Goal: Task Accomplishment & Management: Manage account settings

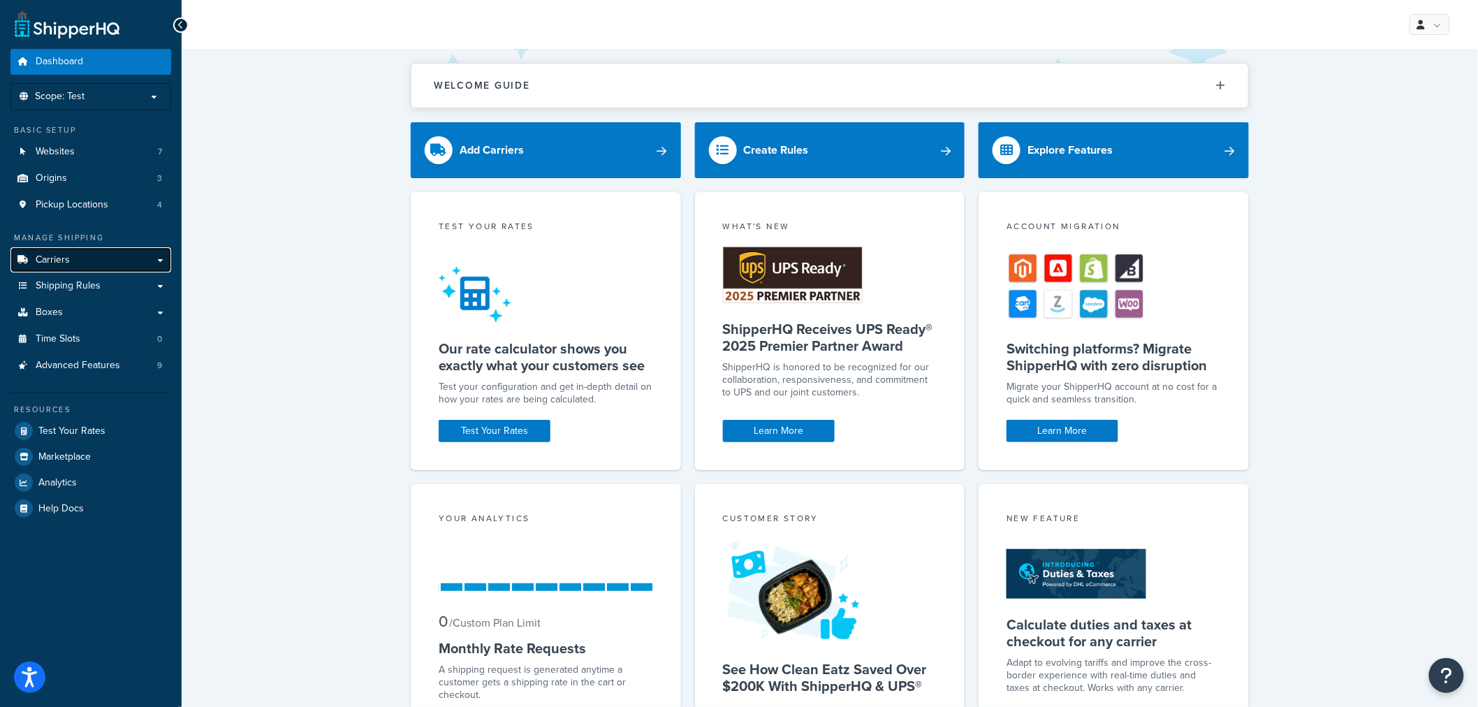
click at [66, 254] on span "Carriers" at bounding box center [53, 260] width 34 height 12
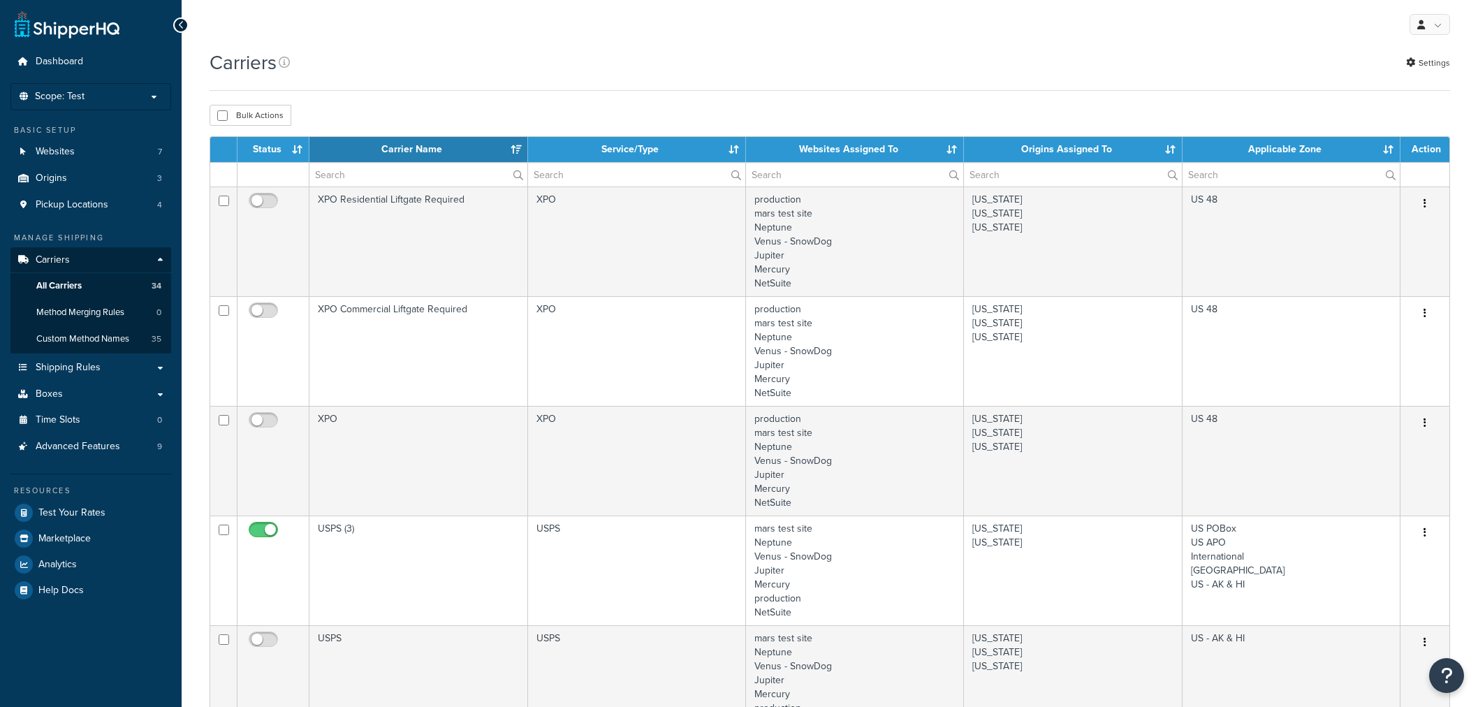
select select "15"
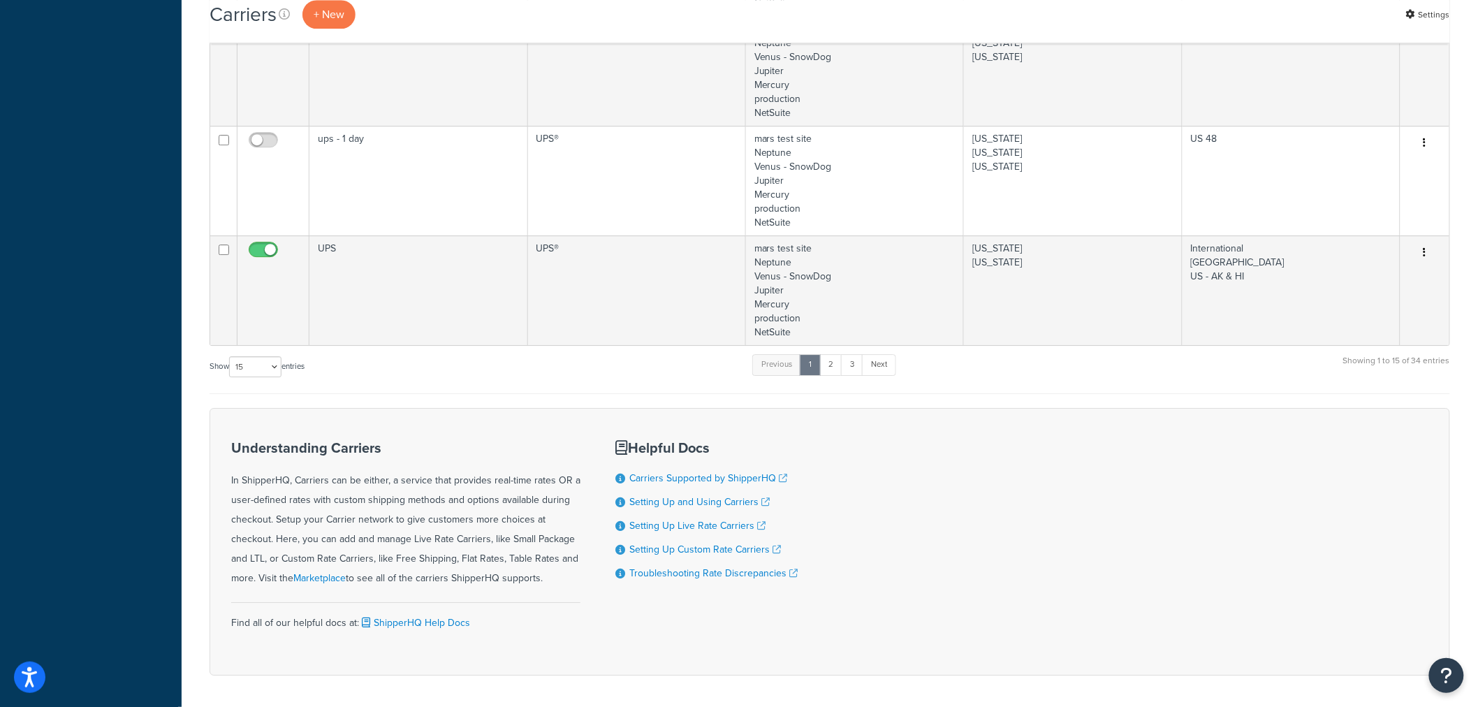
scroll to position [1707, 0]
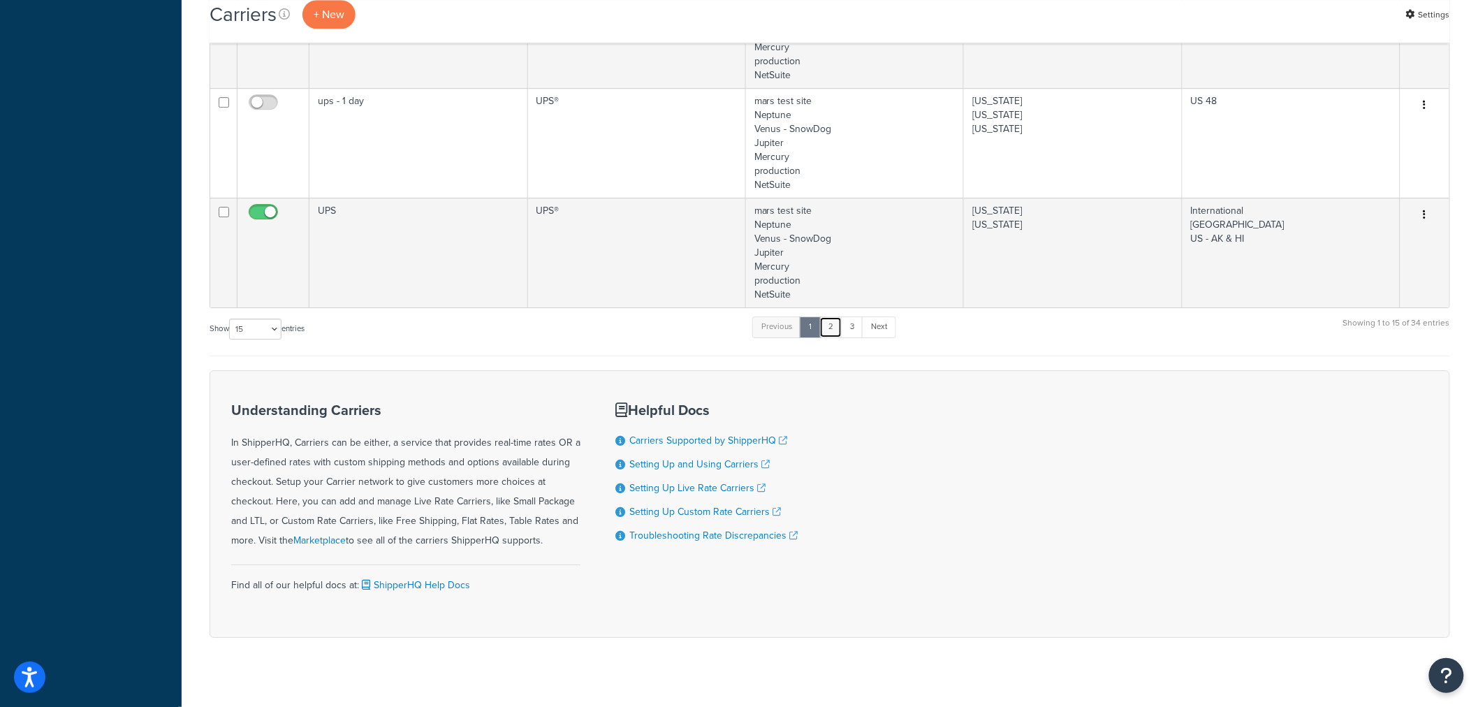
click at [838, 333] on link "2" at bounding box center [830, 326] width 23 height 21
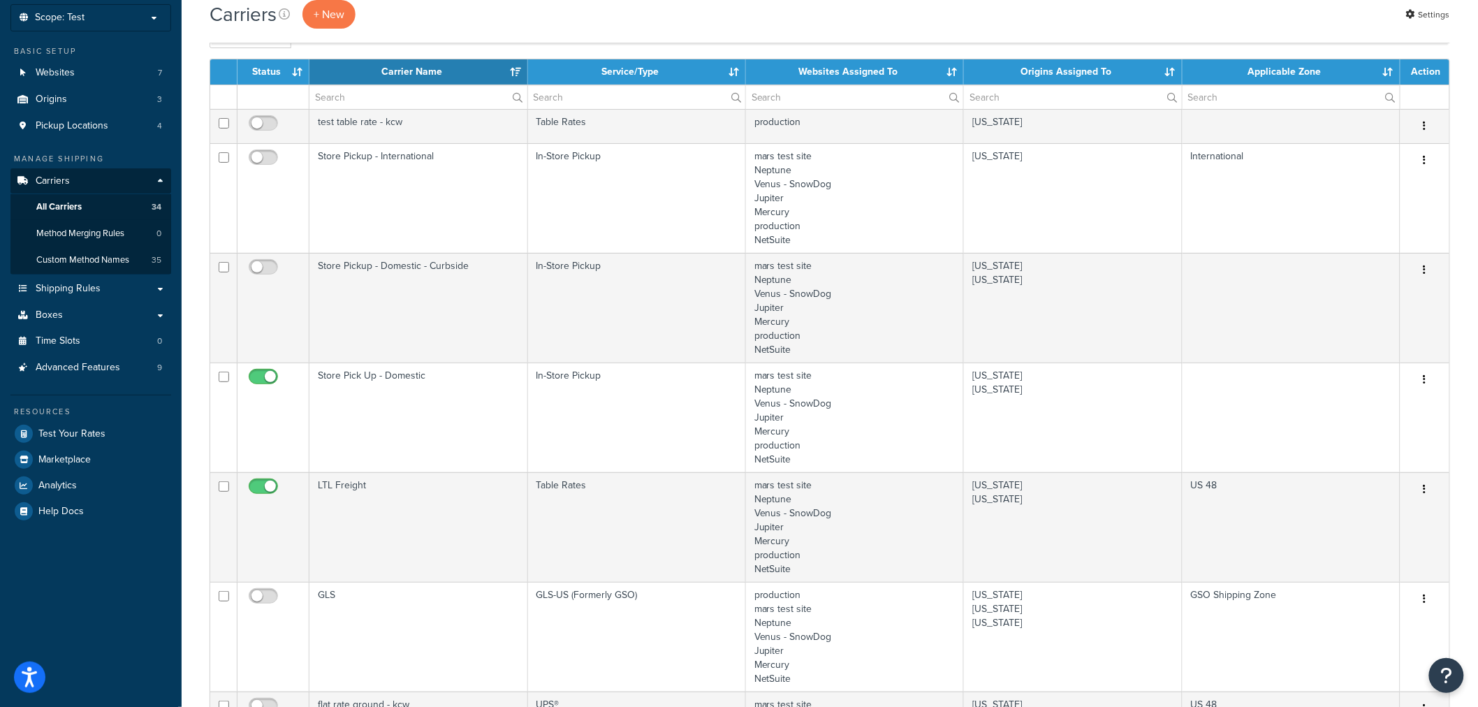
scroll to position [78, 0]
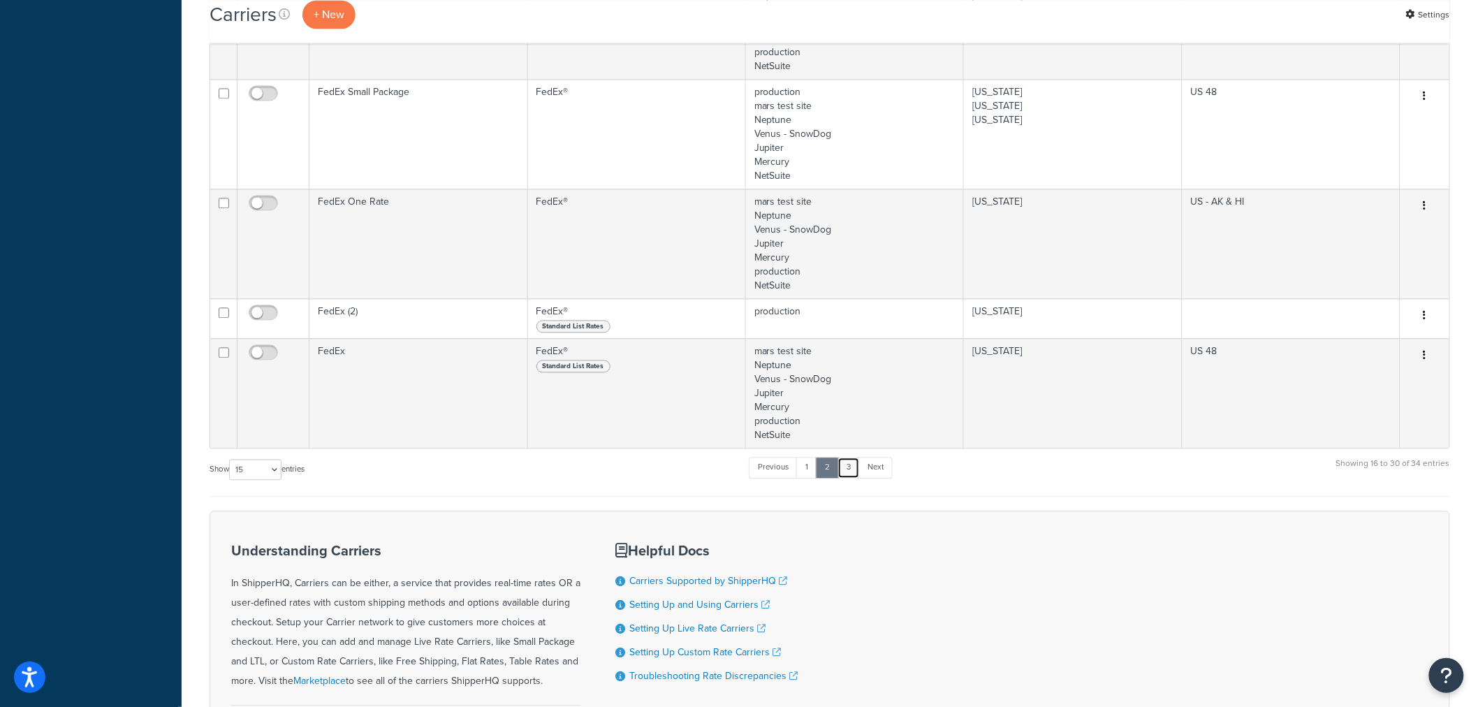
click at [855, 470] on link "3" at bounding box center [849, 467] width 22 height 21
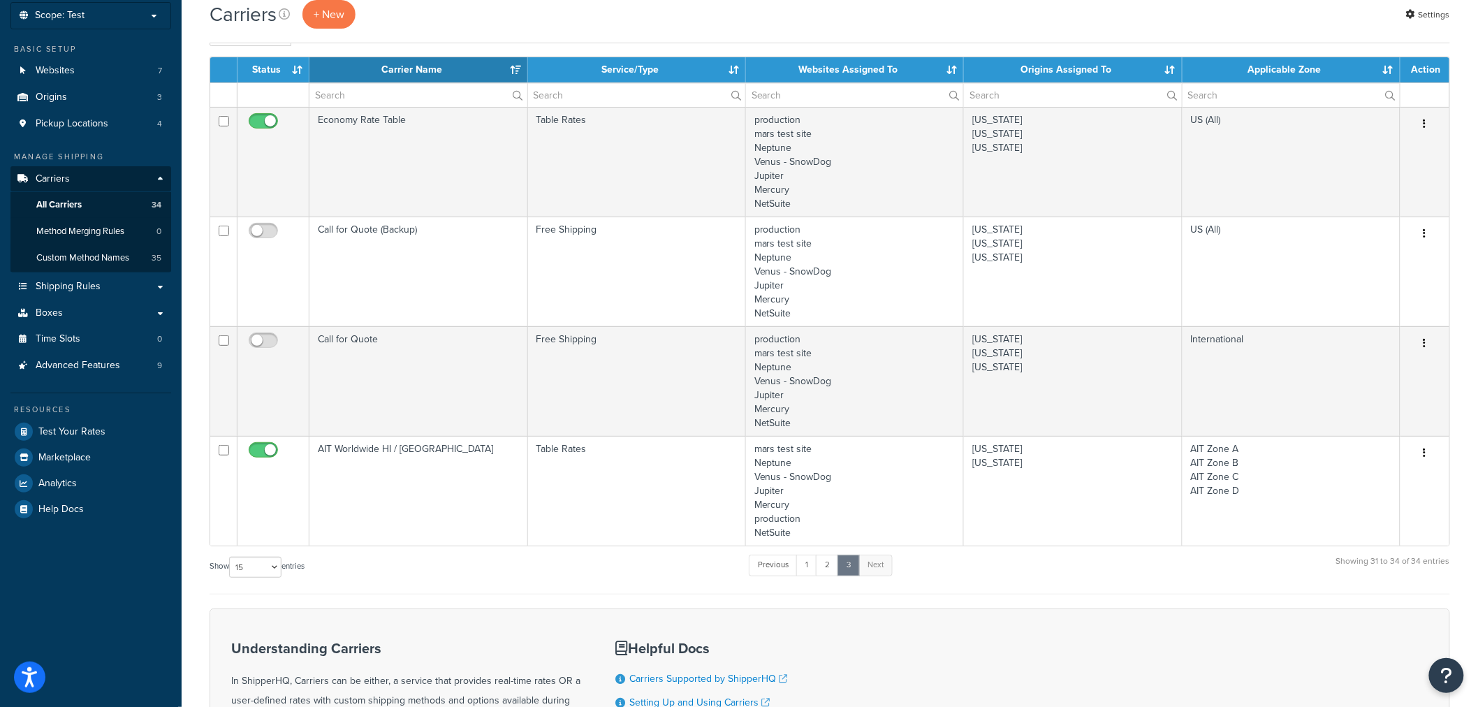
scroll to position [24, 0]
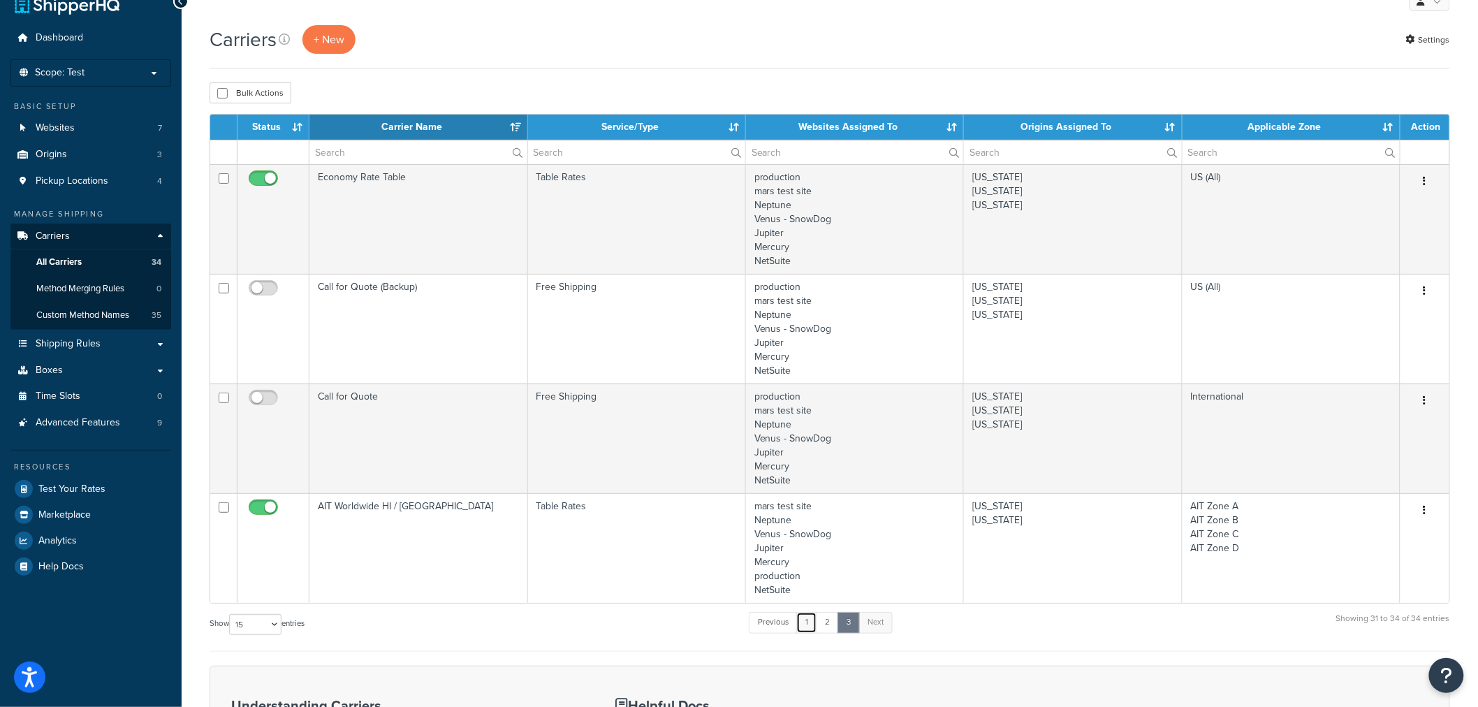
click at [806, 618] on link "1" at bounding box center [806, 622] width 21 height 21
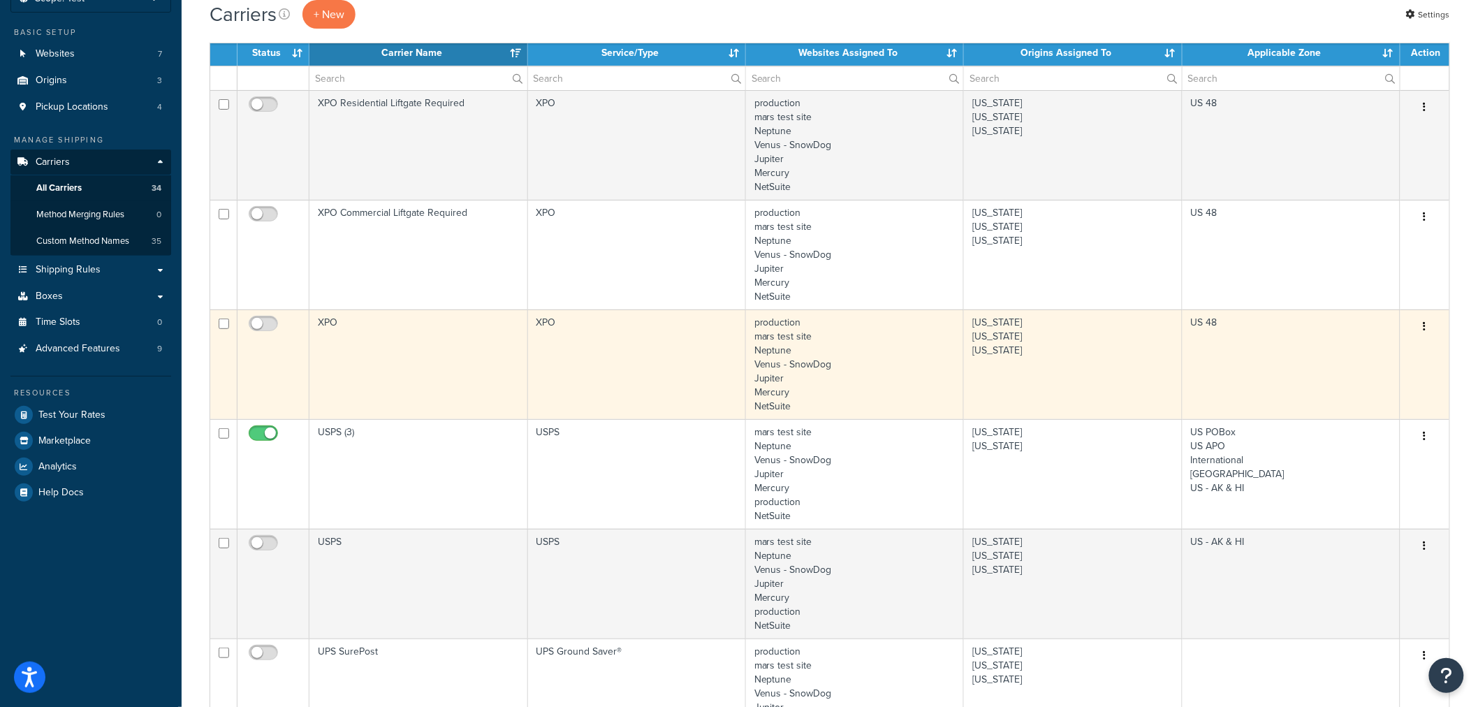
scroll to position [0, 0]
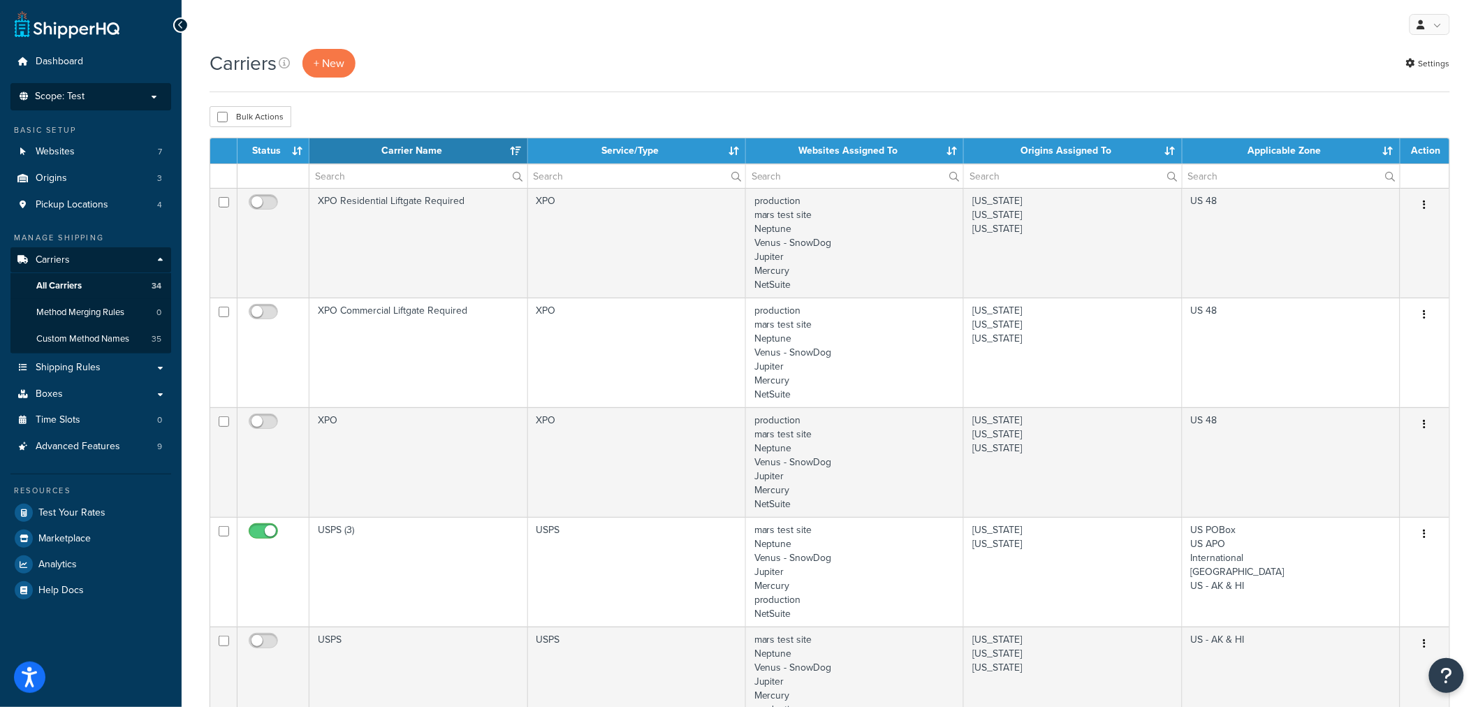
click at [96, 100] on p "Scope: Test" at bounding box center [91, 97] width 148 height 12
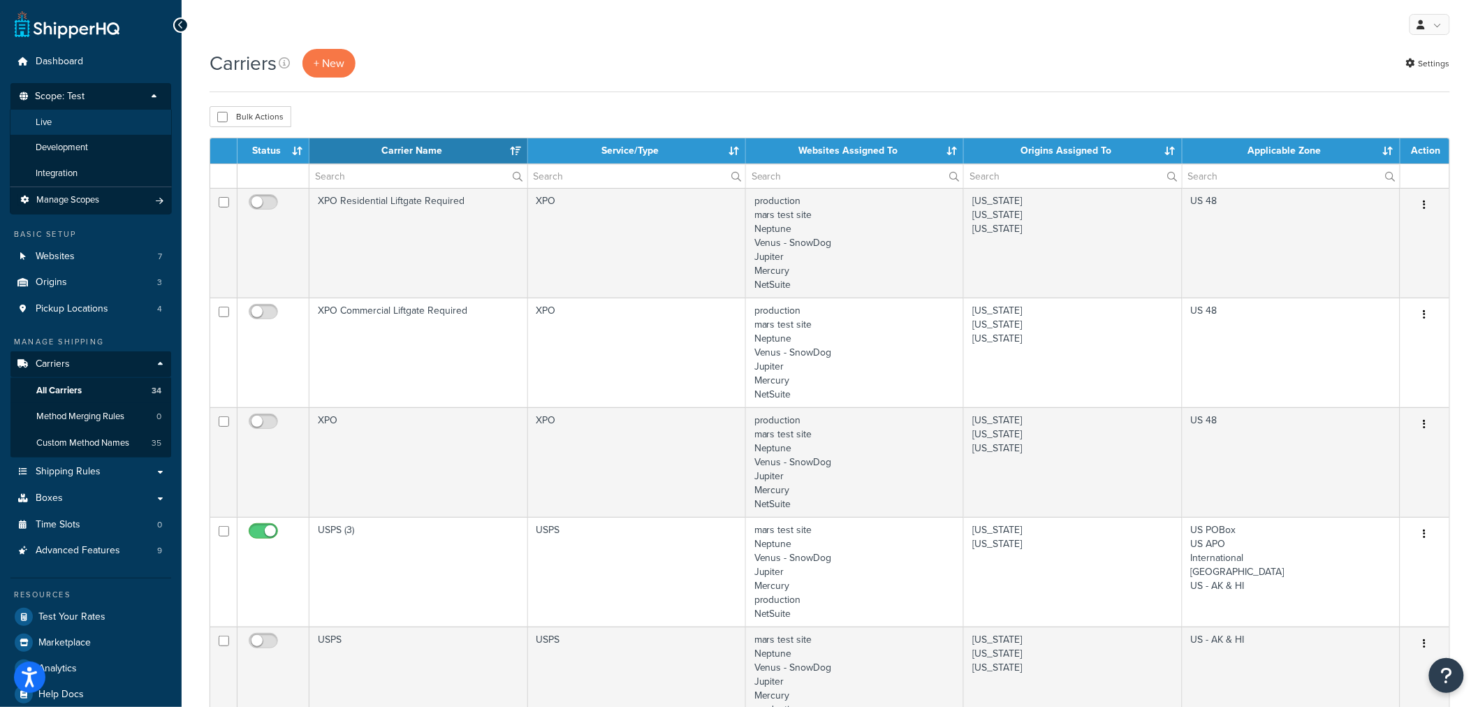
click at [48, 124] on span "Live" at bounding box center [44, 123] width 16 height 12
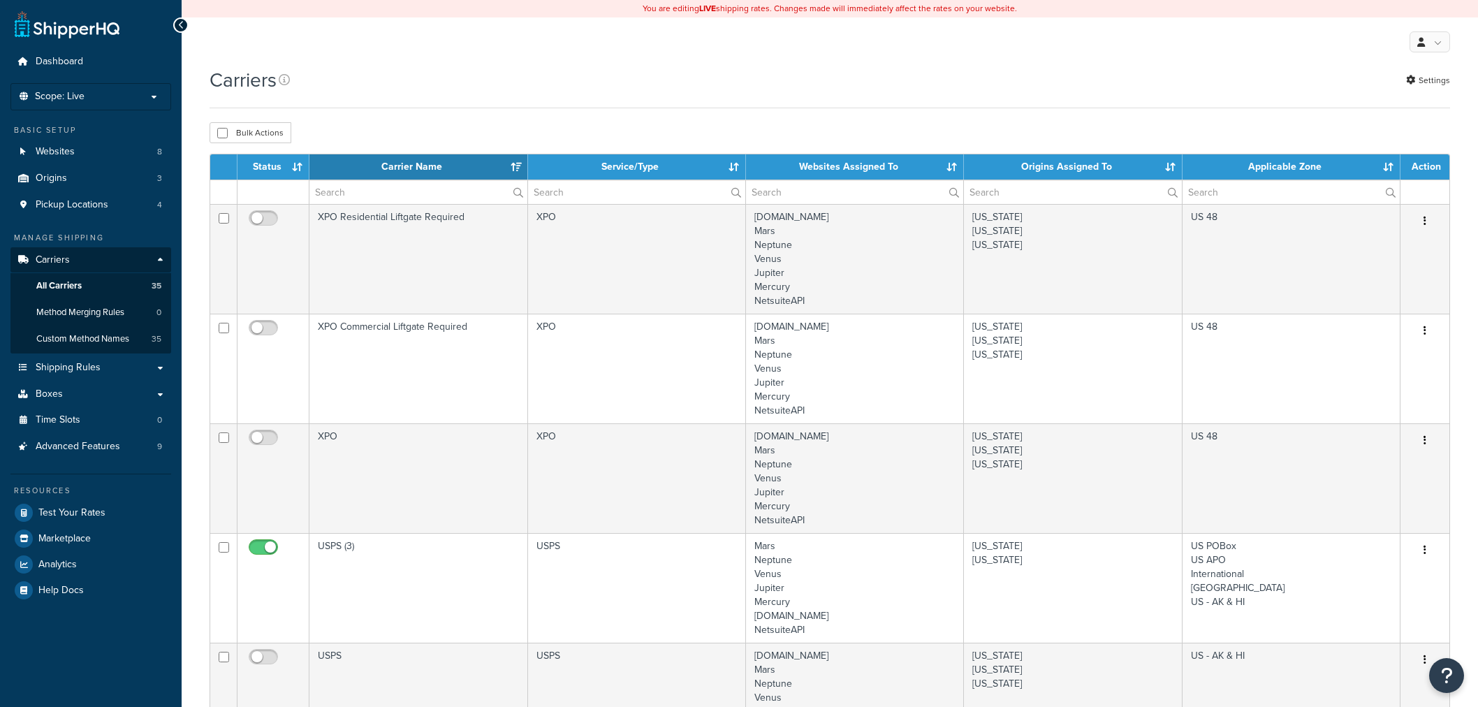
select select "15"
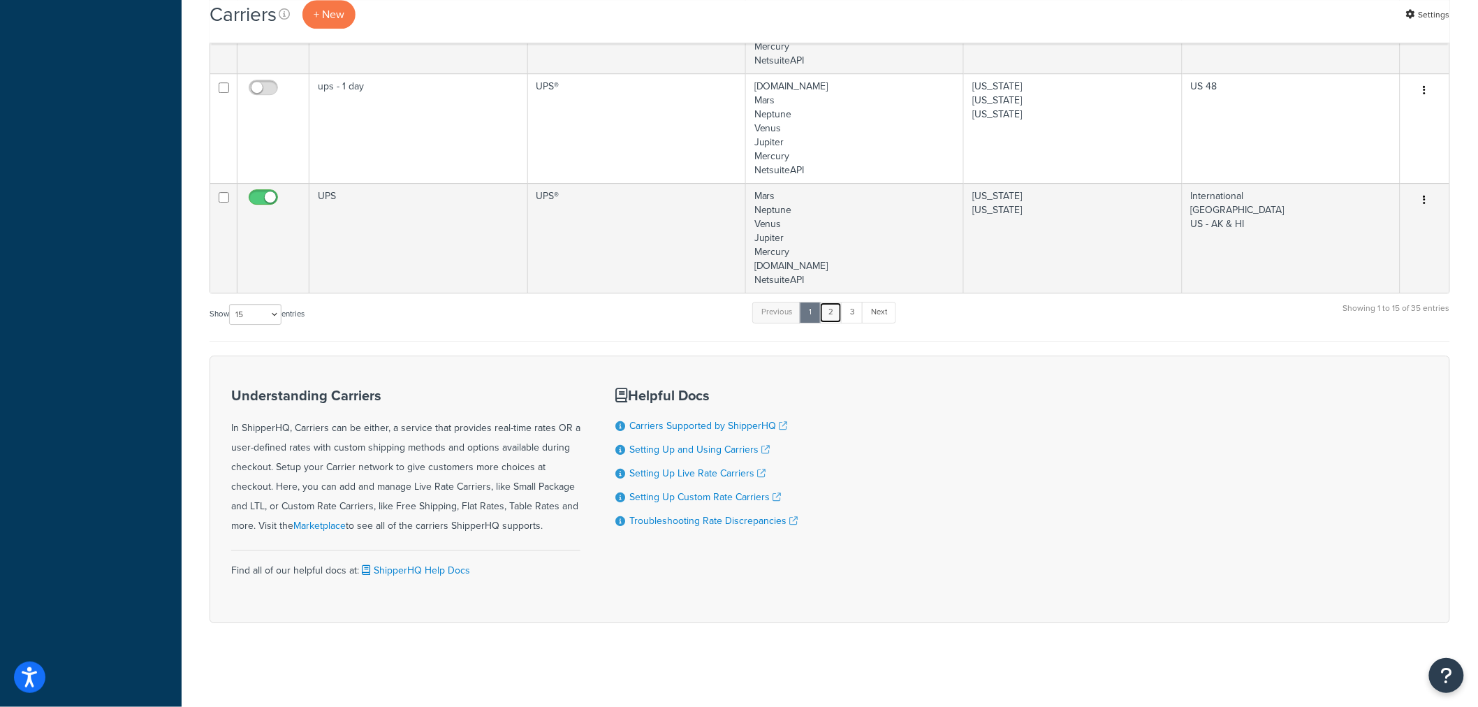
click at [837, 316] on link "2" at bounding box center [830, 312] width 23 height 21
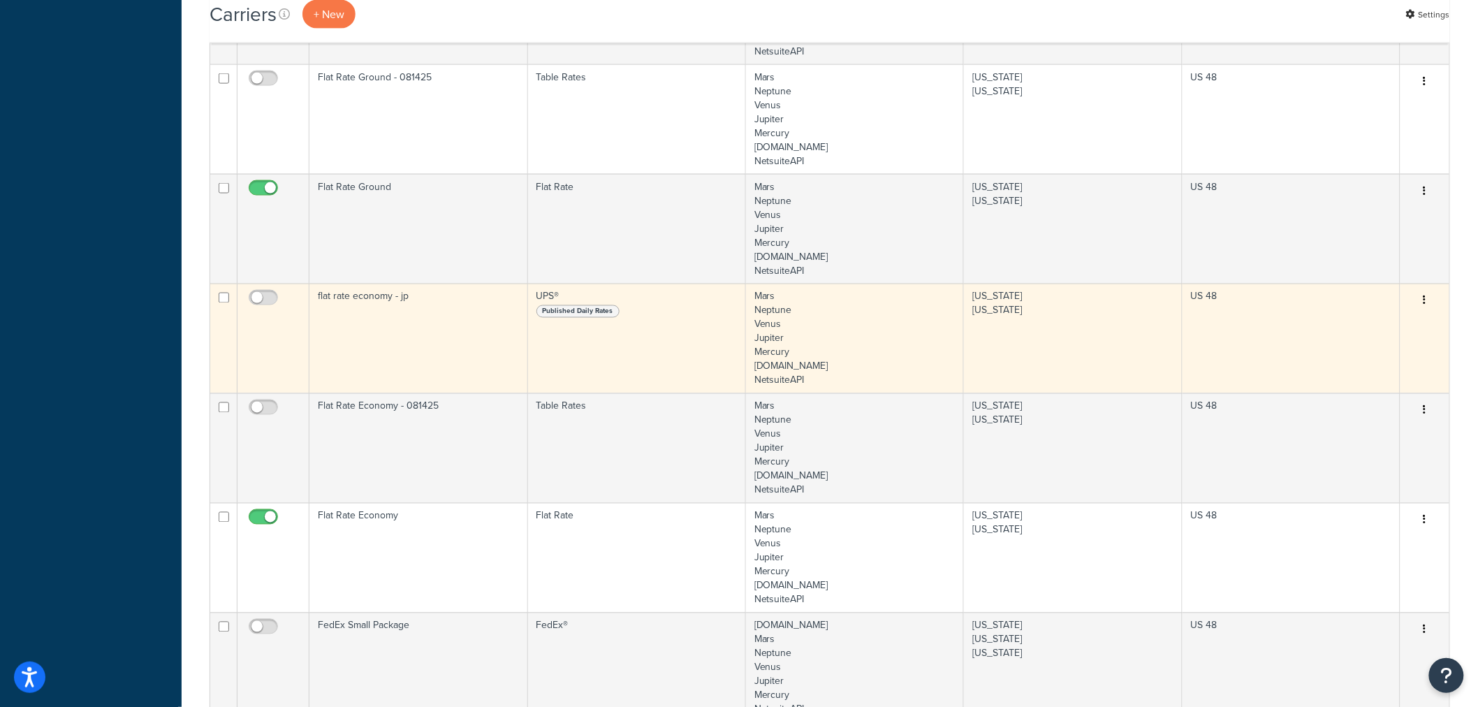
scroll to position [792, 0]
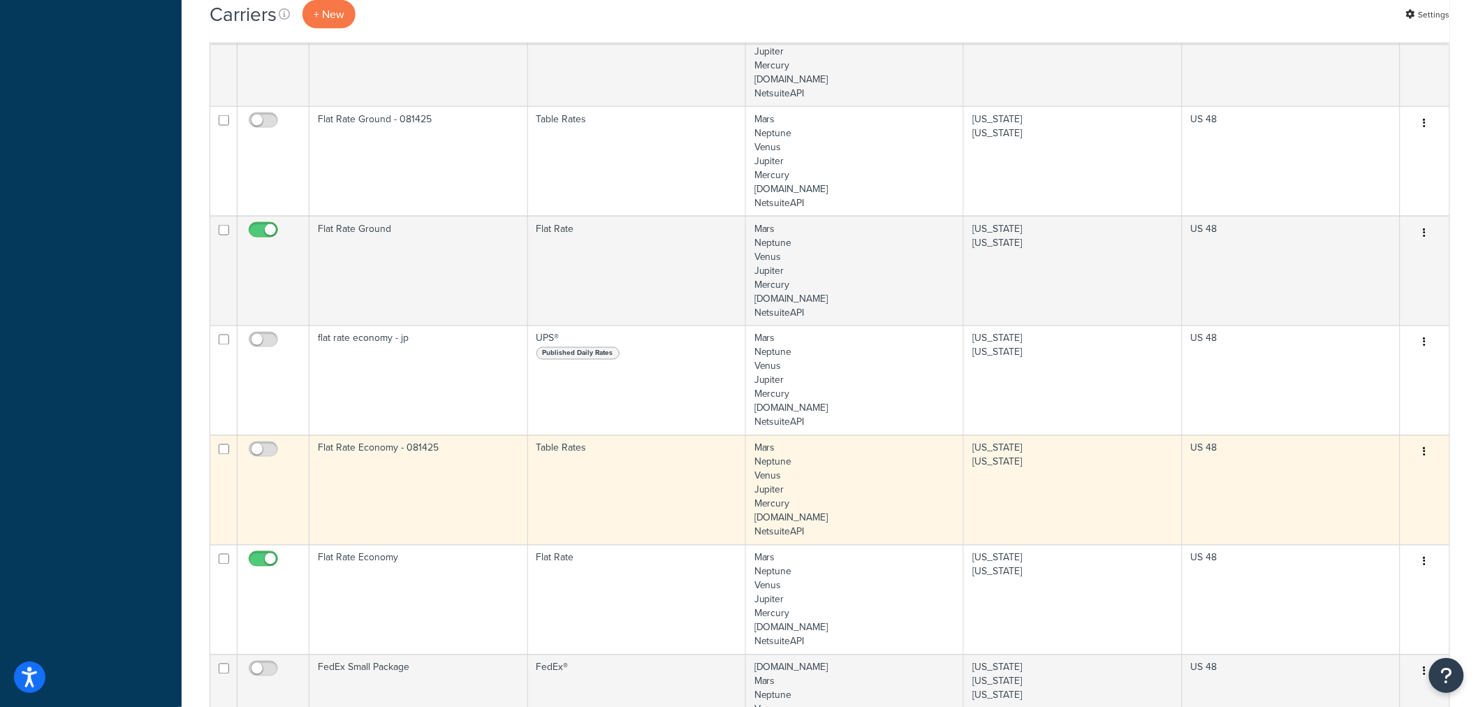
click at [436, 477] on td "Flat Rate Economy - 081425" at bounding box center [418, 490] width 218 height 110
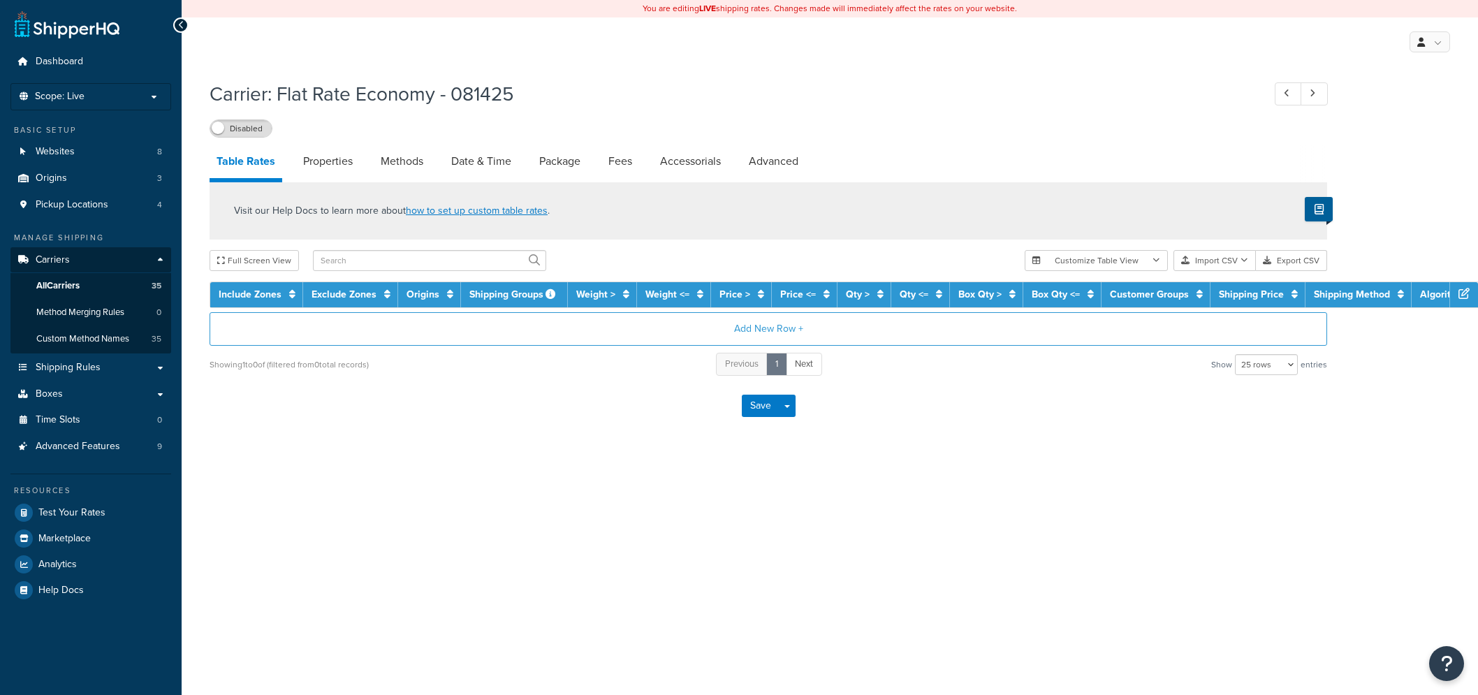
select select "25"
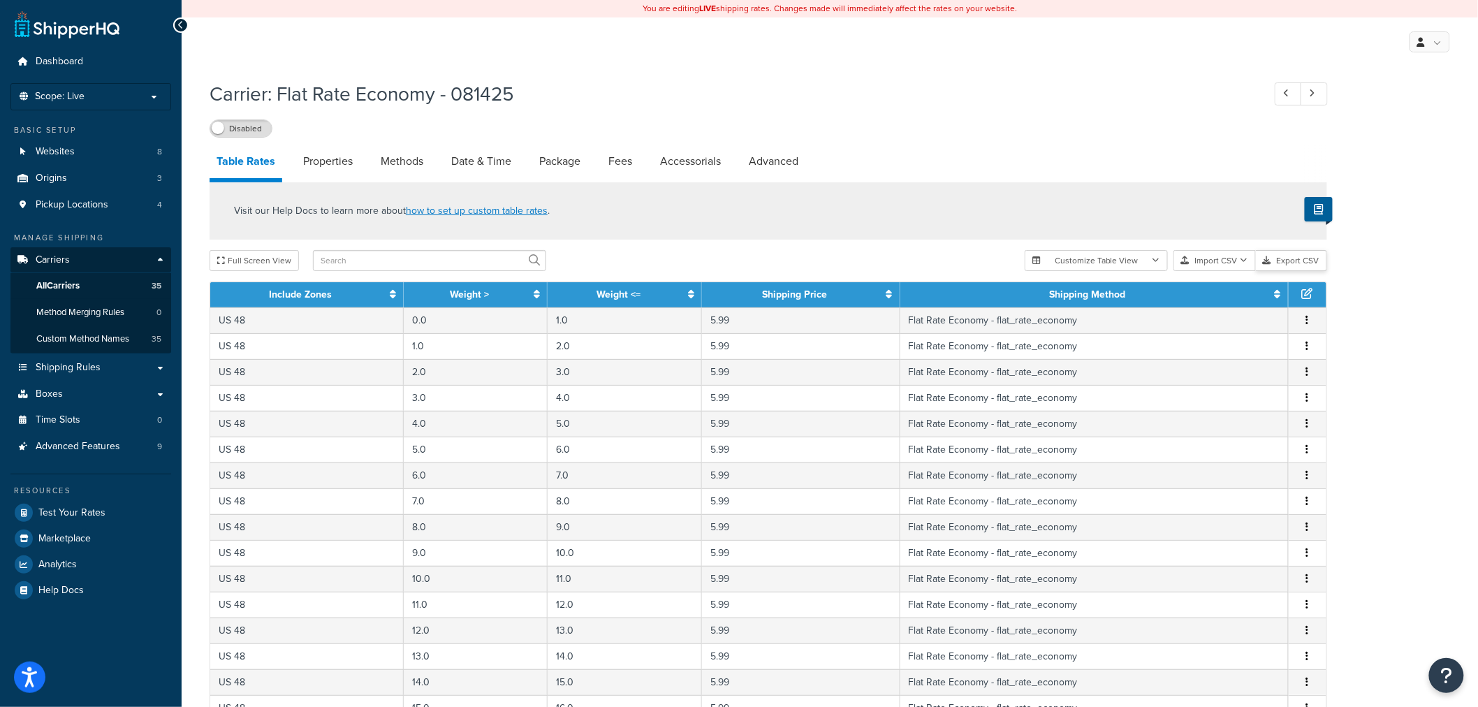
click at [1295, 263] on button "Export CSV" at bounding box center [1291, 260] width 71 height 21
click at [178, 20] on icon at bounding box center [181, 25] width 6 height 10
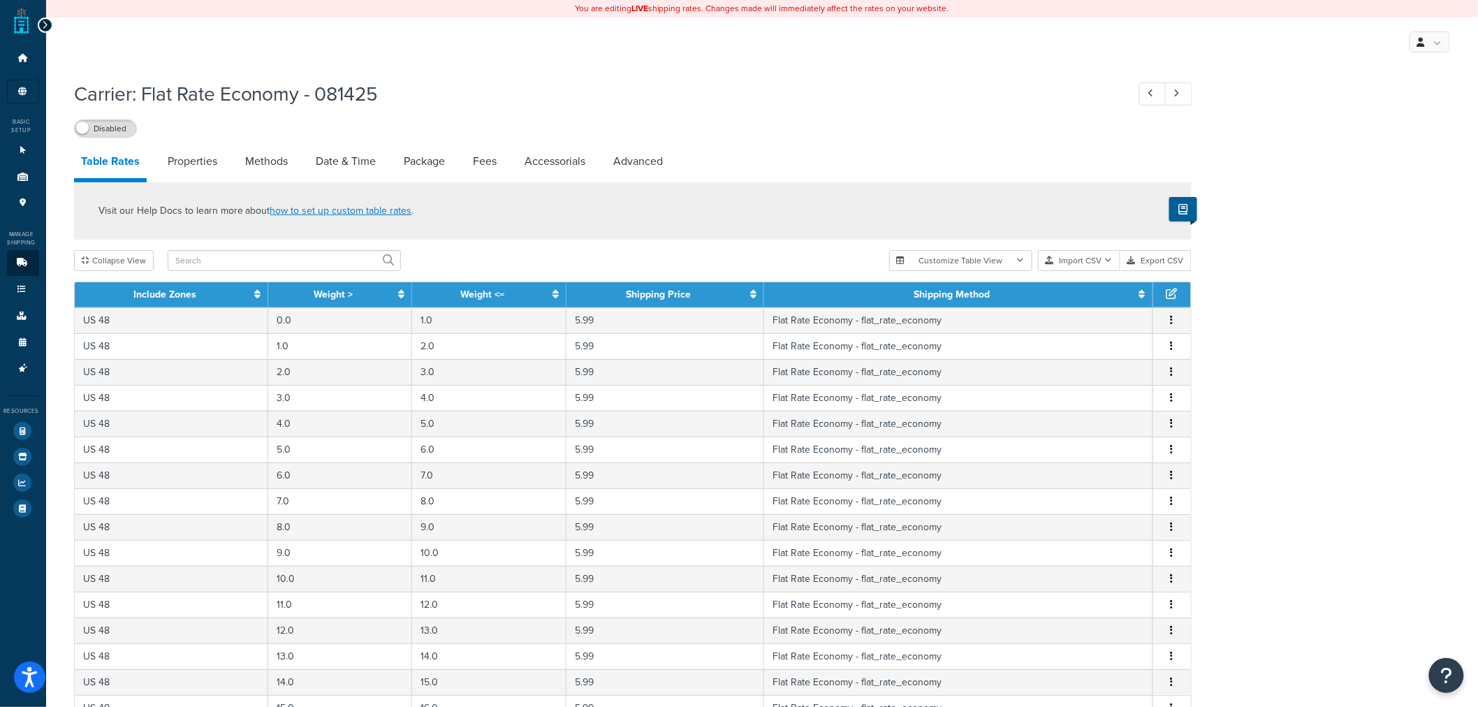
click at [45, 24] on icon at bounding box center [45, 25] width 6 height 10
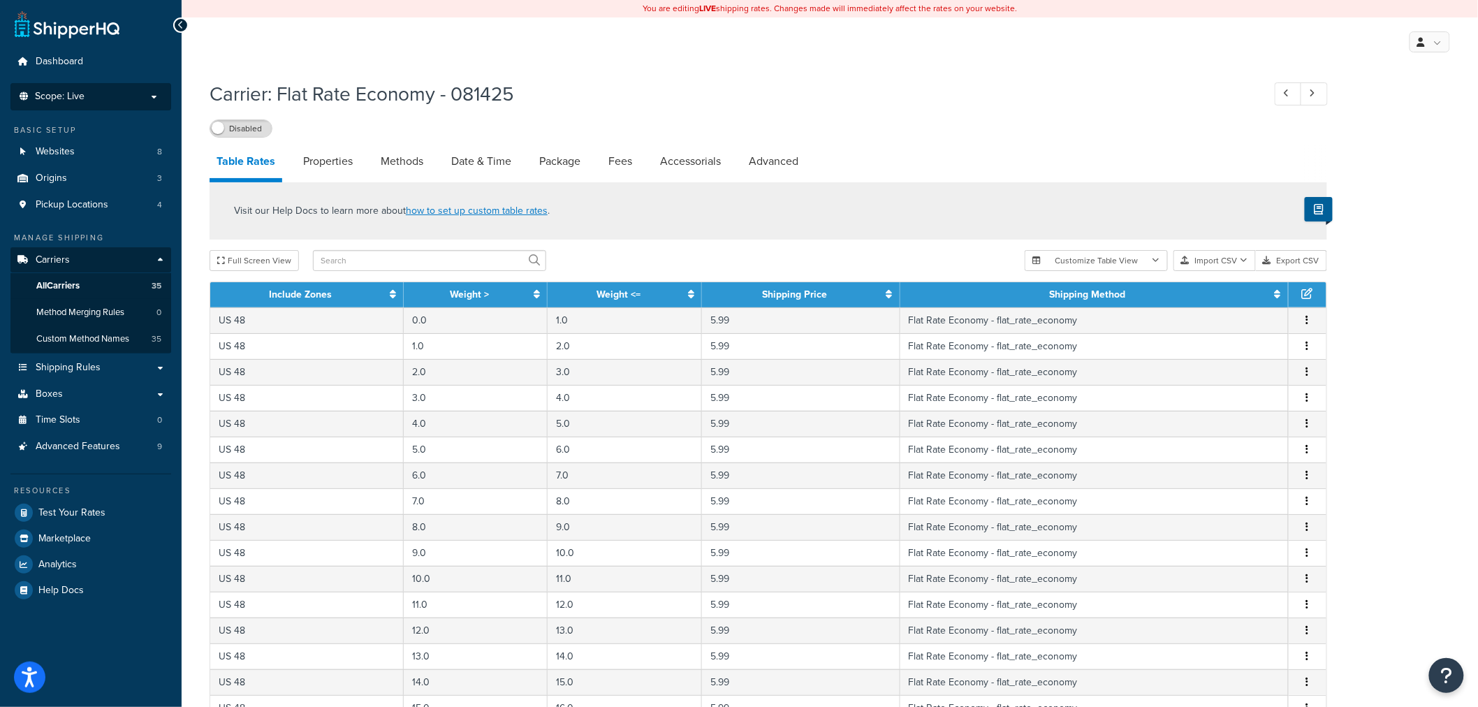
click at [52, 99] on span "Scope: Live" at bounding box center [60, 97] width 50 height 12
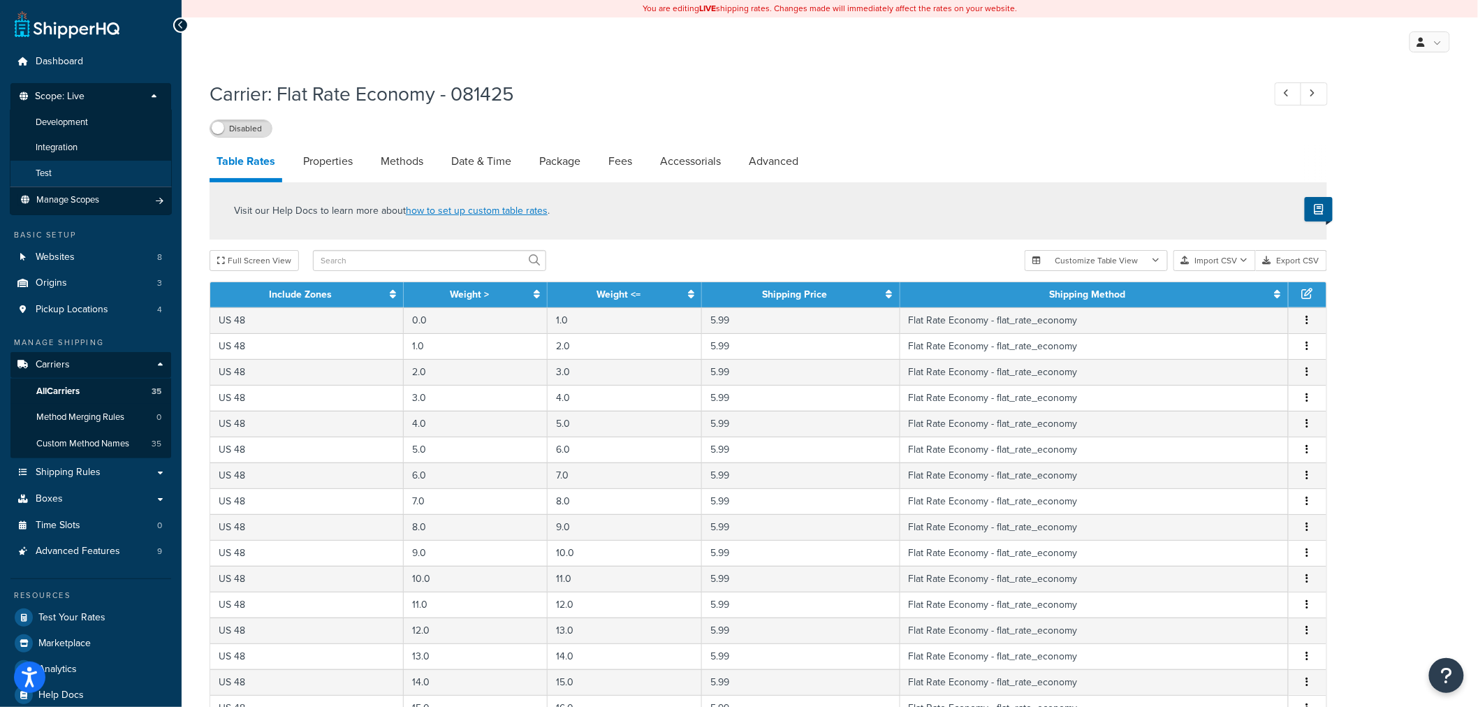
click at [57, 170] on li "Test" at bounding box center [91, 174] width 162 height 26
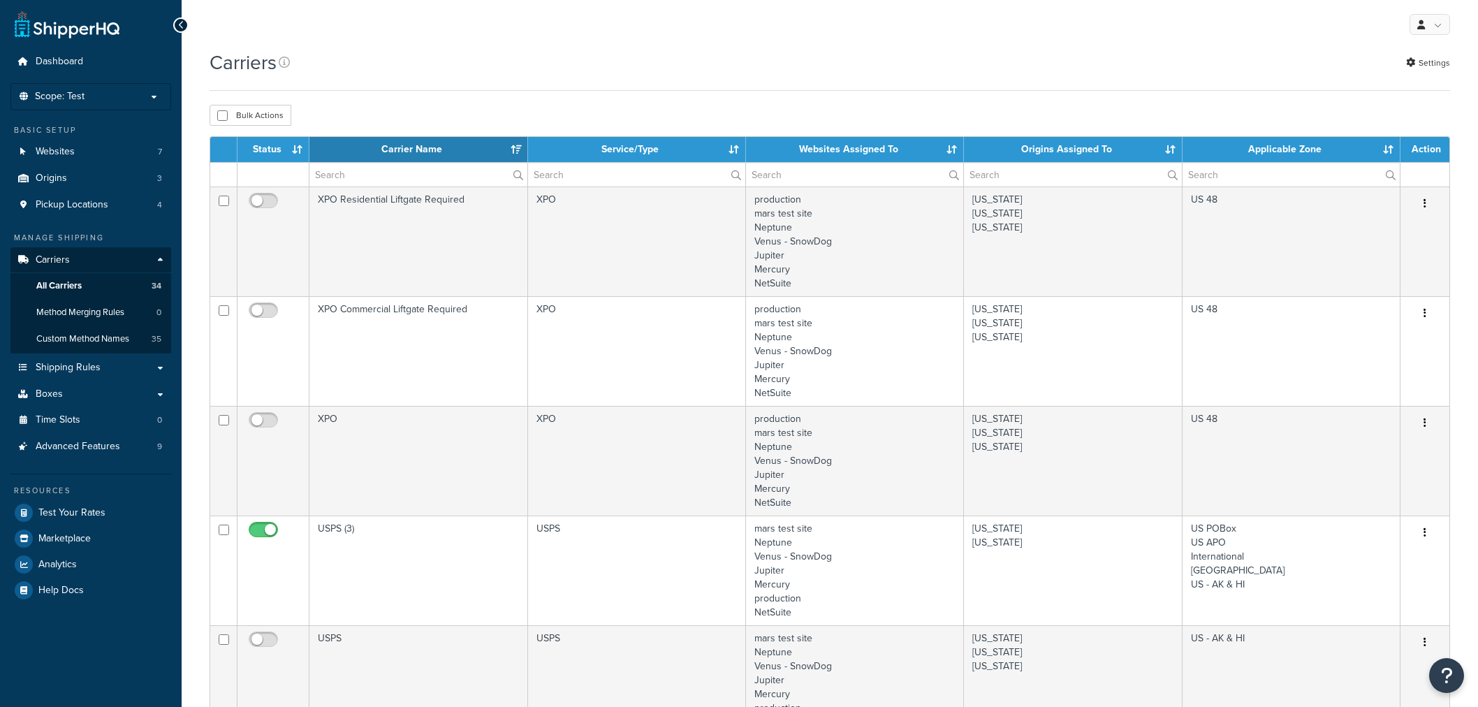
select select "15"
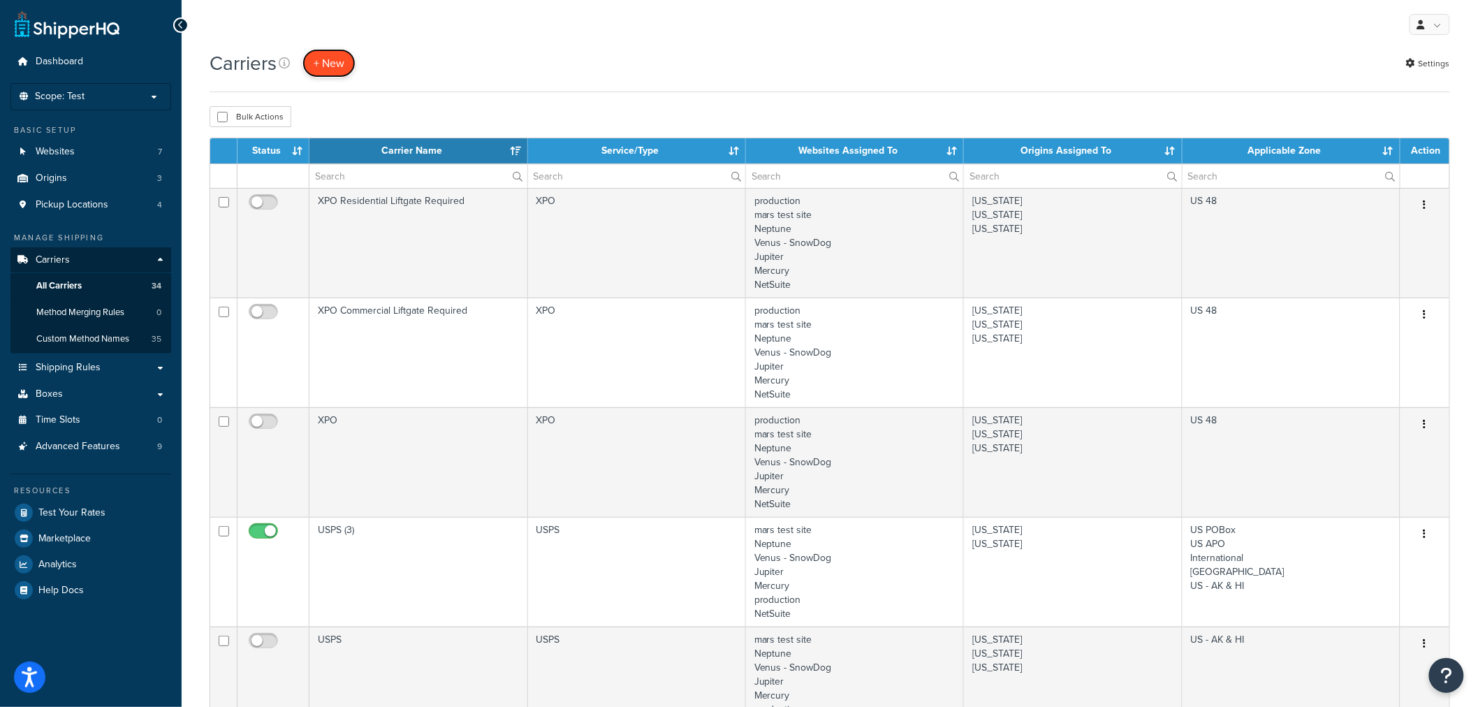
click at [333, 67] on button "+ New" at bounding box center [328, 63] width 53 height 29
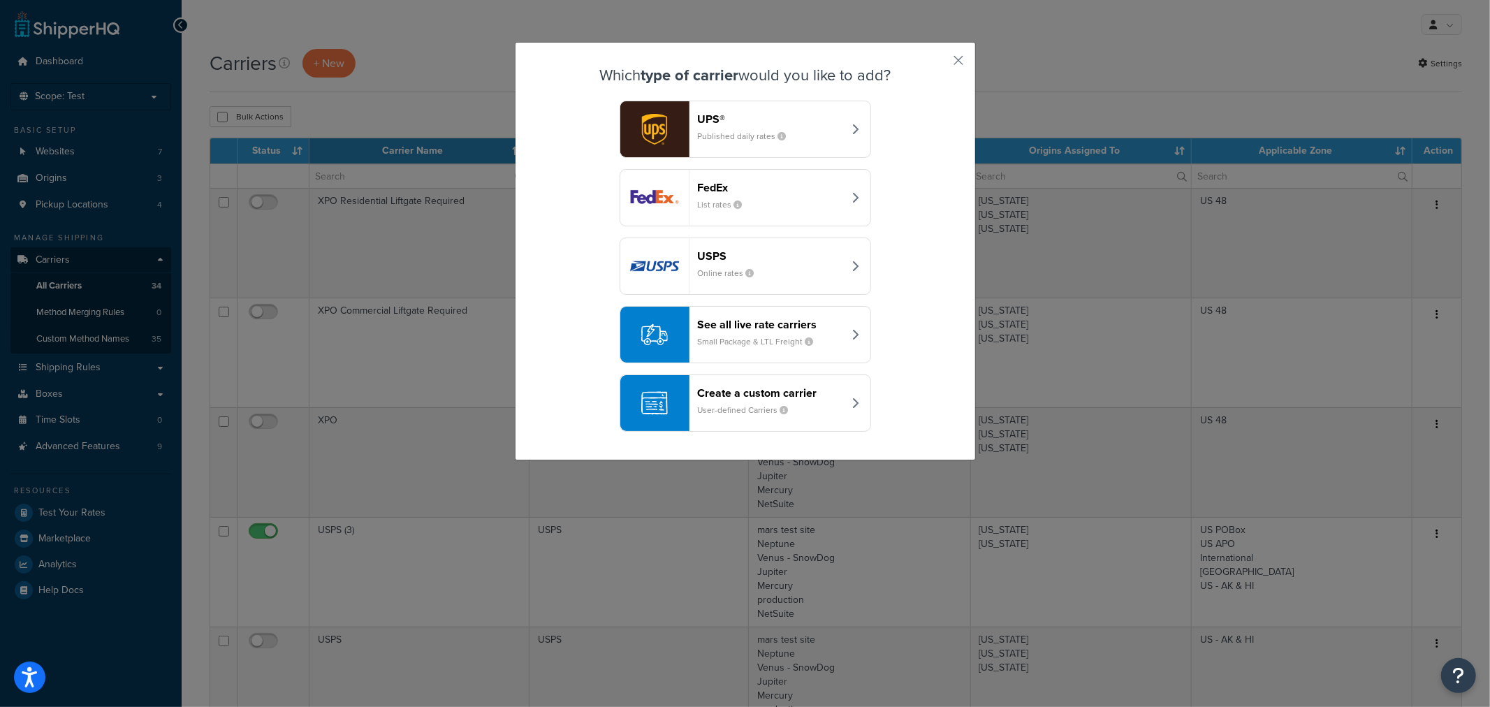
click at [766, 397] on header "Create a custom carrier" at bounding box center [771, 392] width 146 height 13
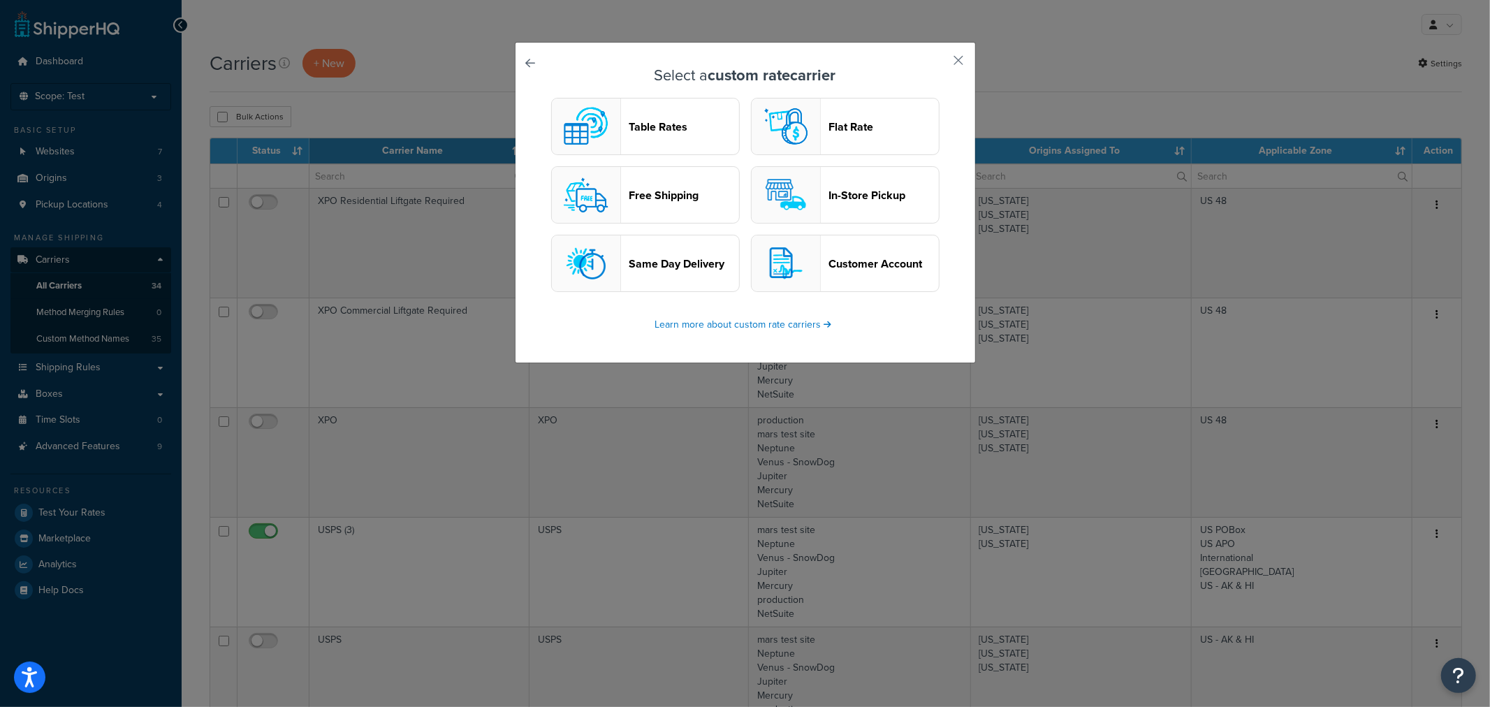
click at [681, 116] on button "Table Rates" at bounding box center [645, 126] width 189 height 57
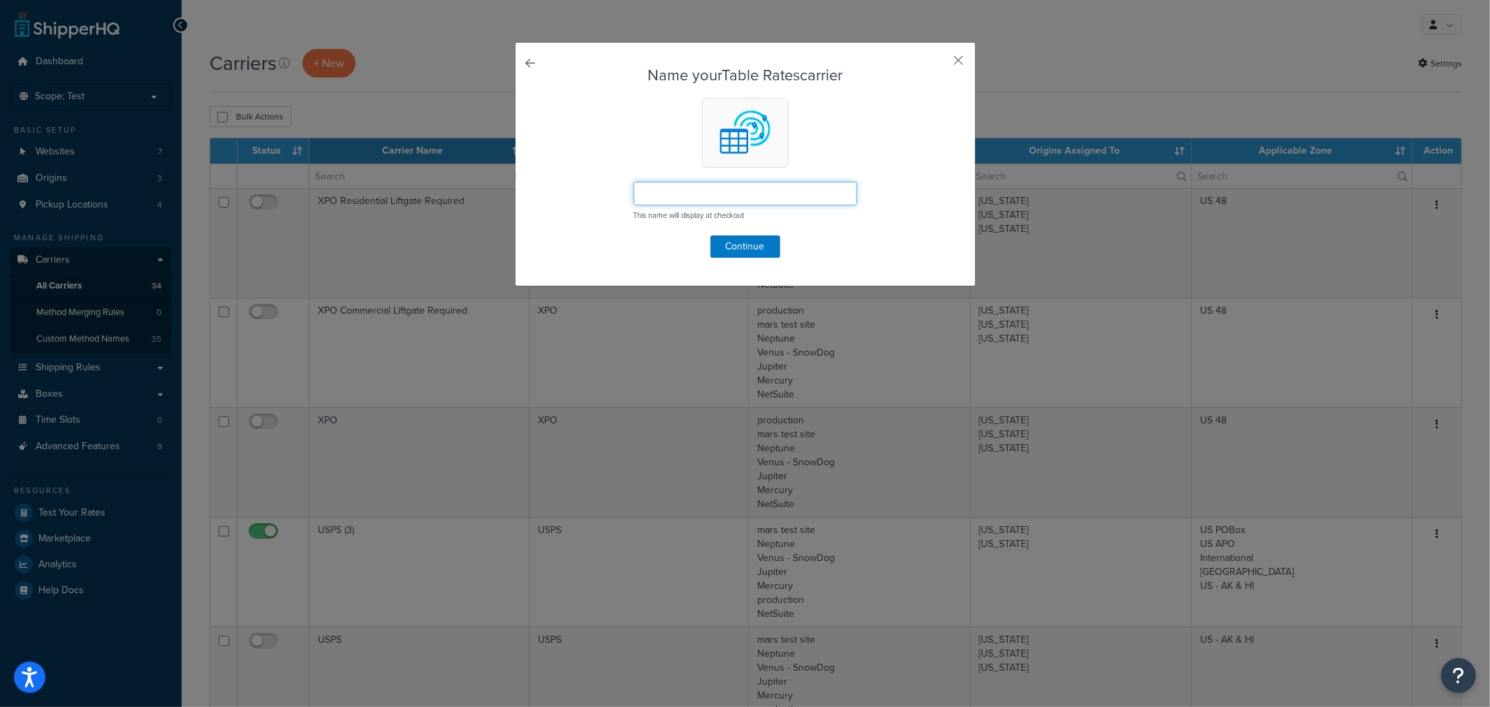
click at [731, 196] on input "text" at bounding box center [746, 194] width 224 height 24
type input "Flat Rate Economy - 09032025"
click at [741, 246] on button "Continue" at bounding box center [745, 246] width 70 height 22
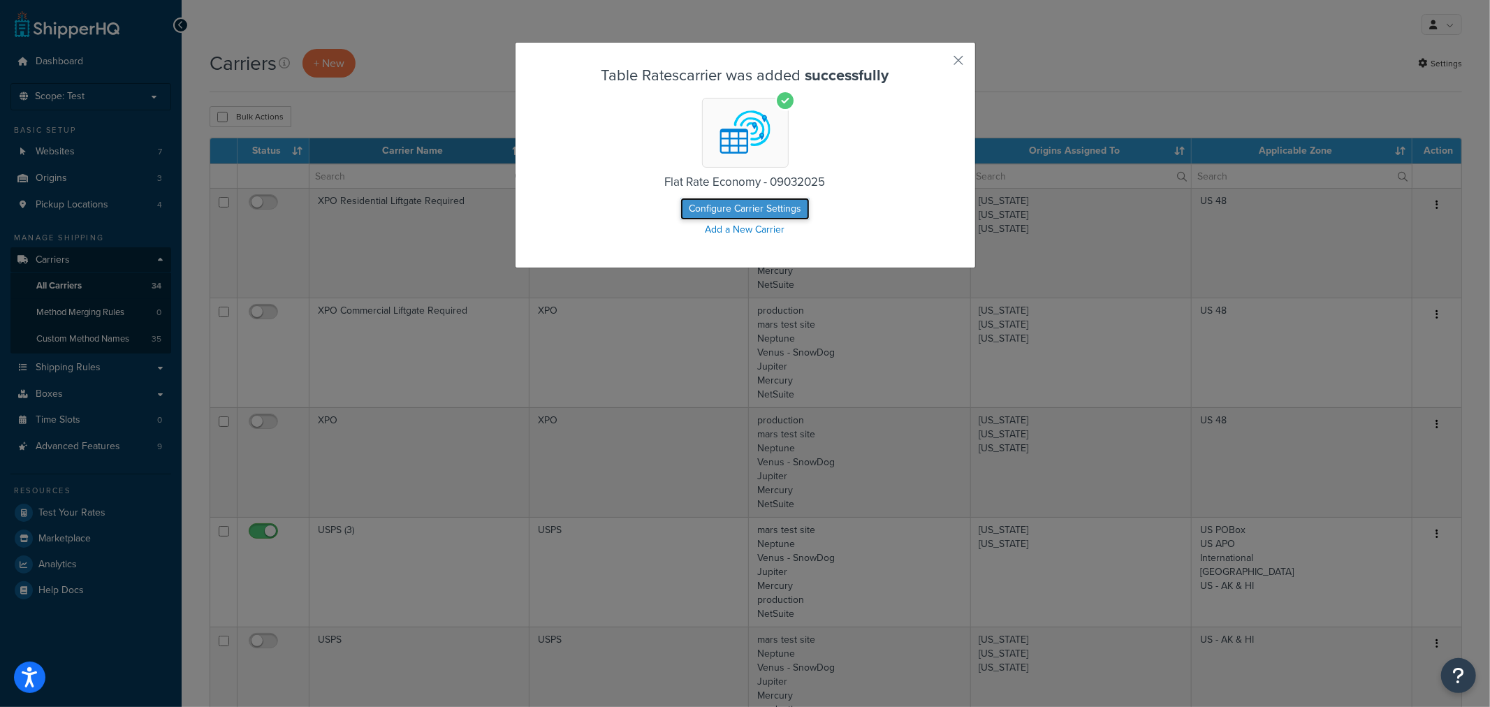
click at [752, 208] on button "Configure Carrier Settings" at bounding box center [744, 209] width 129 height 22
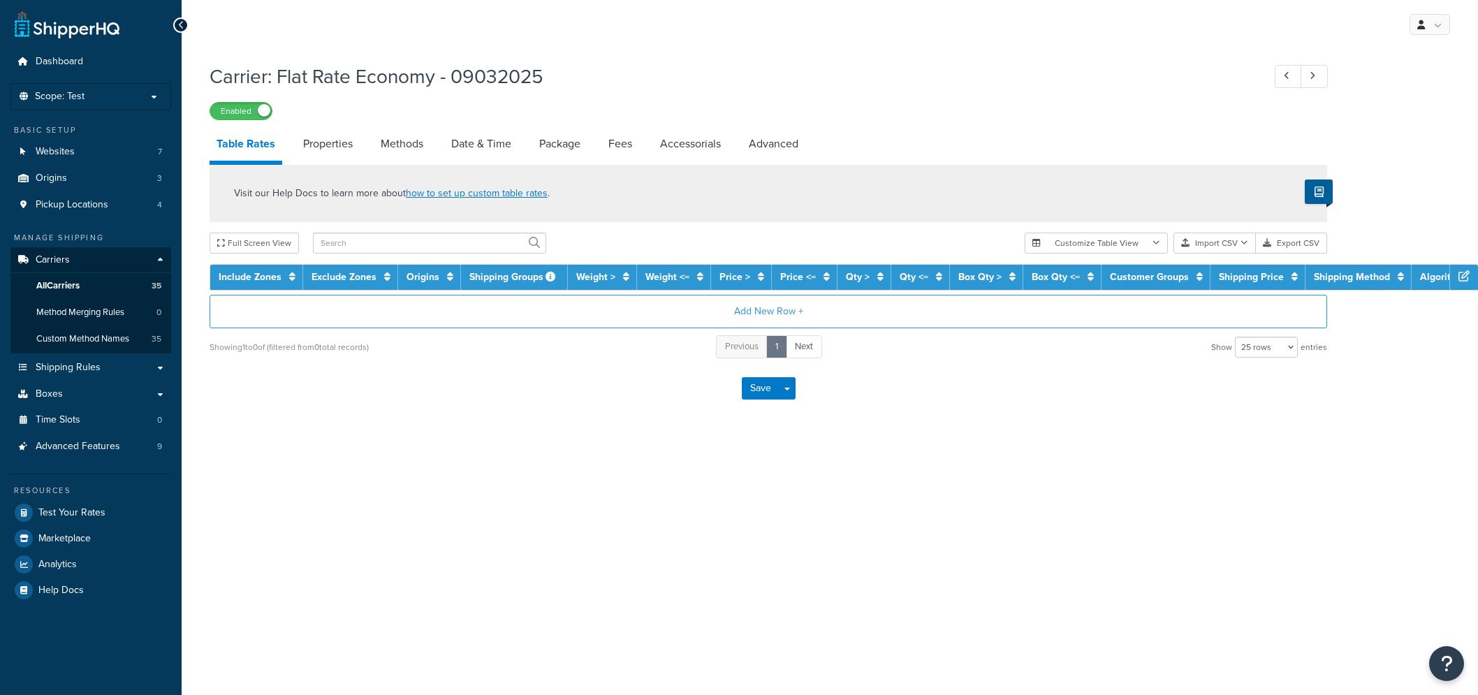
select select "25"
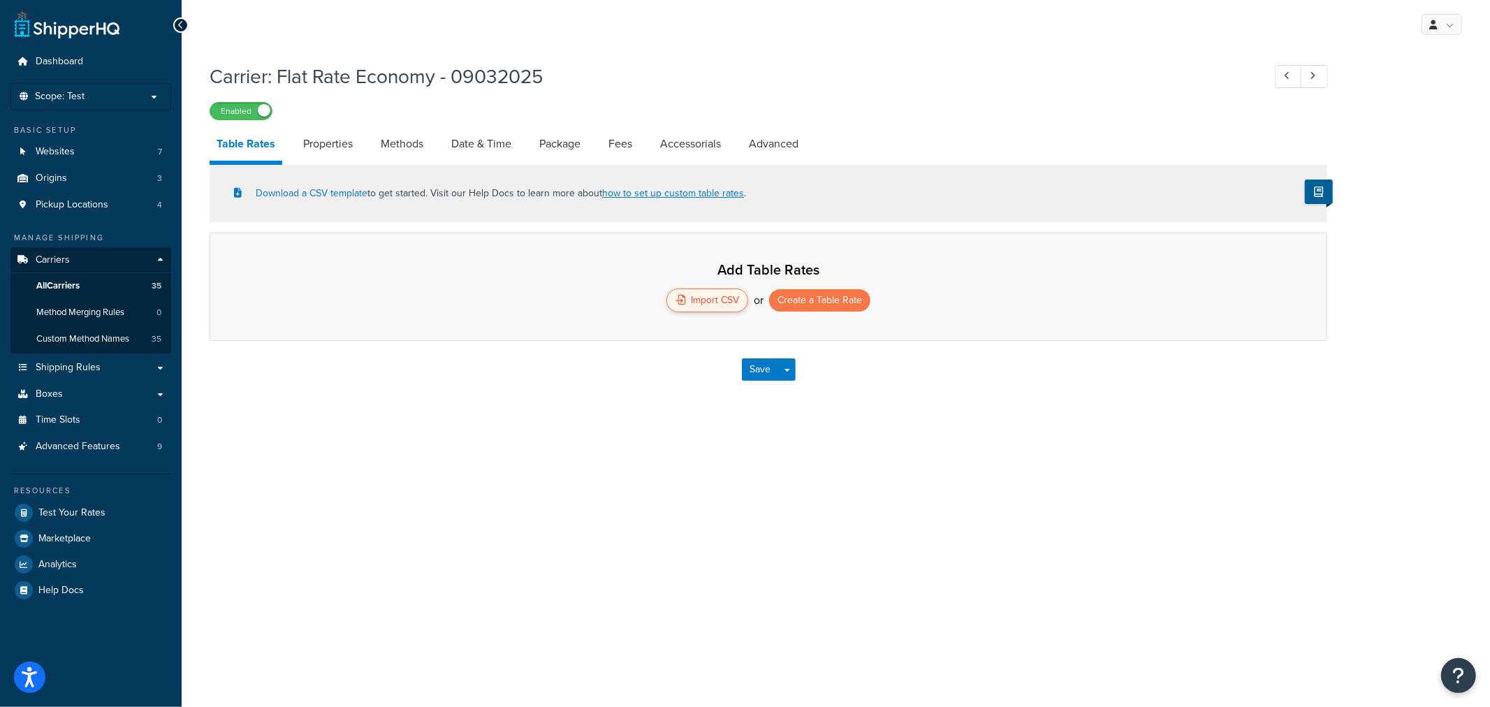
click at [707, 303] on div "Import CSV" at bounding box center [707, 301] width 82 height 24
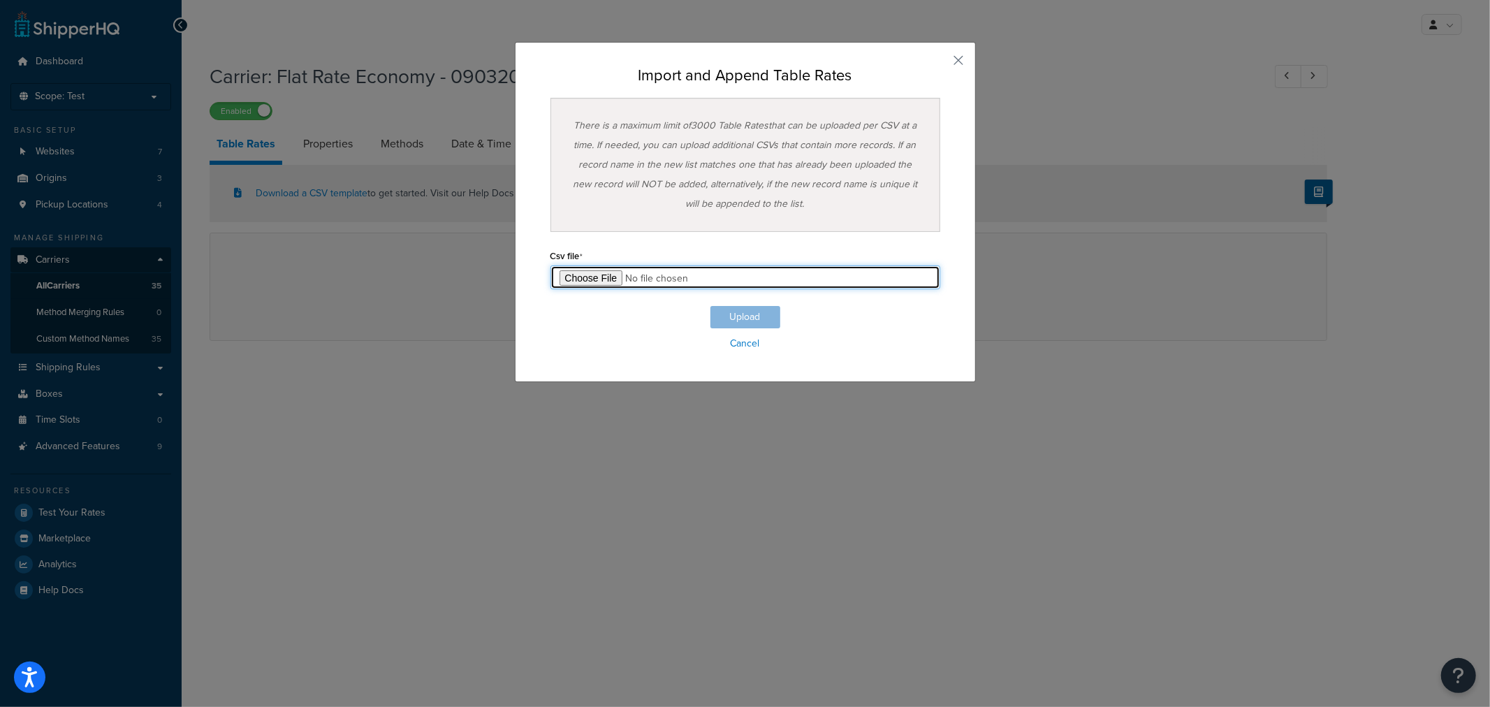
click at [595, 277] on input "file" at bounding box center [746, 277] width 390 height 24
type input "C:\fakepath\Table Rate Export-2025-09-03 0754.csv"
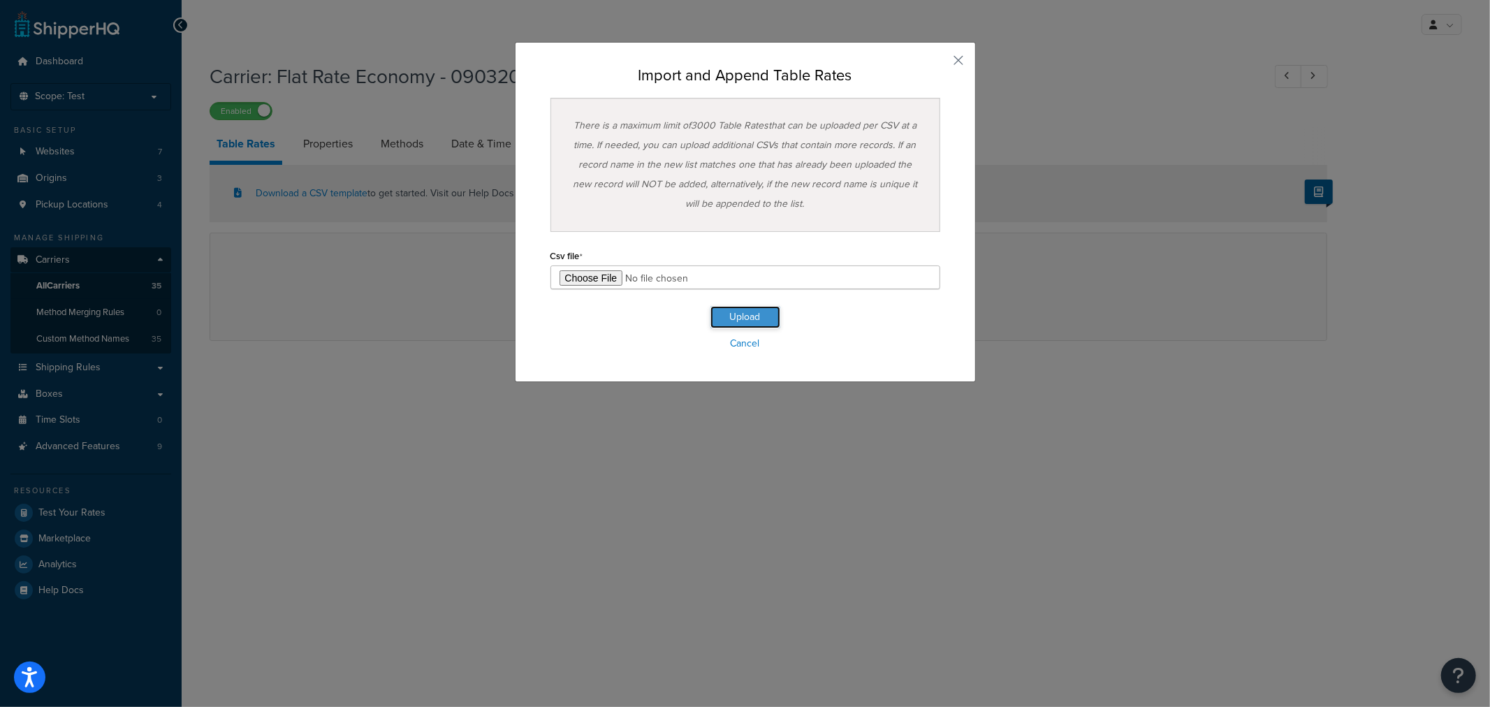
click at [744, 319] on button "Upload" at bounding box center [745, 317] width 70 height 22
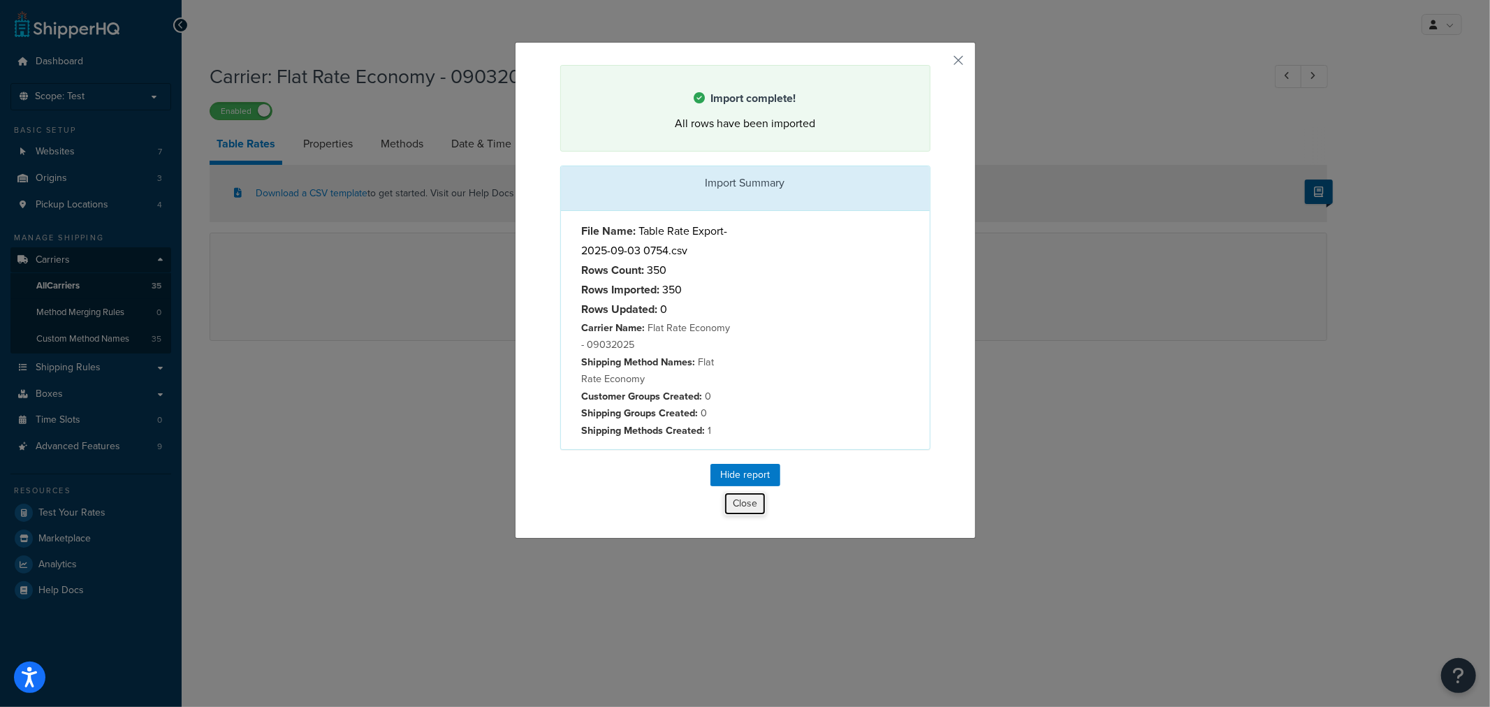
click at [739, 508] on button "Close" at bounding box center [745, 504] width 43 height 24
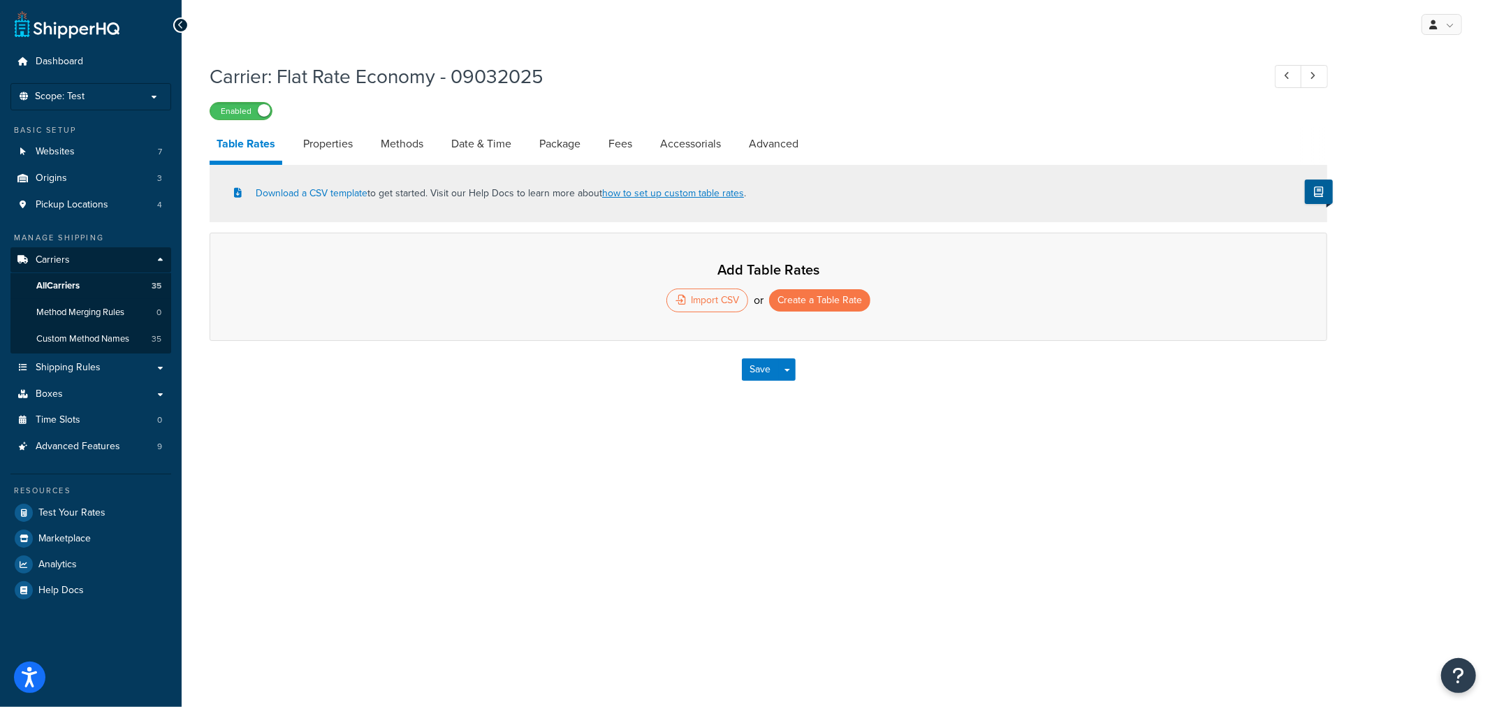
select select "25"
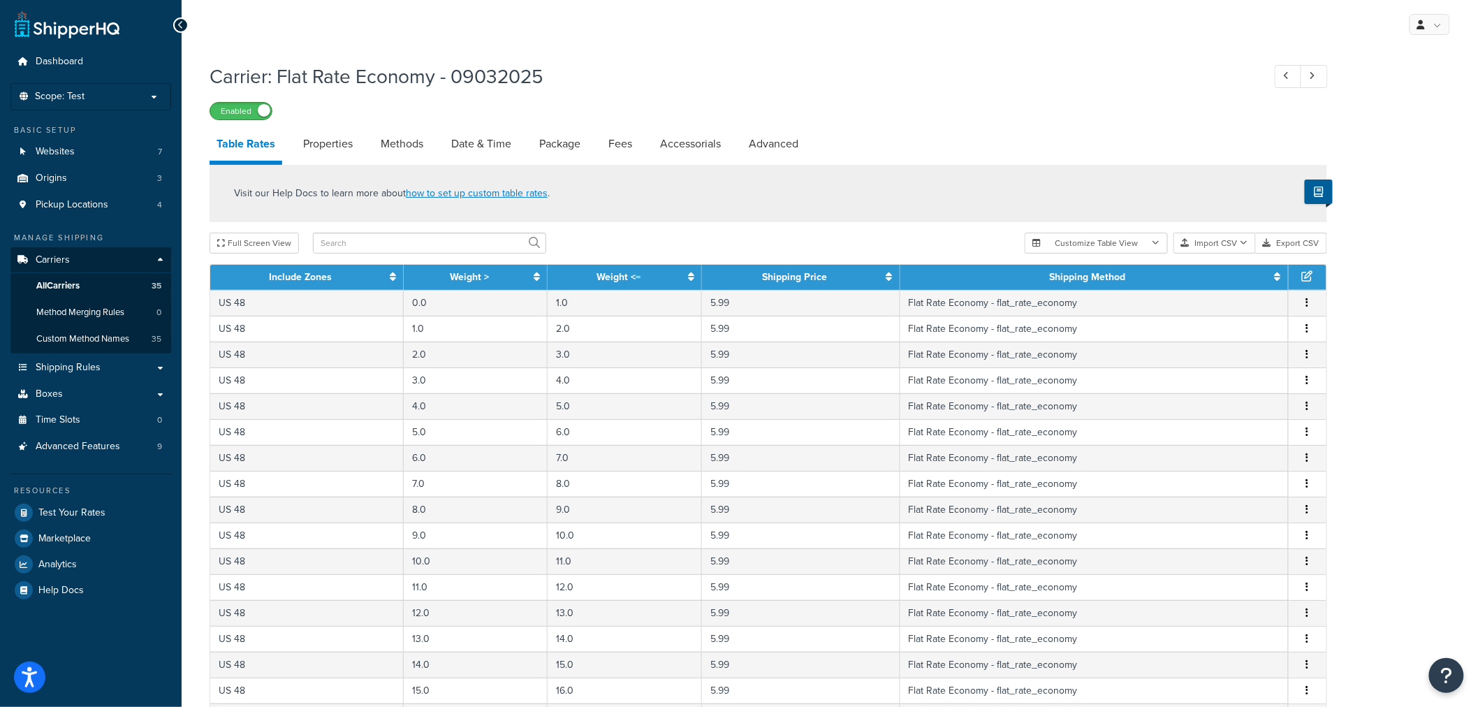
click at [262, 108] on span at bounding box center [264, 110] width 13 height 13
click at [105, 102] on p "Scope: Test" at bounding box center [91, 97] width 148 height 12
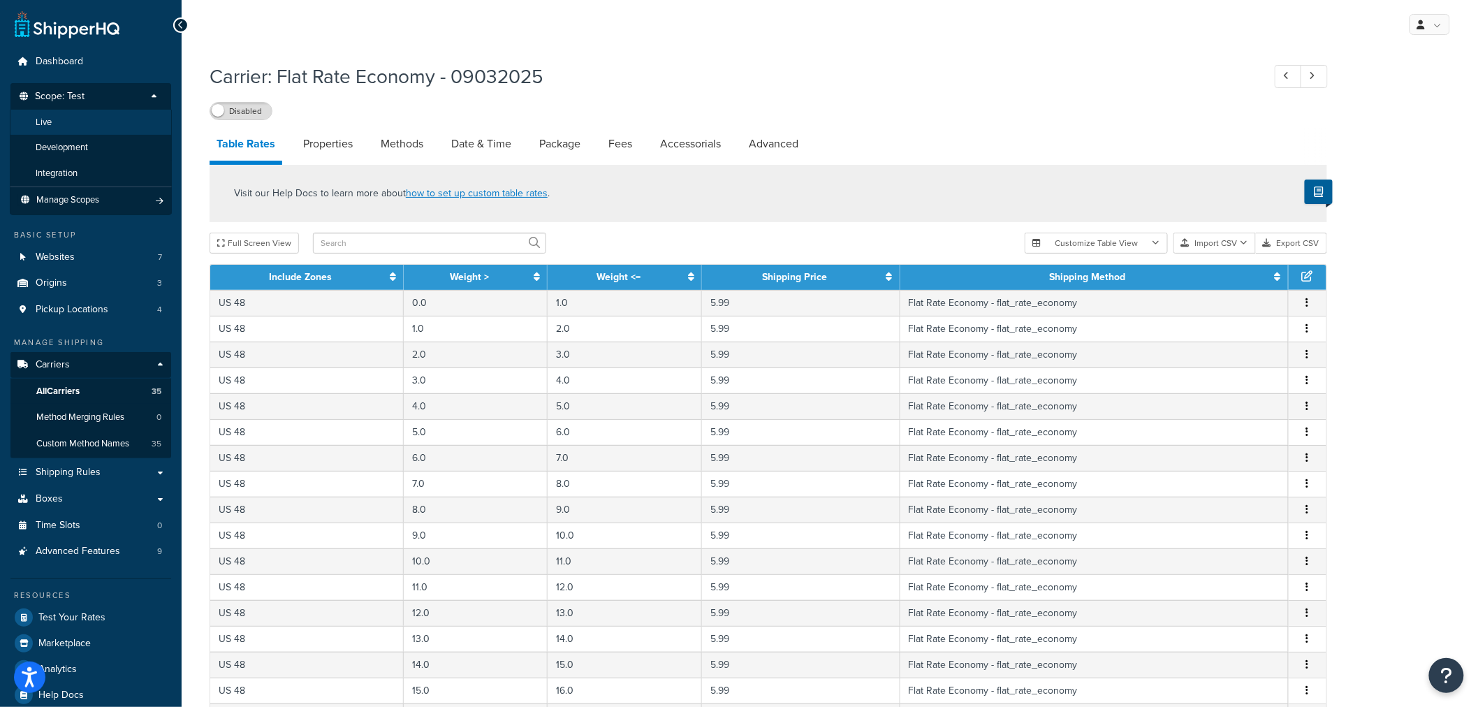
click at [75, 121] on li "Live" at bounding box center [91, 123] width 162 height 26
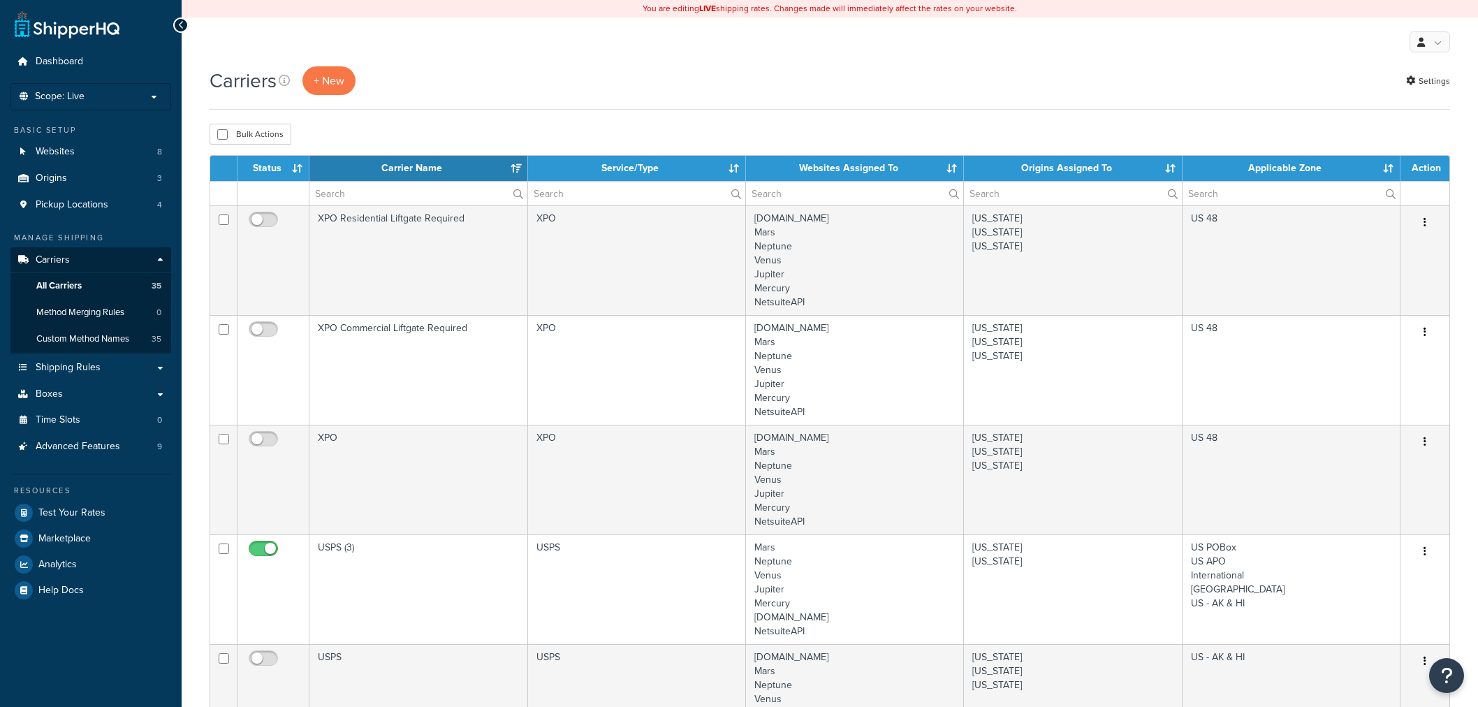
select select "15"
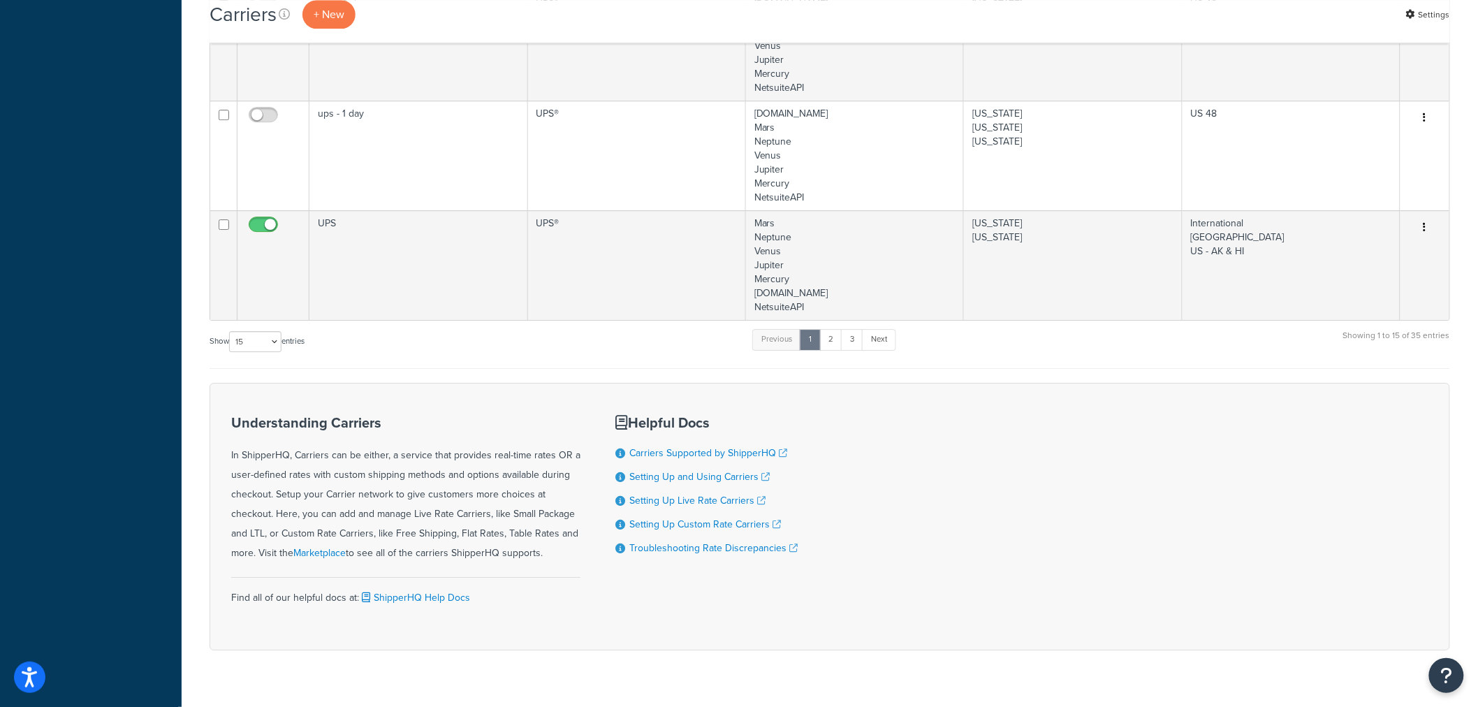
scroll to position [1740, 0]
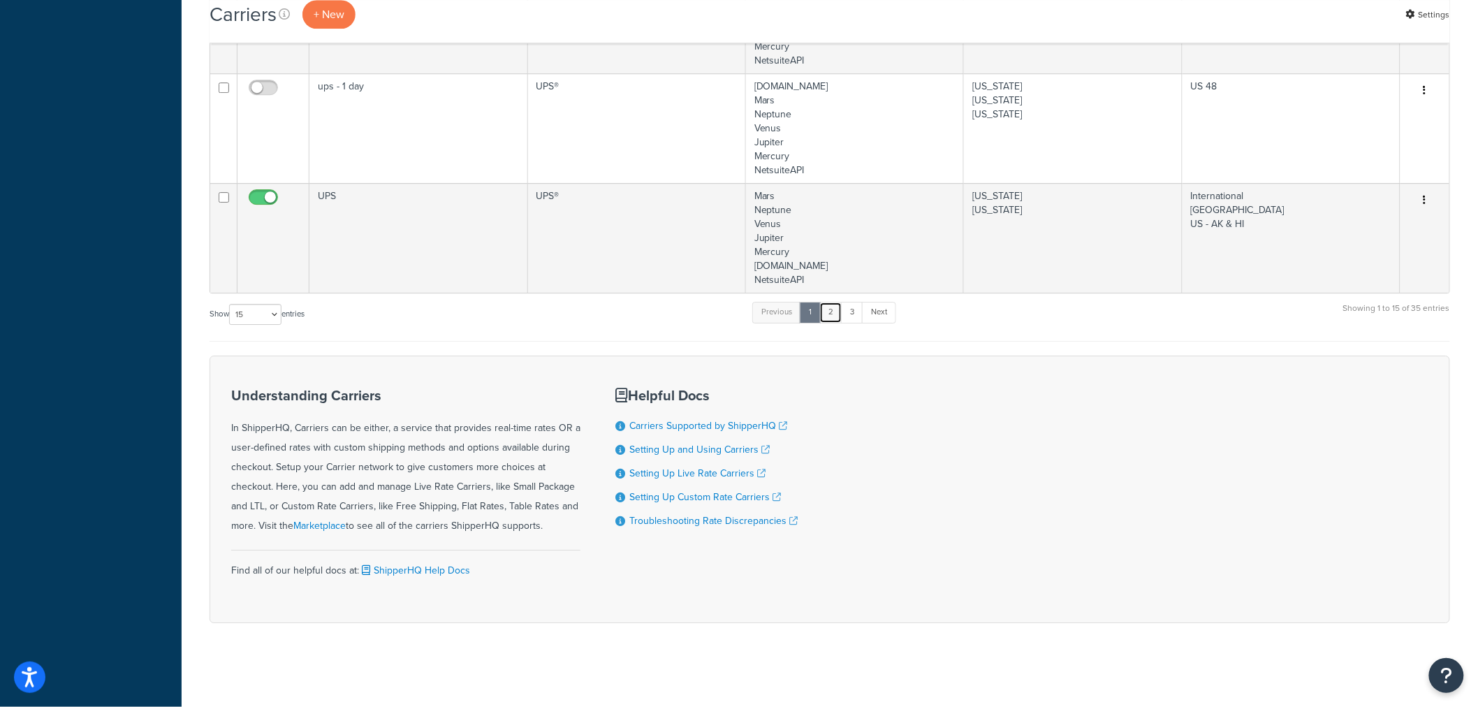
click at [827, 320] on link "2" at bounding box center [830, 312] width 23 height 21
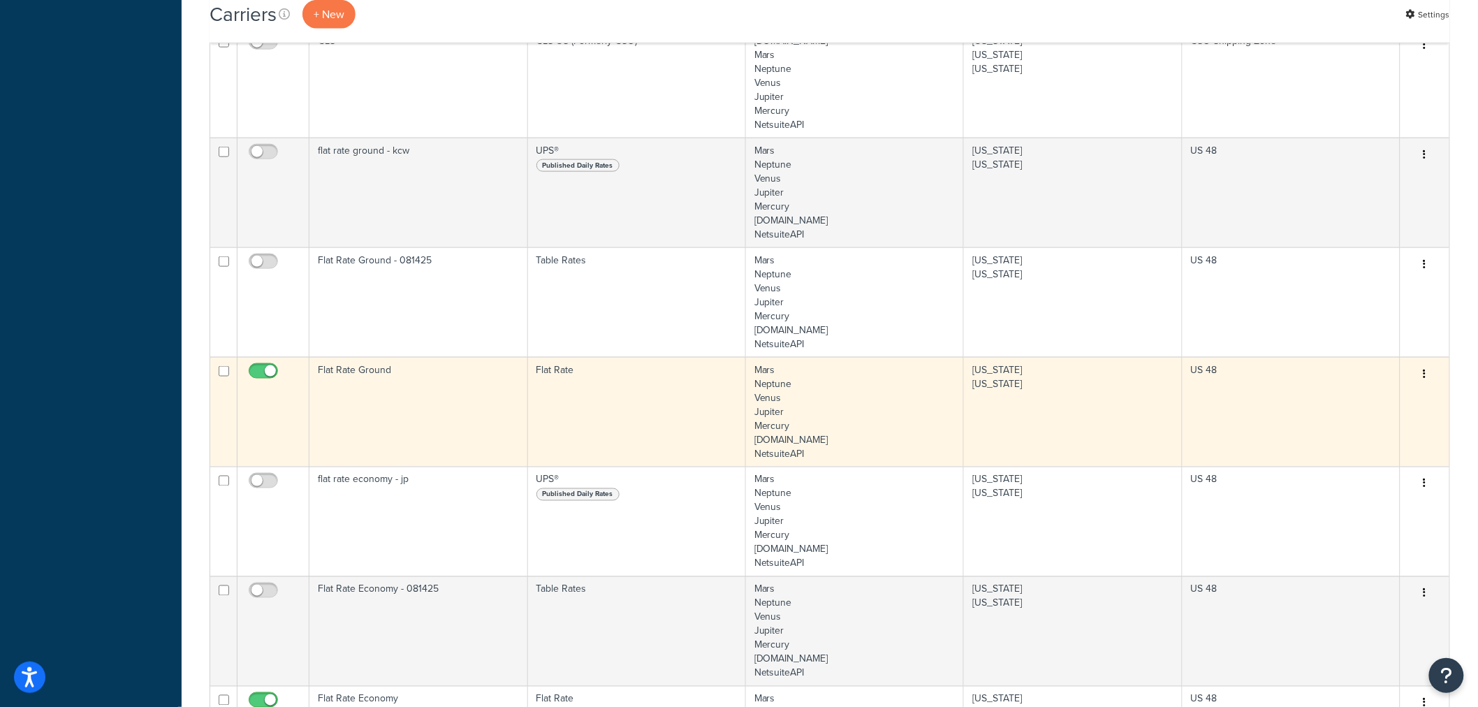
scroll to position [636, 0]
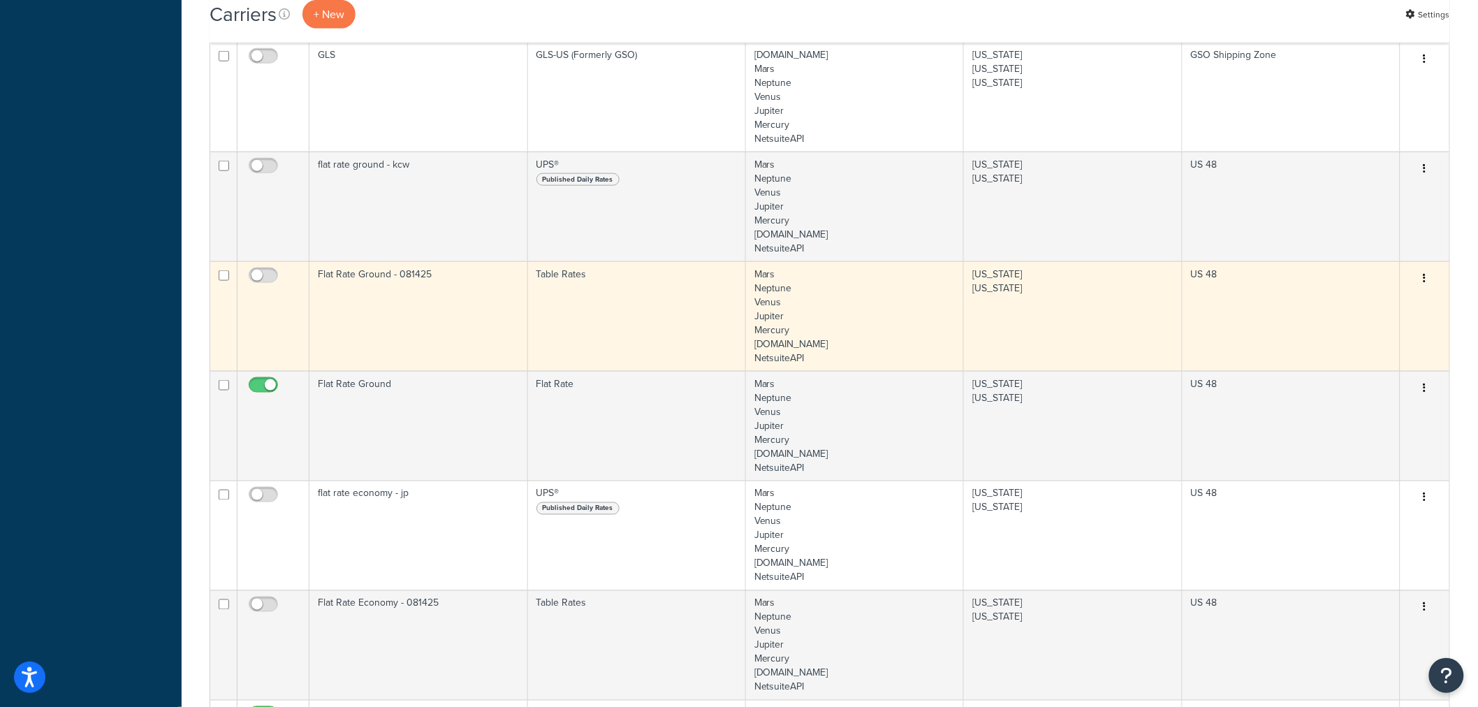
click at [1430, 284] on button "button" at bounding box center [1425, 279] width 20 height 22
click at [1357, 303] on link "Edit" at bounding box center [1369, 307] width 110 height 29
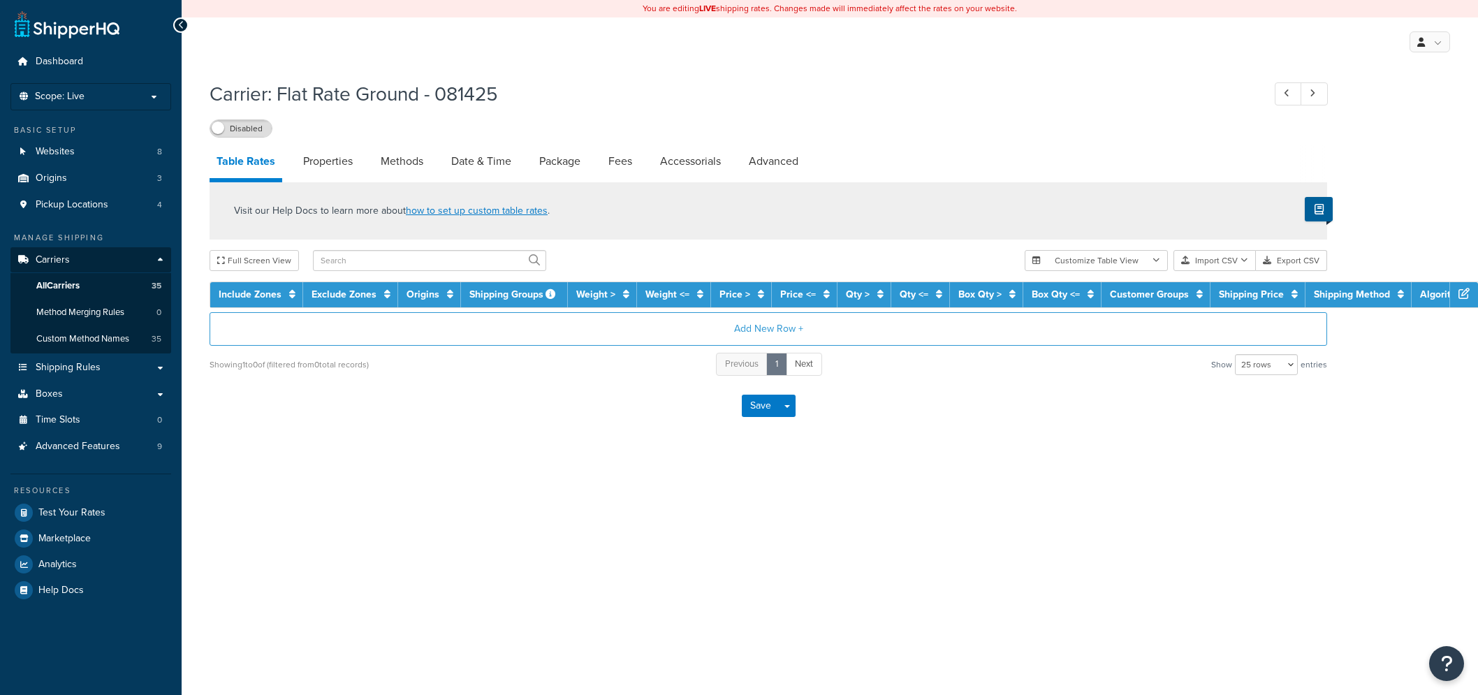
select select "25"
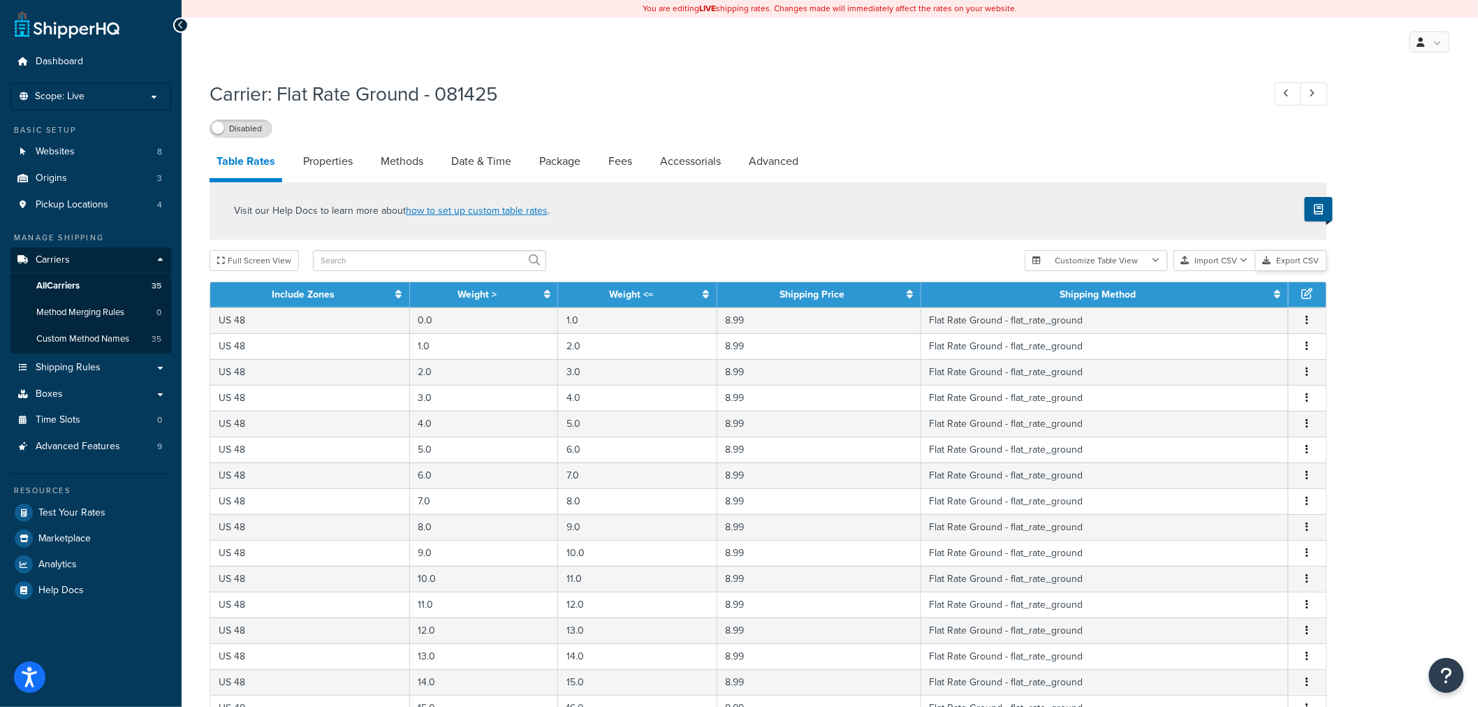
click at [1292, 261] on button "Export CSV" at bounding box center [1291, 260] width 71 height 21
click at [75, 100] on span "Scope: Live" at bounding box center [60, 97] width 50 height 12
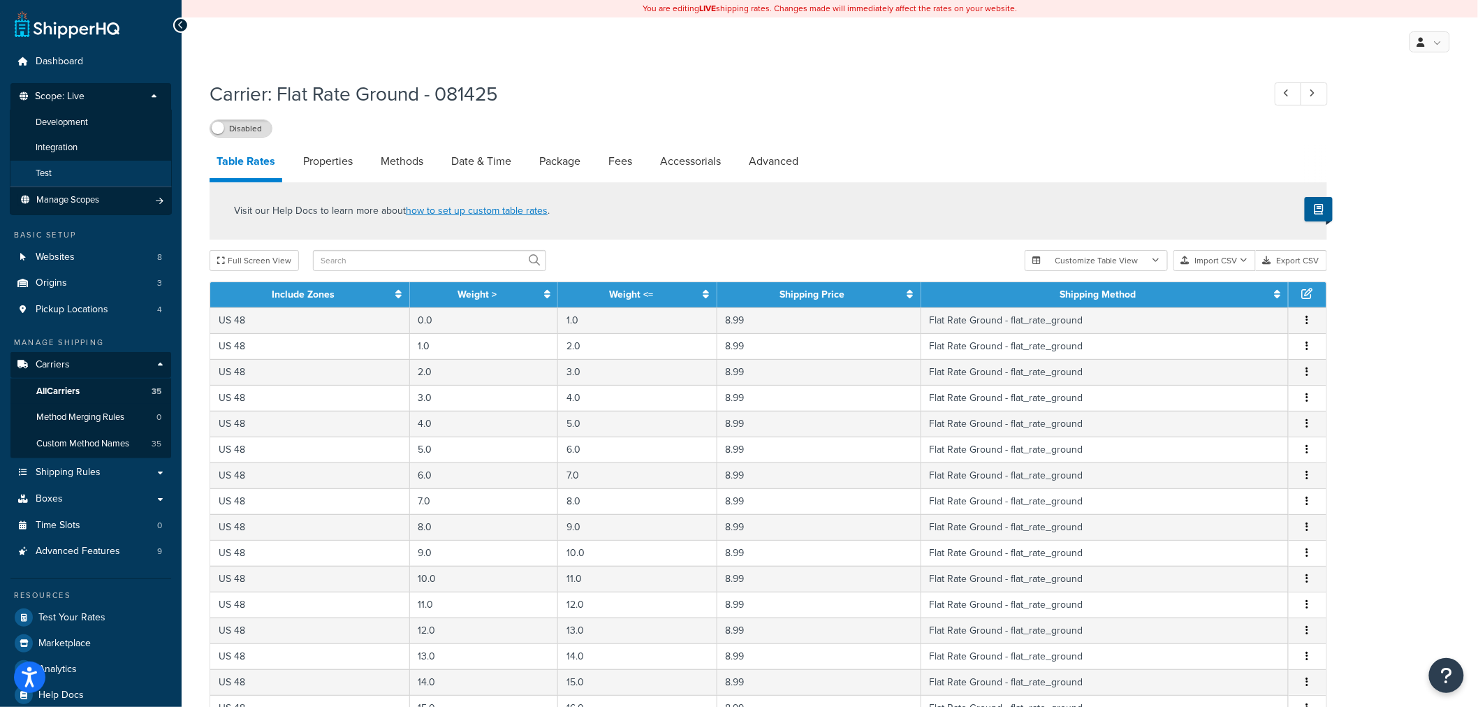
click at [59, 170] on li "Test" at bounding box center [91, 174] width 162 height 26
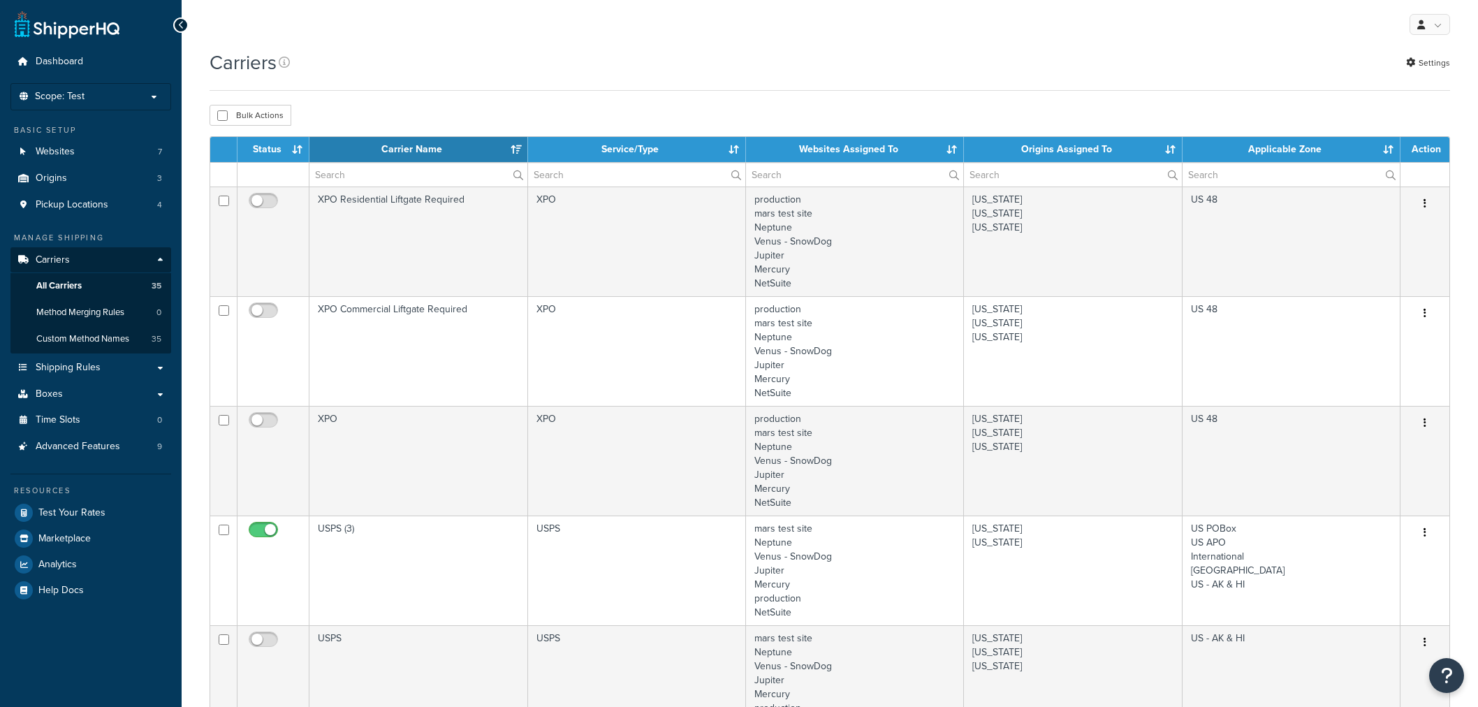
select select "15"
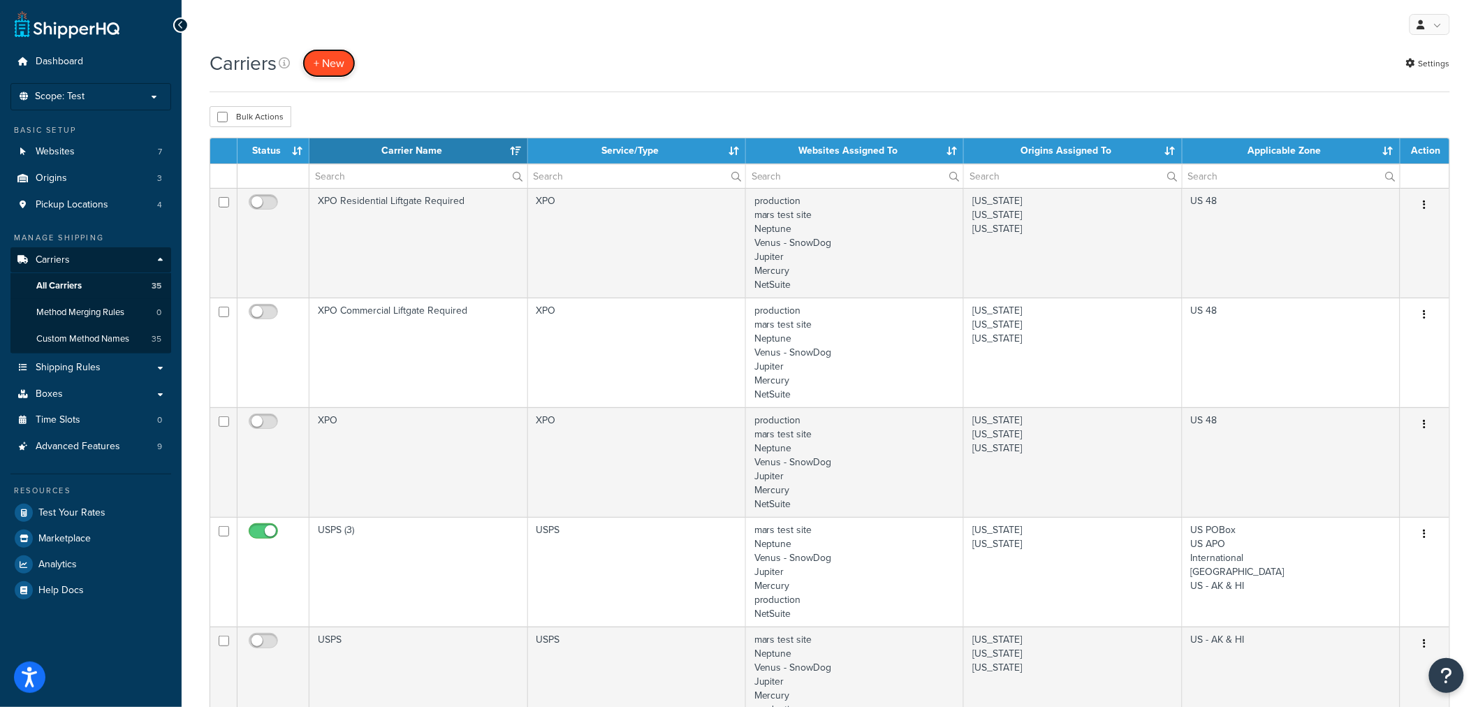
click at [330, 61] on button "+ New" at bounding box center [328, 63] width 53 height 29
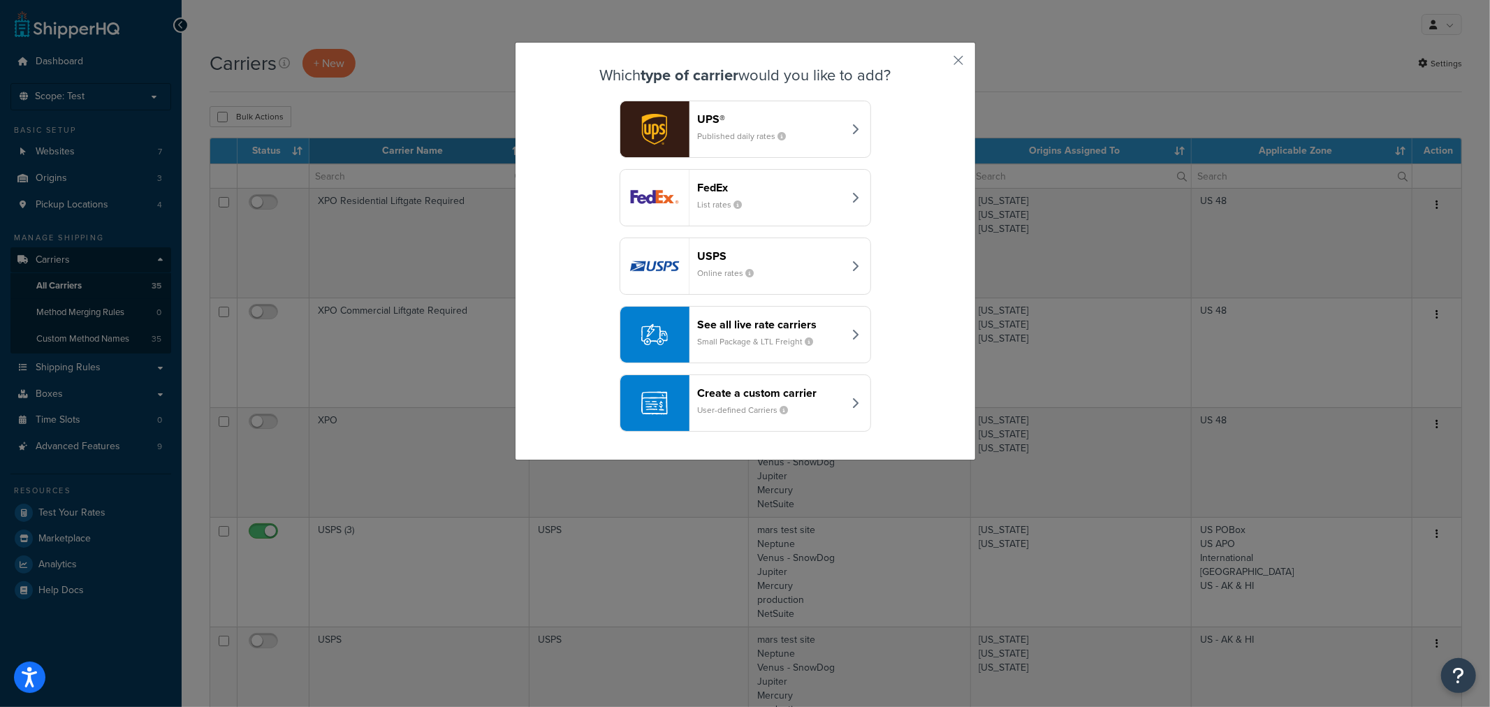
click at [727, 400] on div "Create a custom carrier User-defined Carriers" at bounding box center [771, 403] width 146 height 34
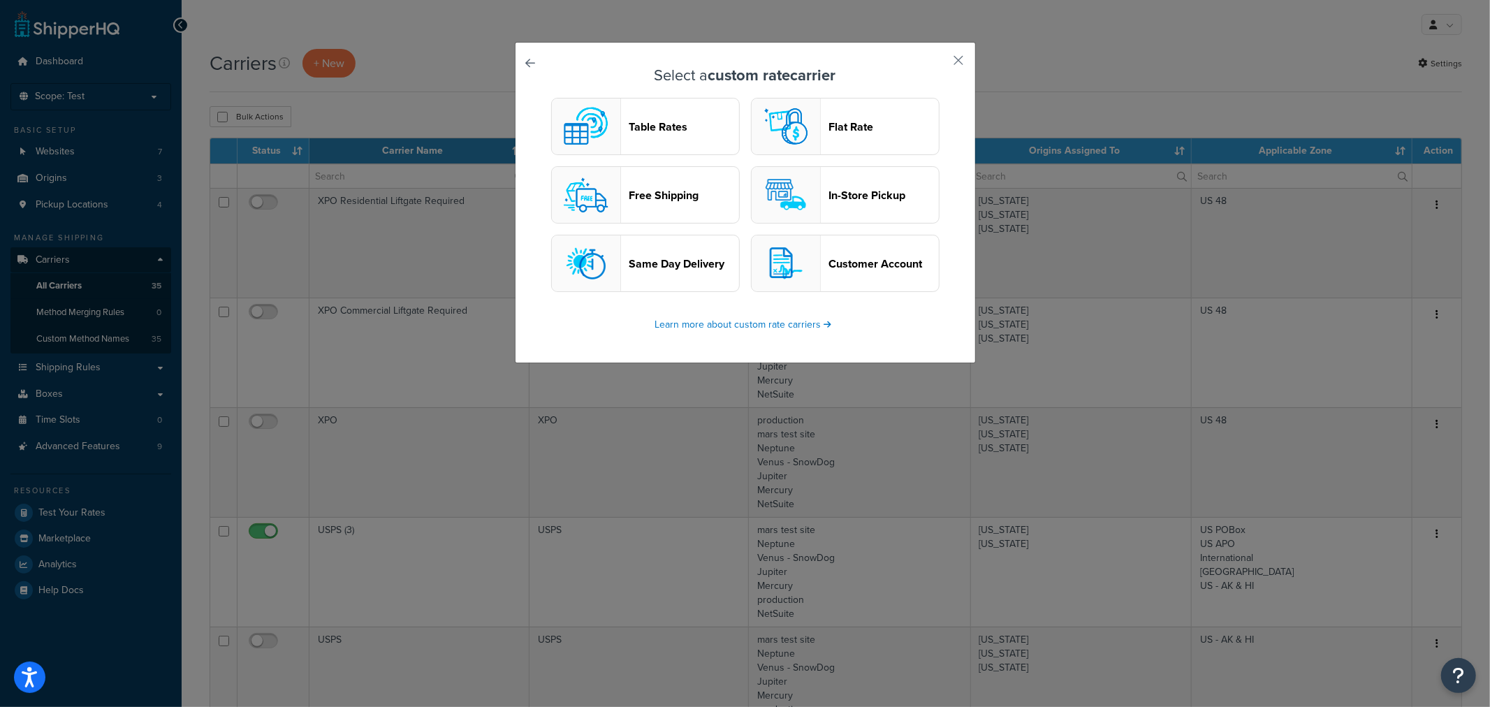
click at [650, 130] on header "Table Rates" at bounding box center [684, 126] width 110 height 13
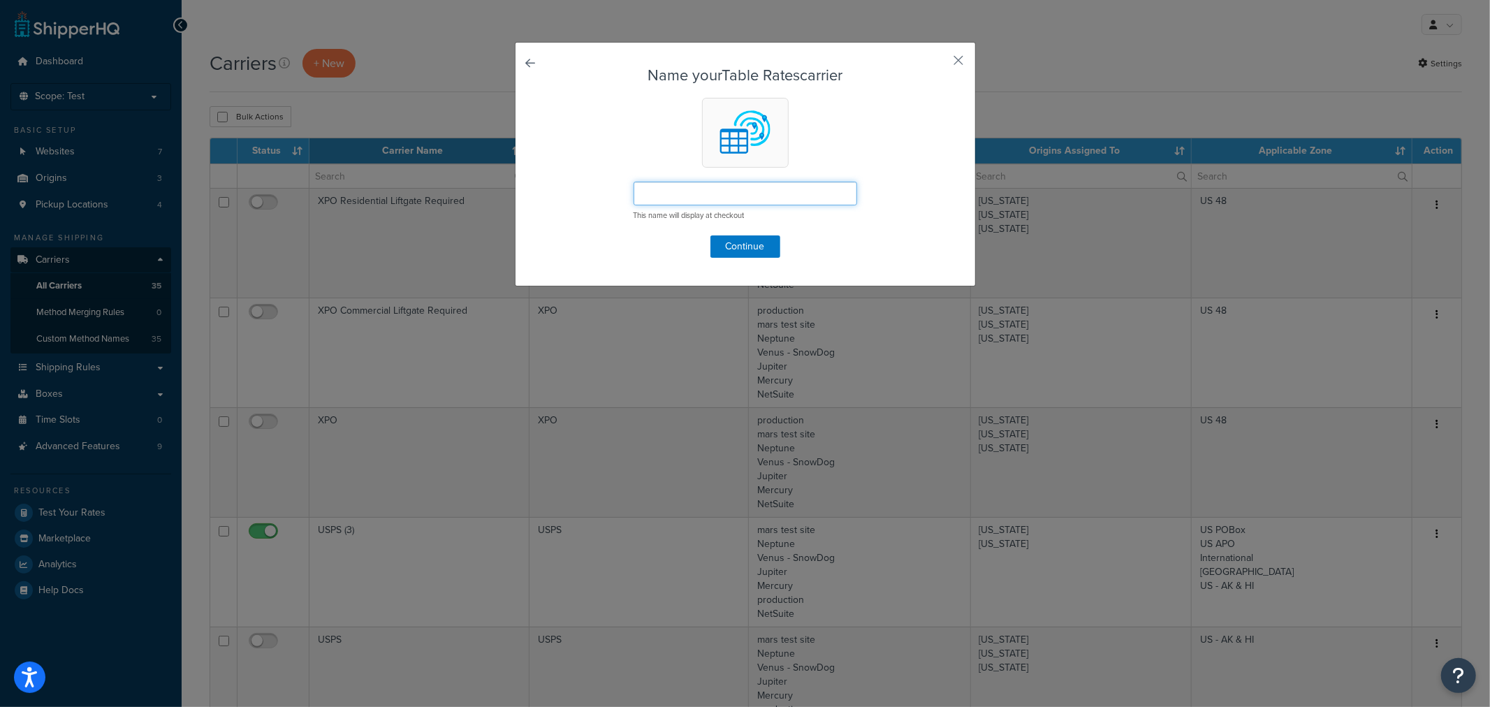
click at [655, 198] on input "text" at bounding box center [746, 194] width 224 height 24
type input "Flat Rate Ground 09032025"
click at [759, 250] on button "Continue" at bounding box center [745, 246] width 70 height 22
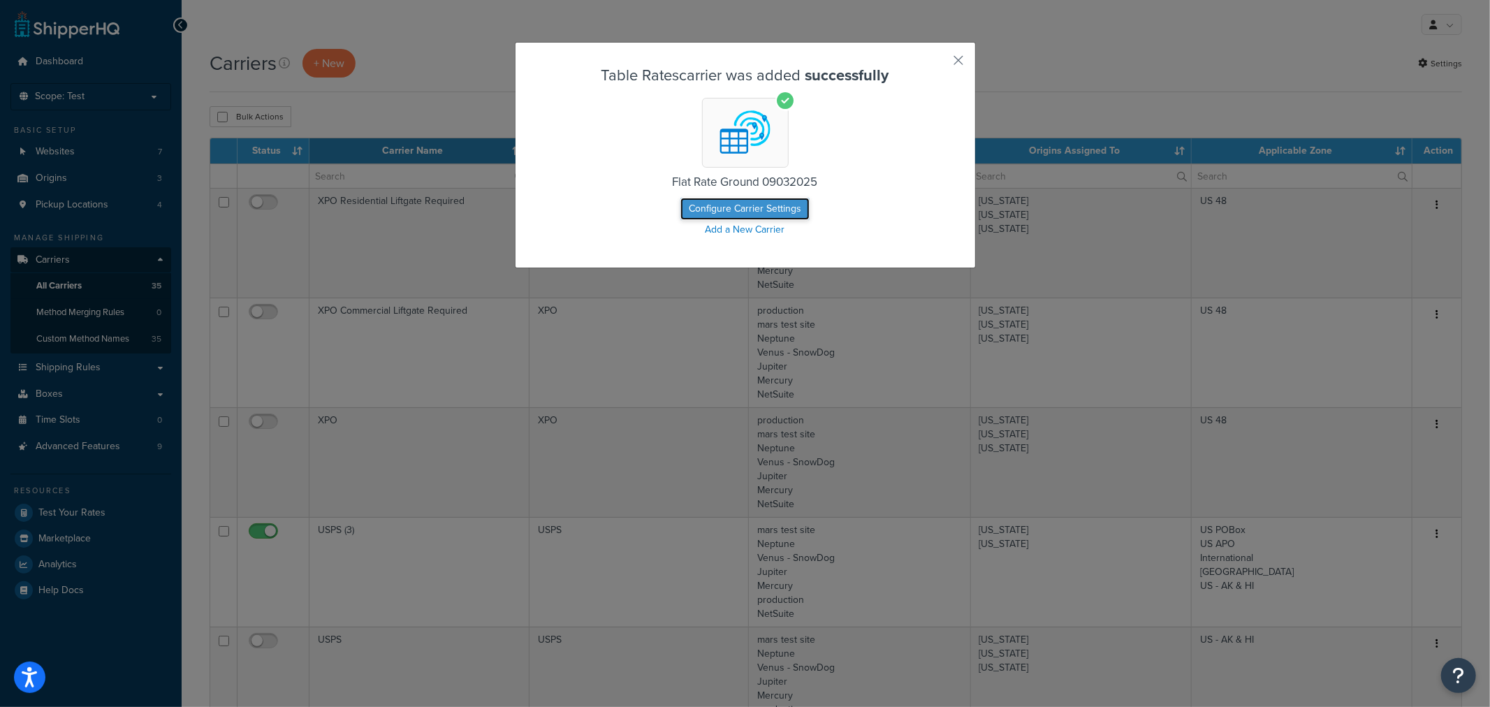
click at [755, 210] on button "Configure Carrier Settings" at bounding box center [744, 209] width 129 height 22
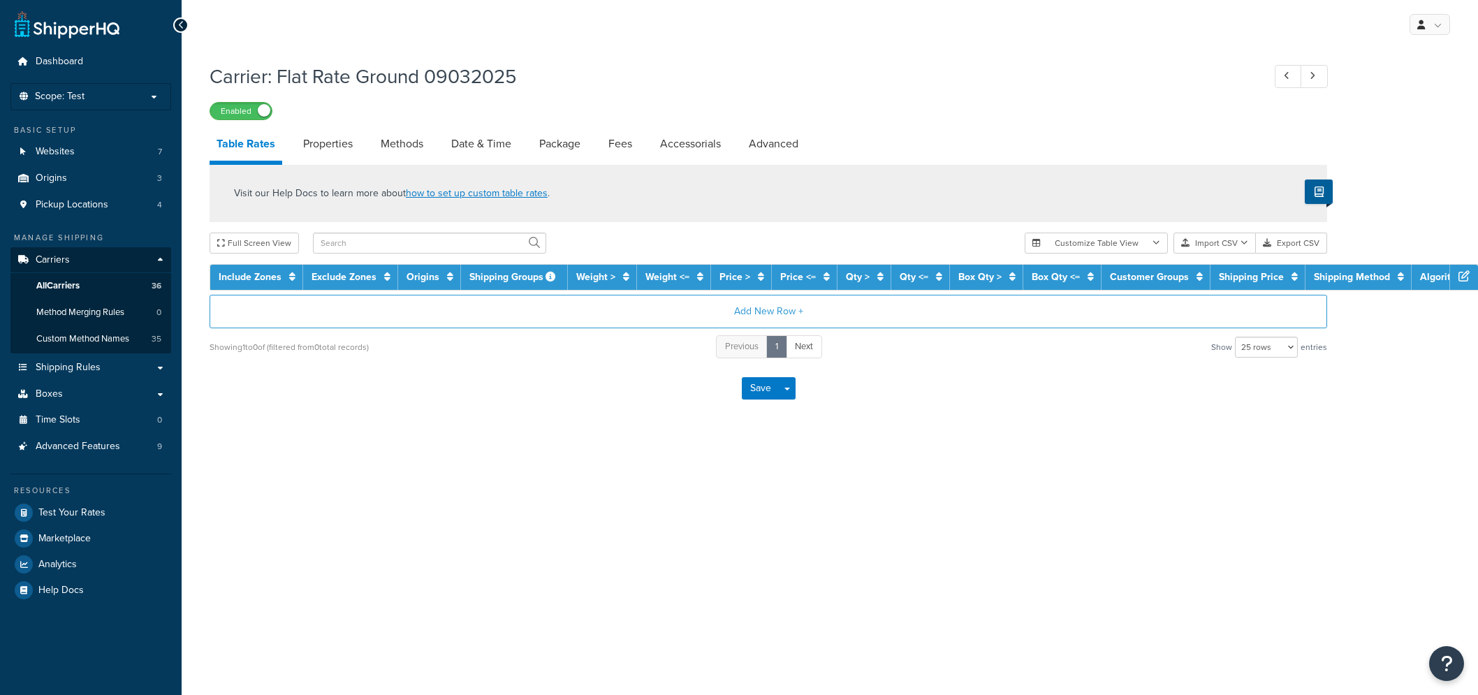
select select "25"
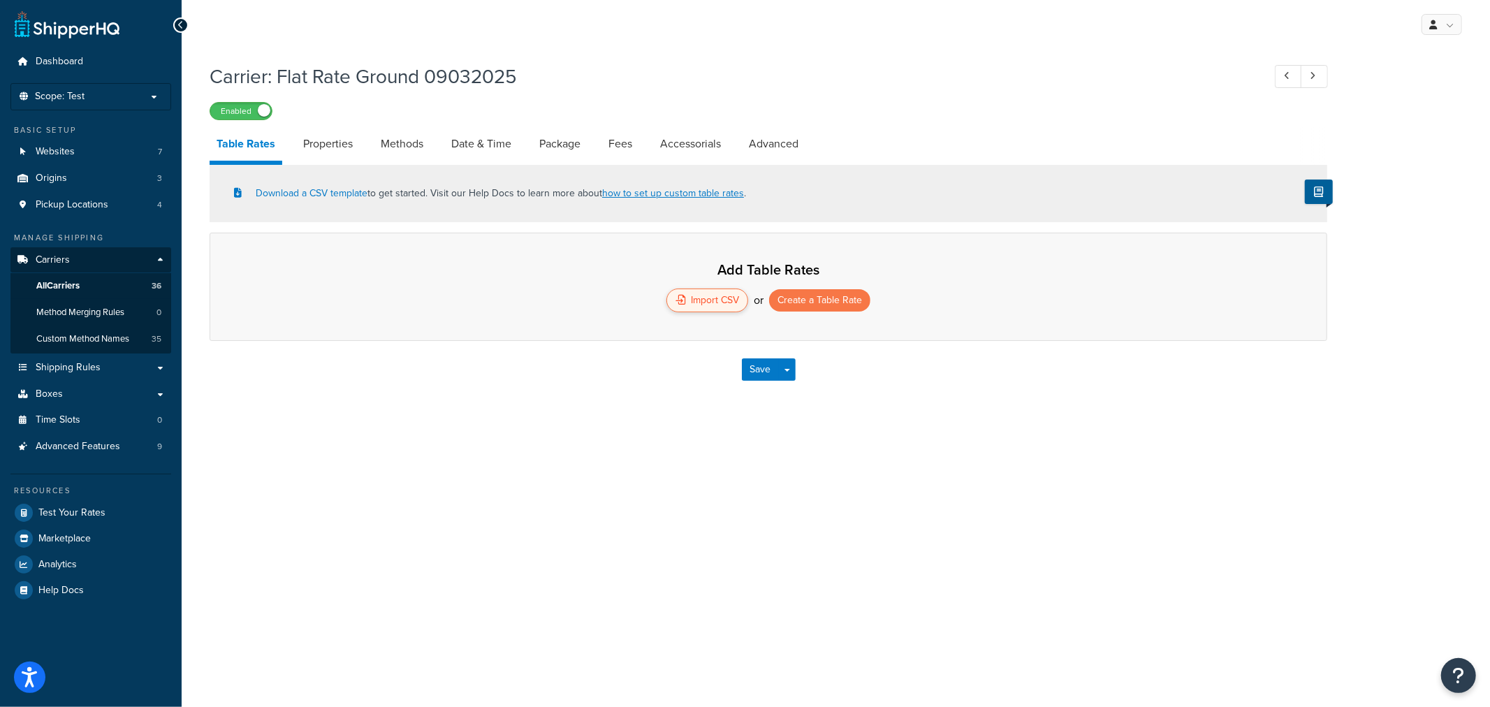
click at [716, 305] on div "Import CSV" at bounding box center [707, 301] width 82 height 24
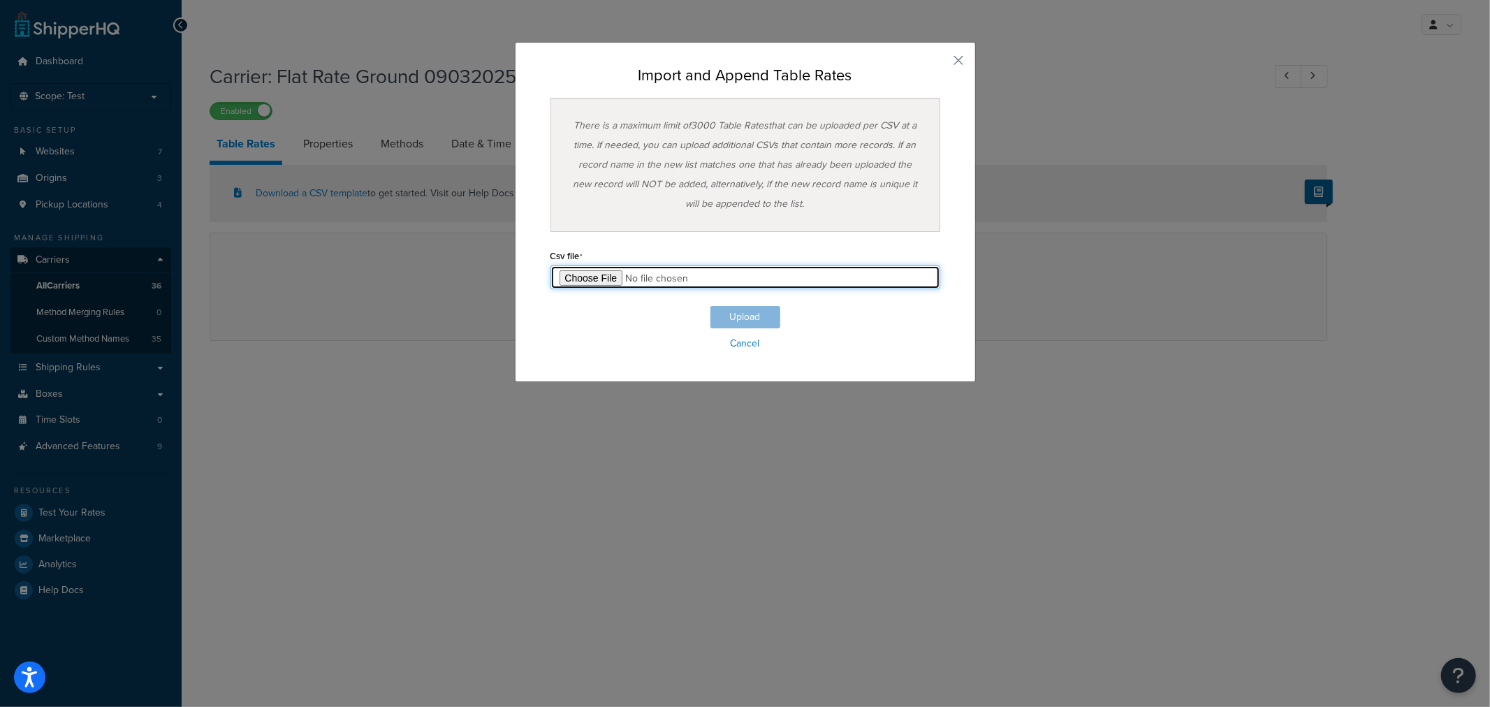
click at [588, 278] on input "file" at bounding box center [746, 277] width 390 height 24
type input "C:\fakepath\Table Rate Export-2025-09-03 0758.csv"
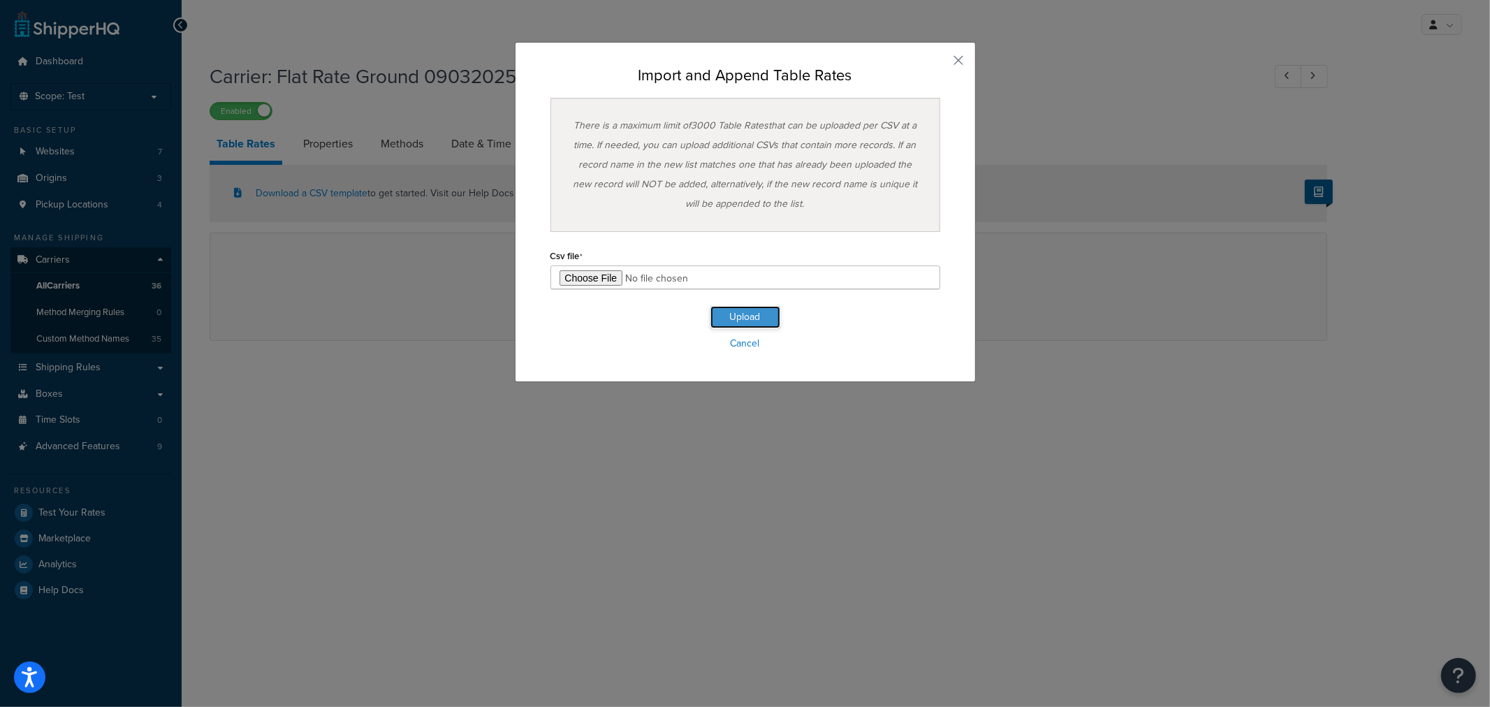
click at [738, 322] on button "Upload" at bounding box center [745, 317] width 70 height 22
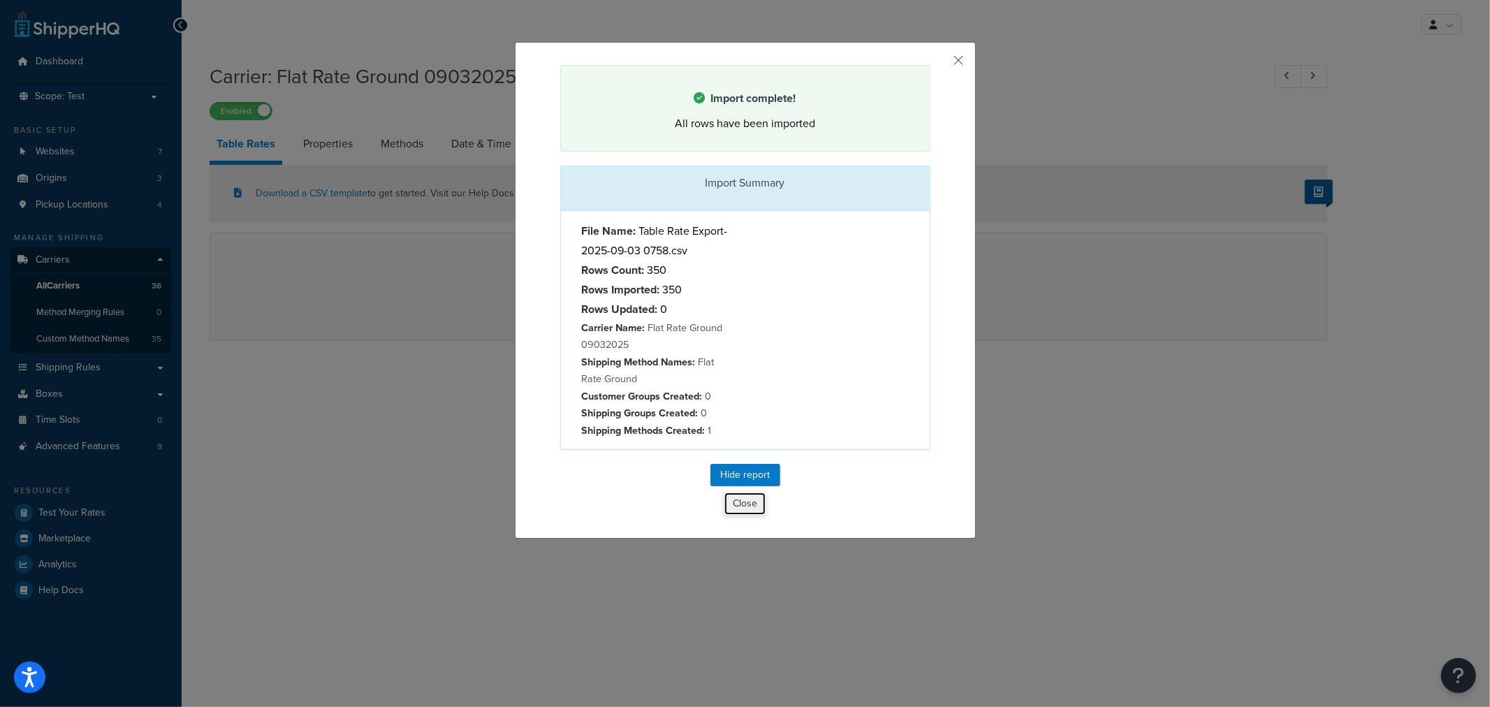
click at [744, 509] on button "Close" at bounding box center [745, 504] width 43 height 24
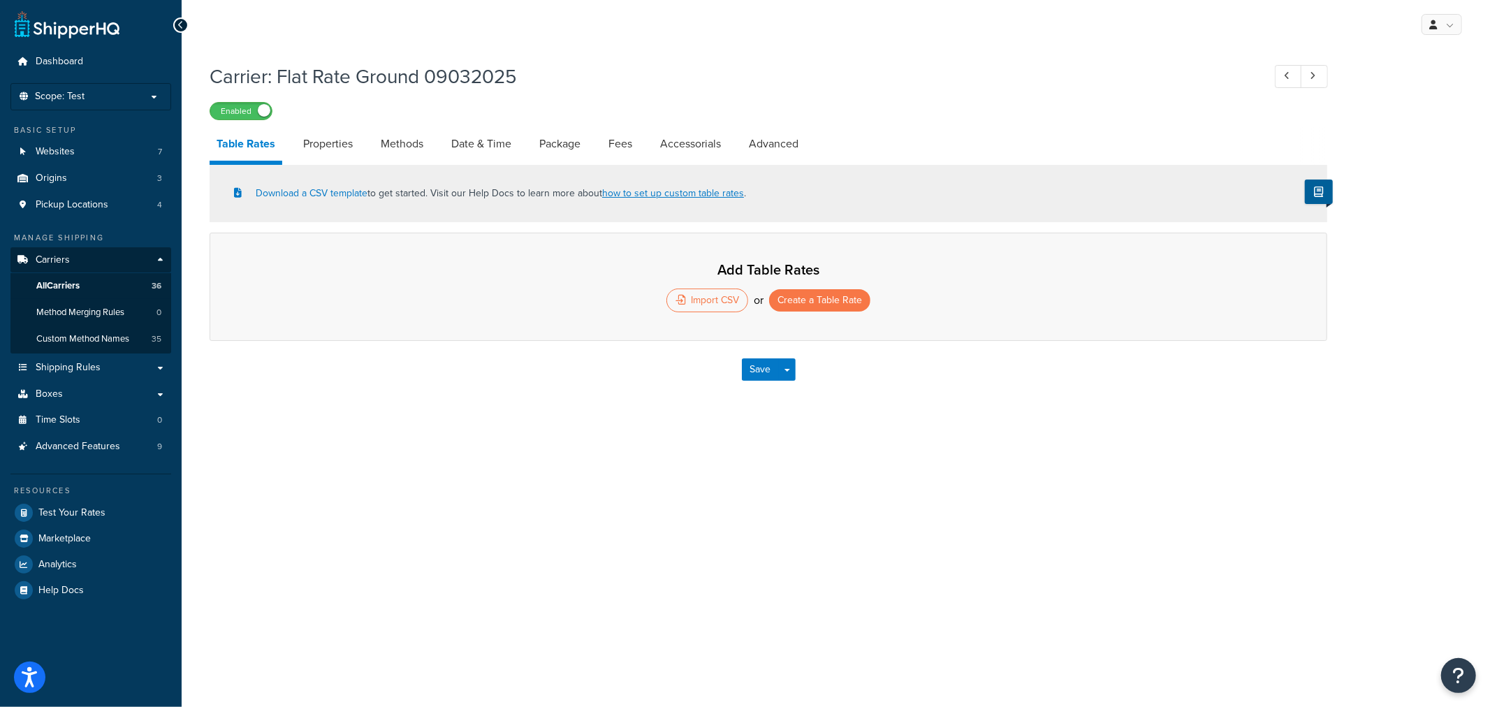
select select "25"
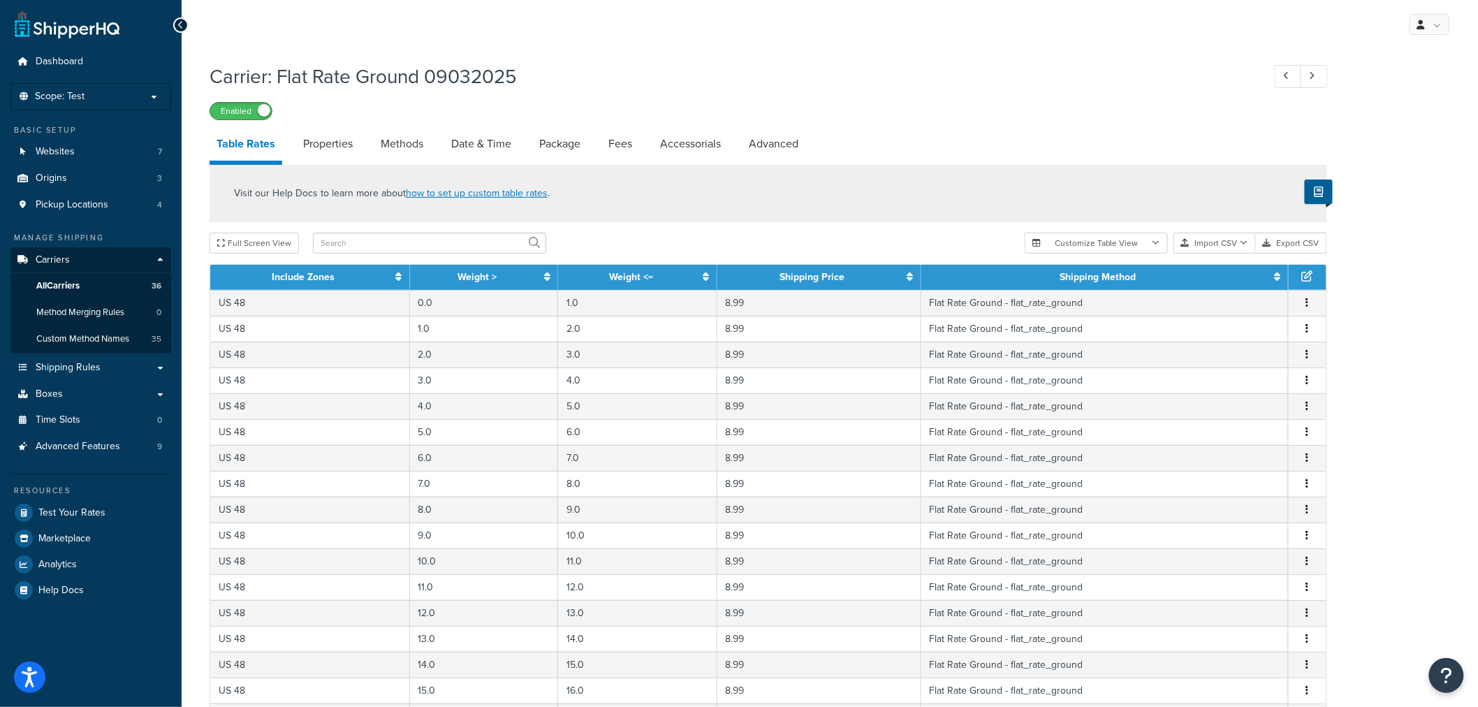
click at [261, 113] on span at bounding box center [264, 110] width 13 height 13
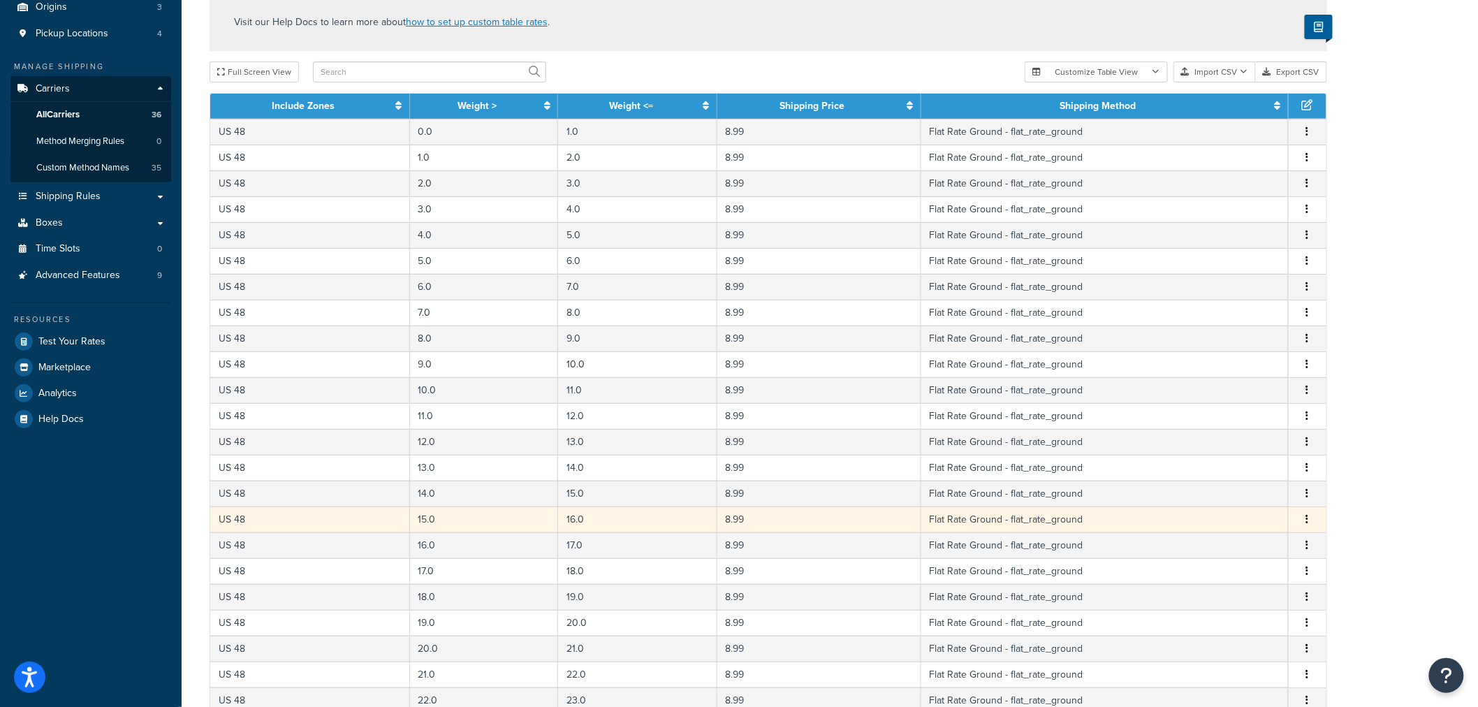
scroll to position [116, 0]
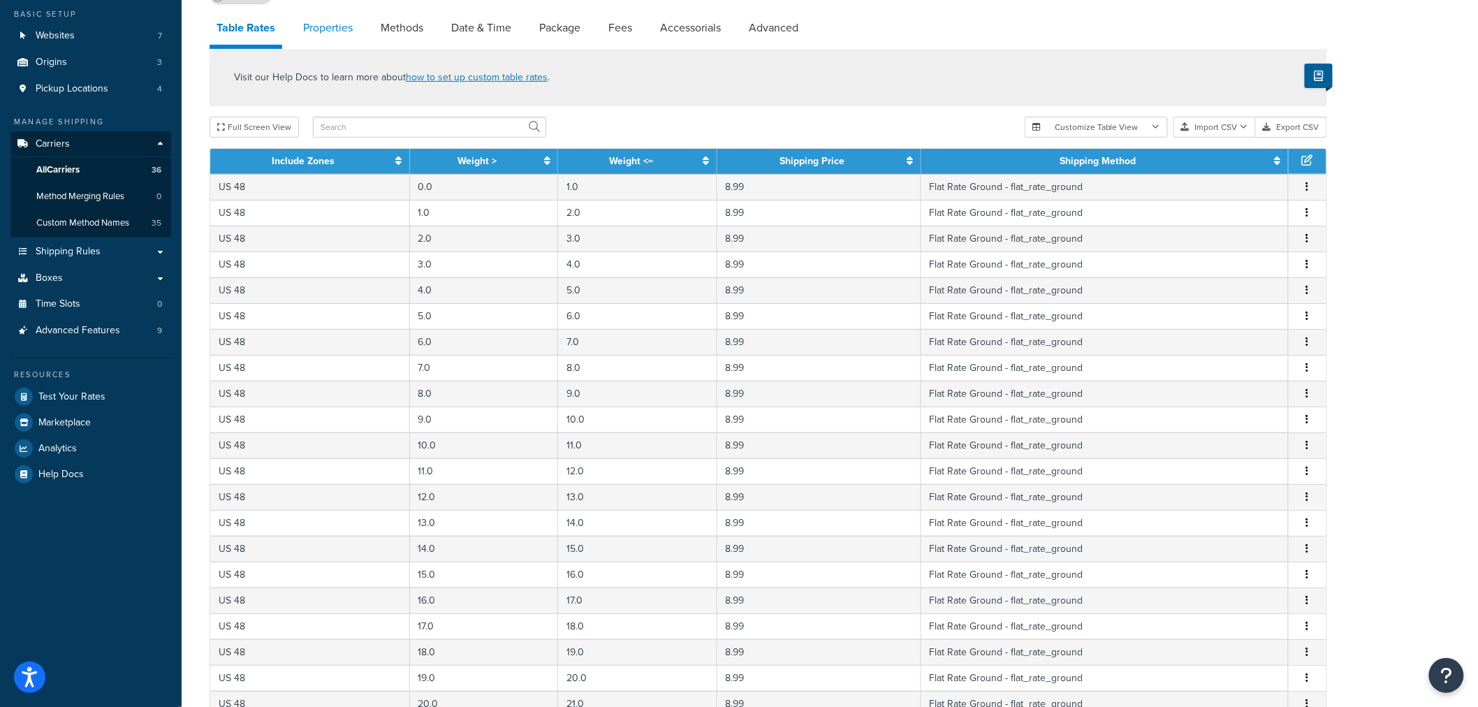
click at [325, 31] on link "Properties" at bounding box center [328, 28] width 64 height 34
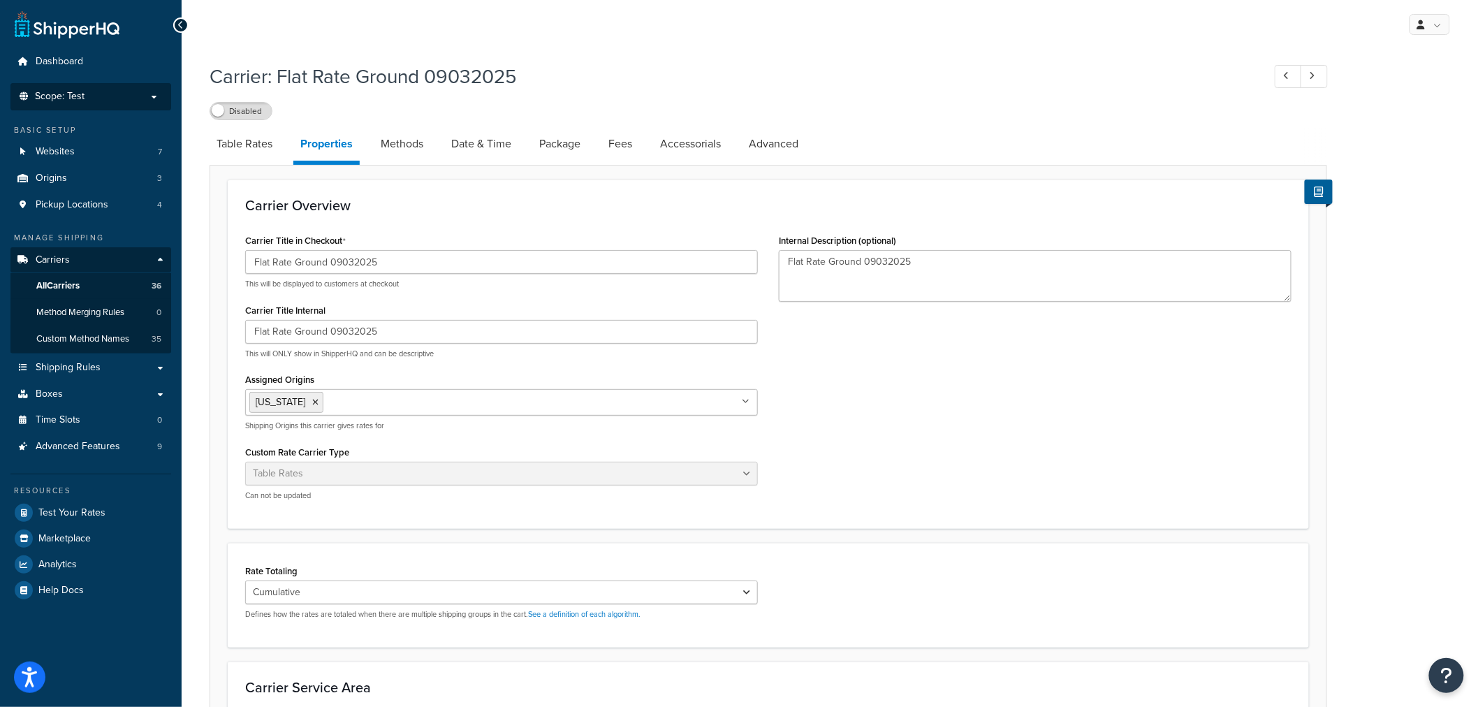
click at [87, 94] on p "Scope: Test" at bounding box center [91, 97] width 148 height 12
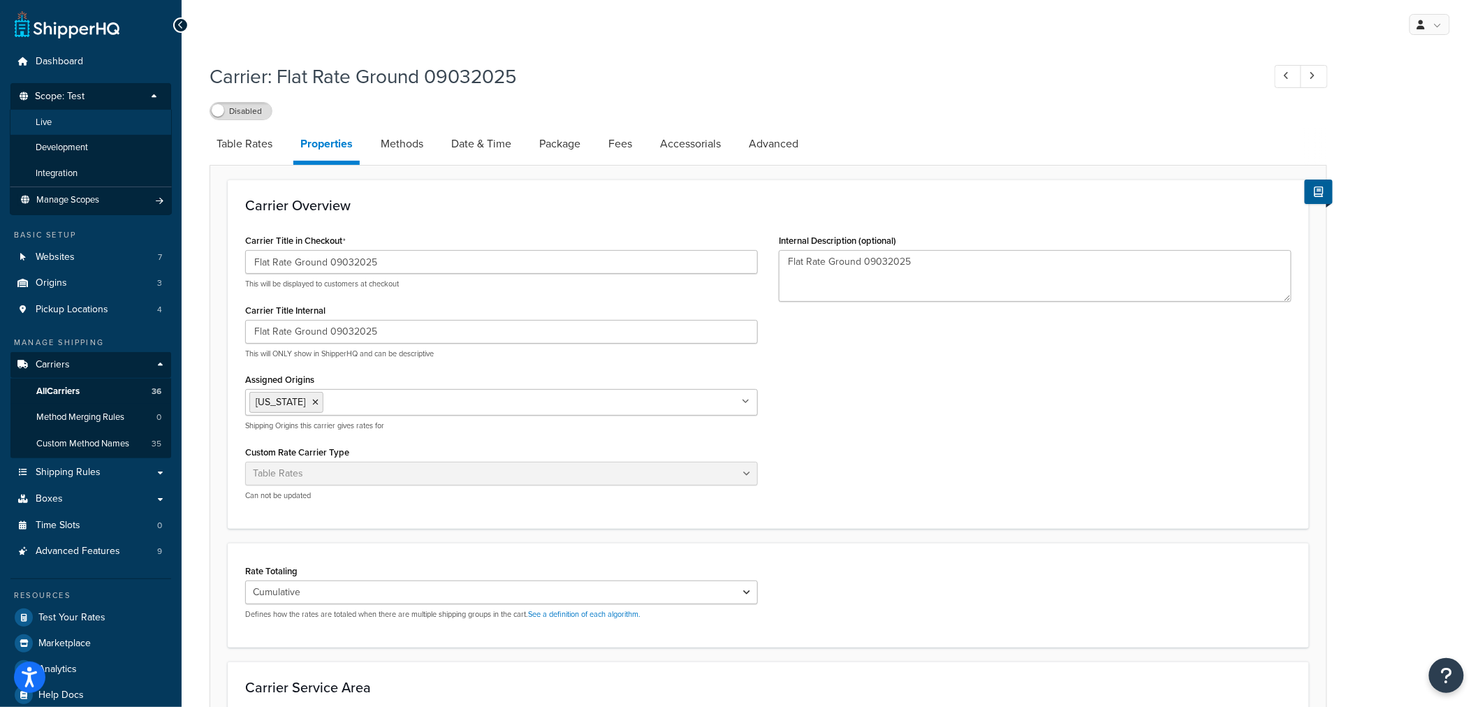
click at [64, 117] on li "Live" at bounding box center [91, 123] width 162 height 26
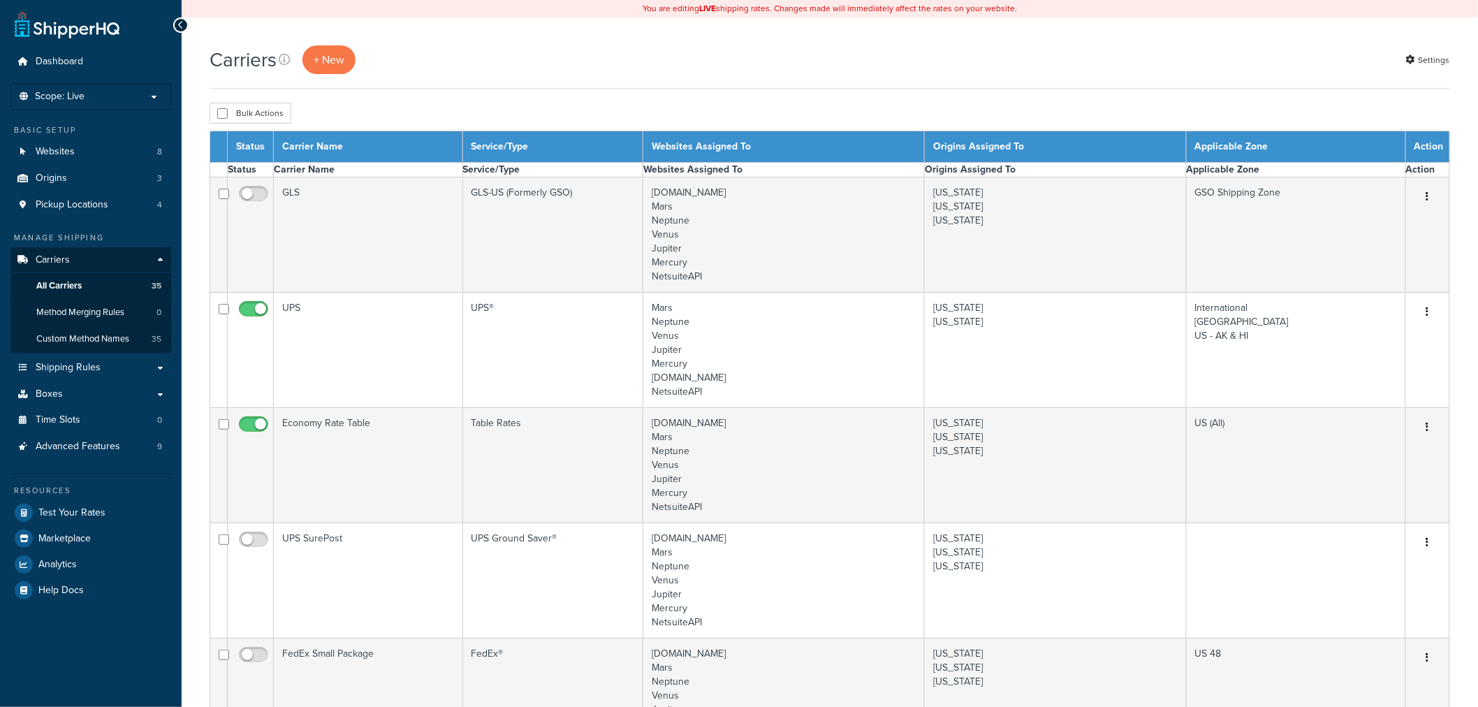
select select "15"
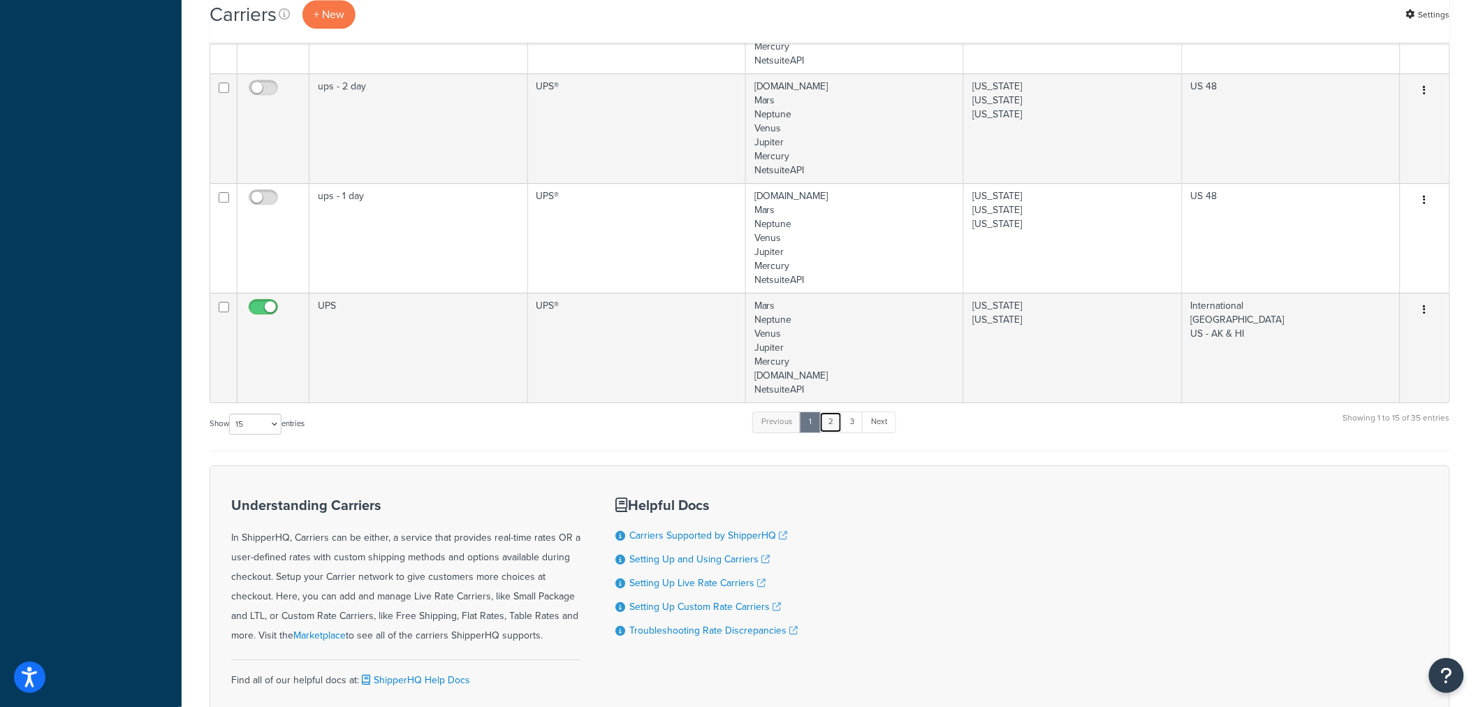
click at [837, 425] on link "2" at bounding box center [830, 421] width 23 height 21
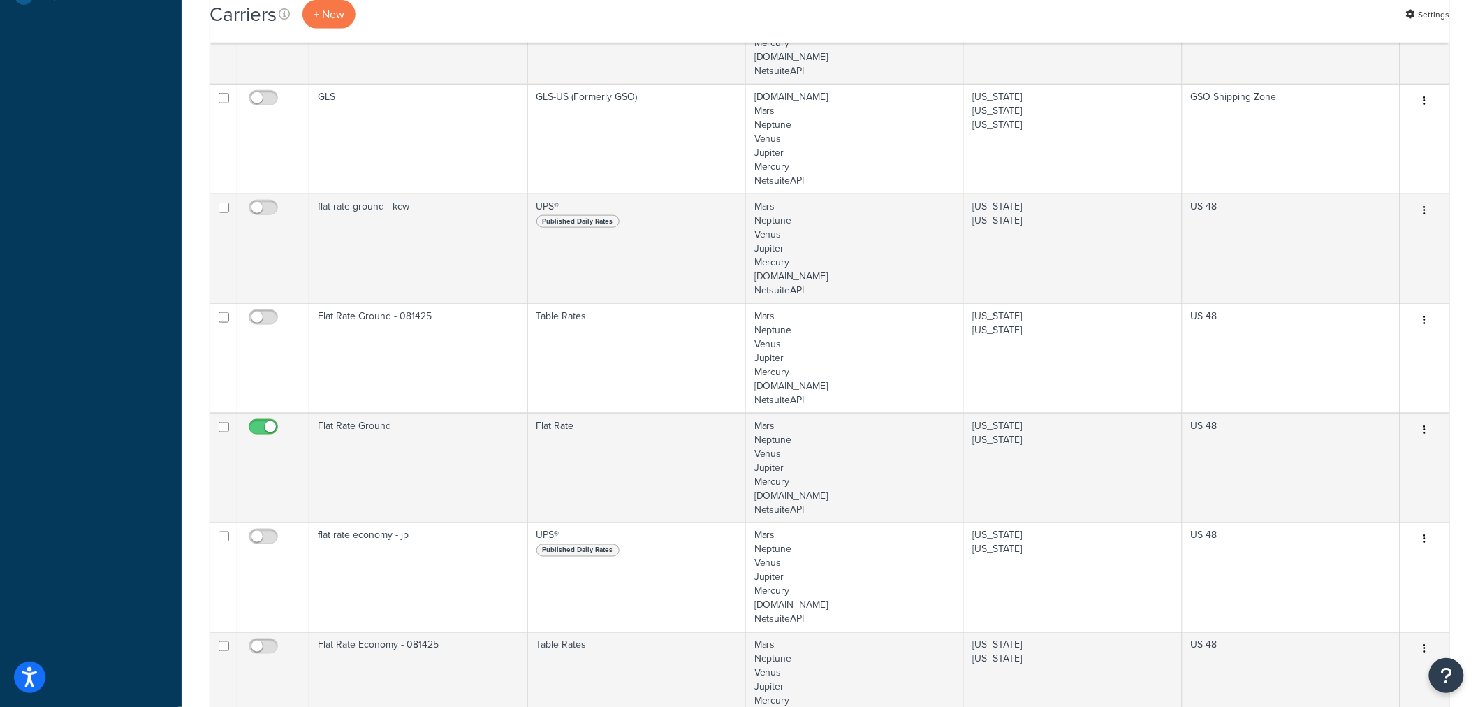
scroll to position [559, 0]
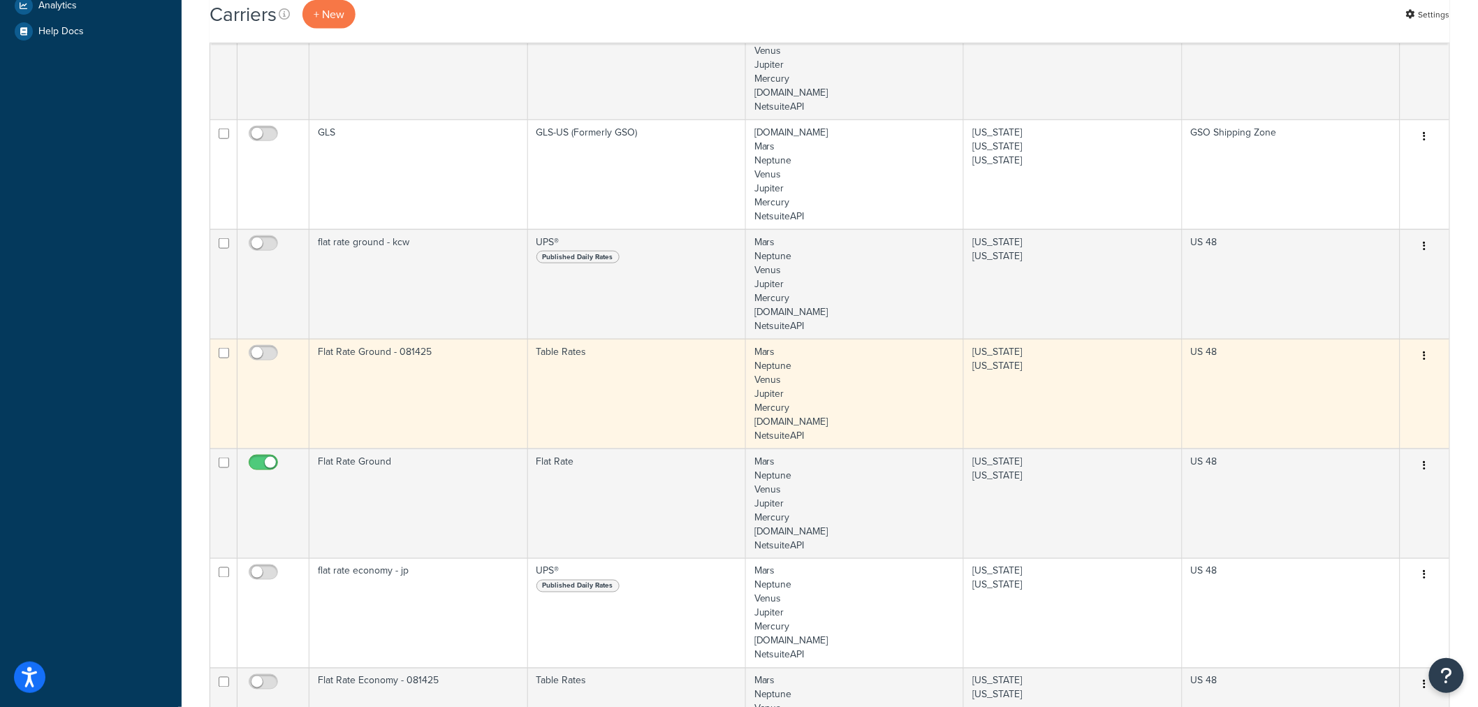
click at [1429, 358] on button "button" at bounding box center [1425, 356] width 20 height 22
click at [1389, 379] on link "Edit" at bounding box center [1369, 384] width 110 height 29
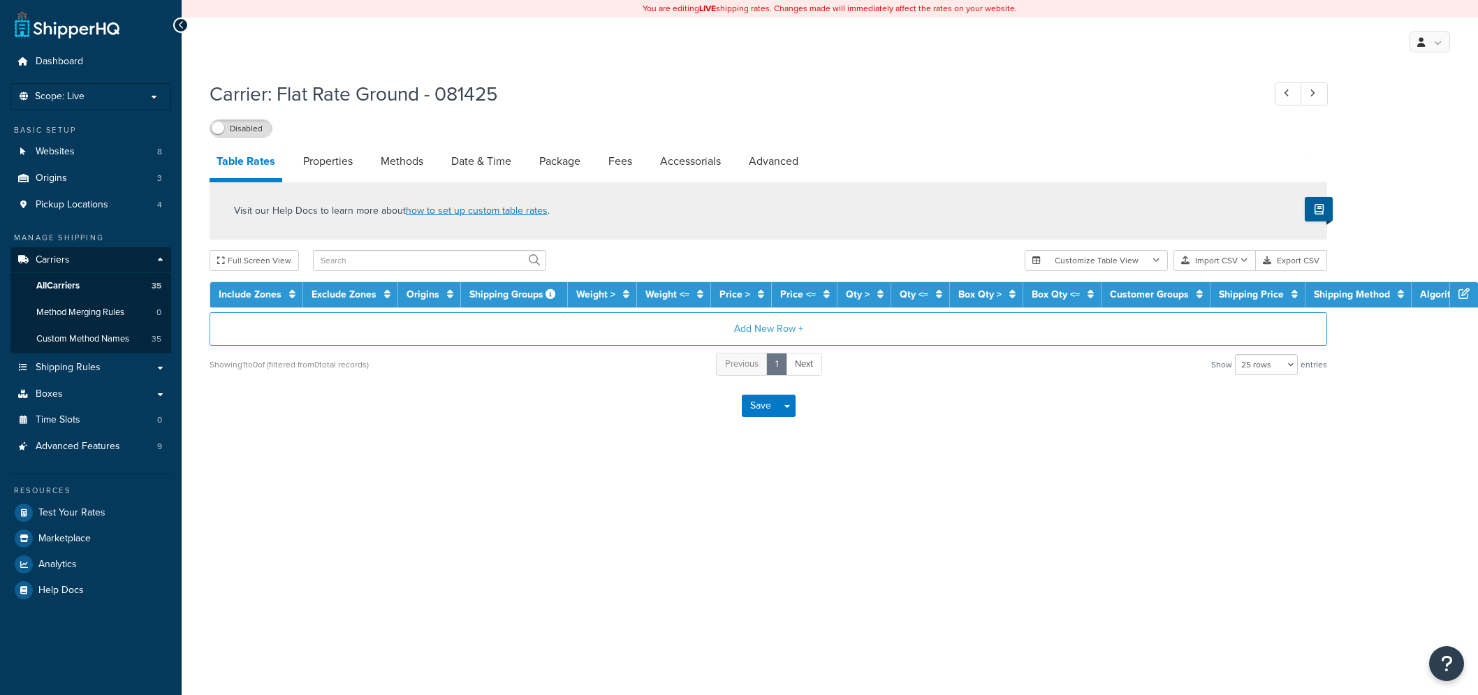
select select "25"
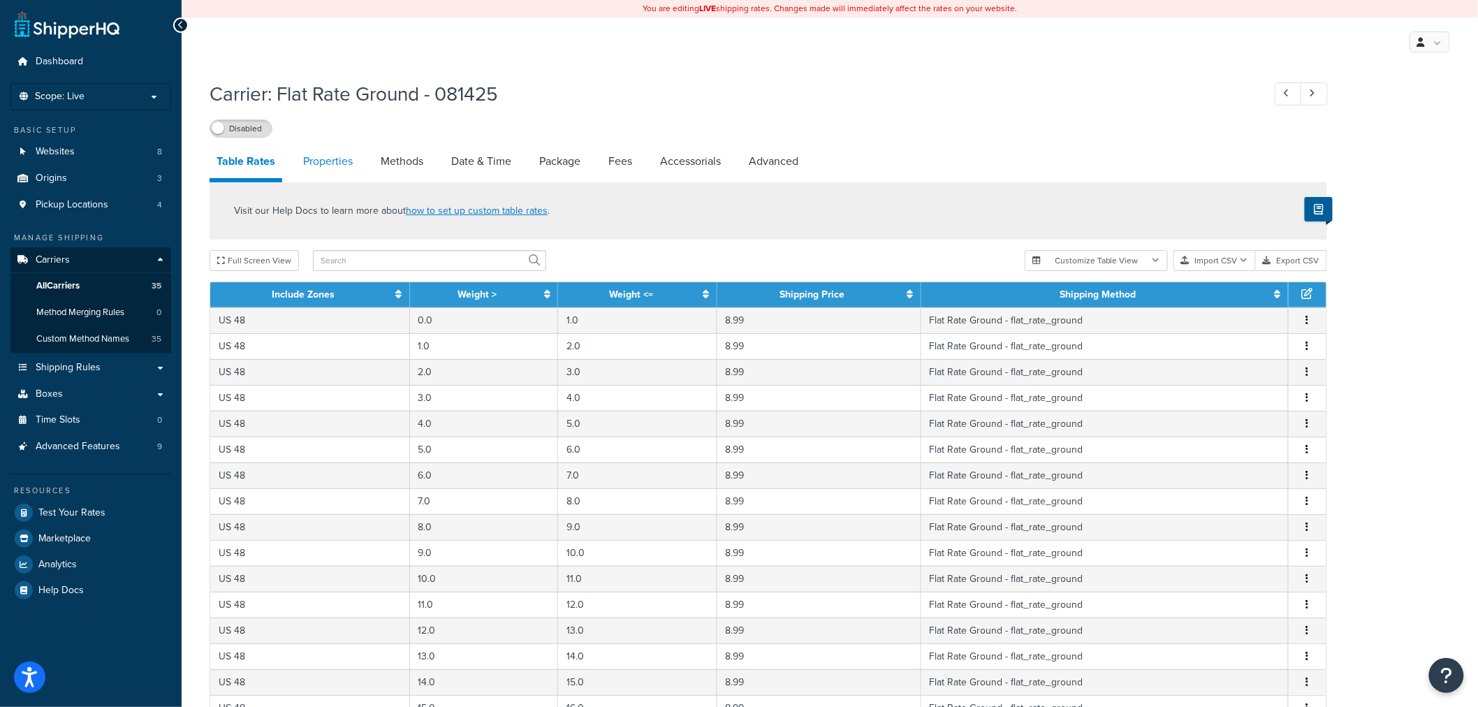
click at [332, 159] on link "Properties" at bounding box center [328, 162] width 64 height 34
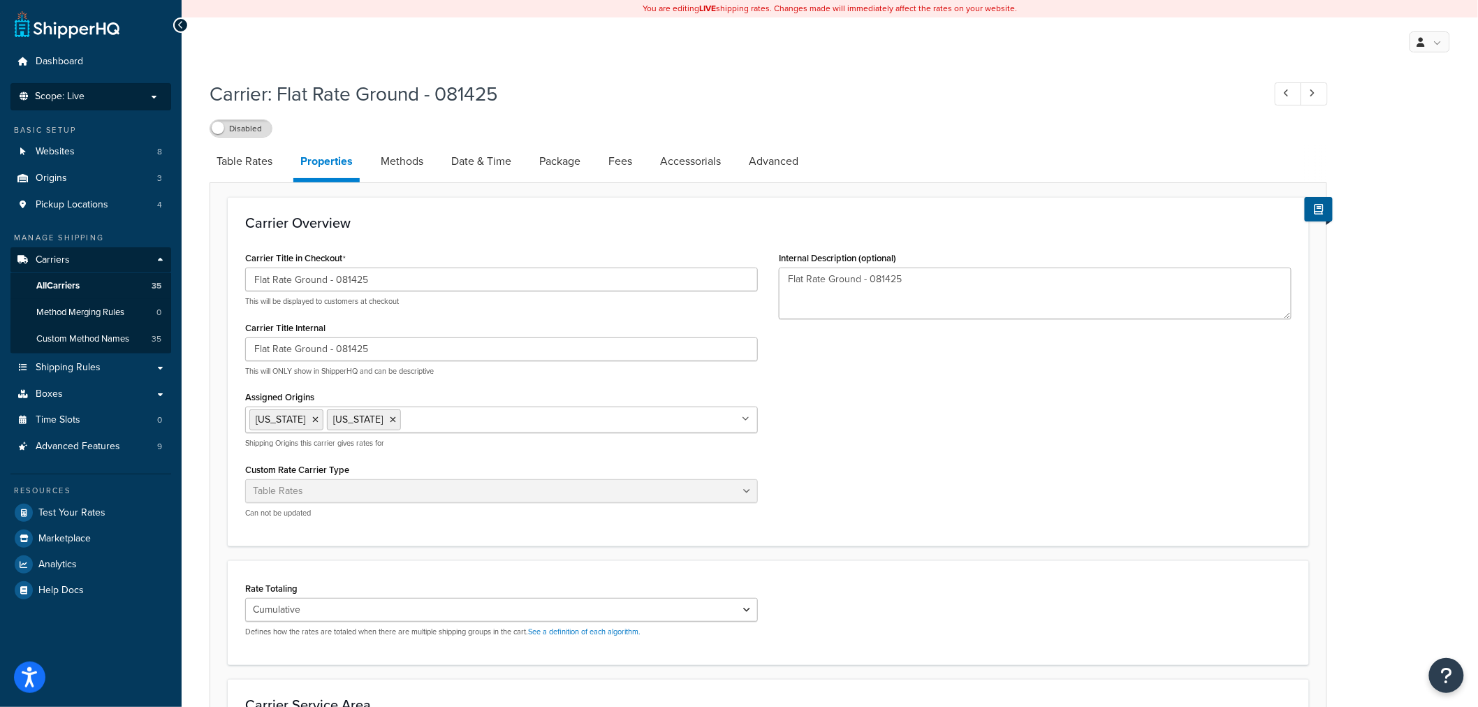
click at [78, 94] on span "Scope: Live" at bounding box center [60, 97] width 50 height 12
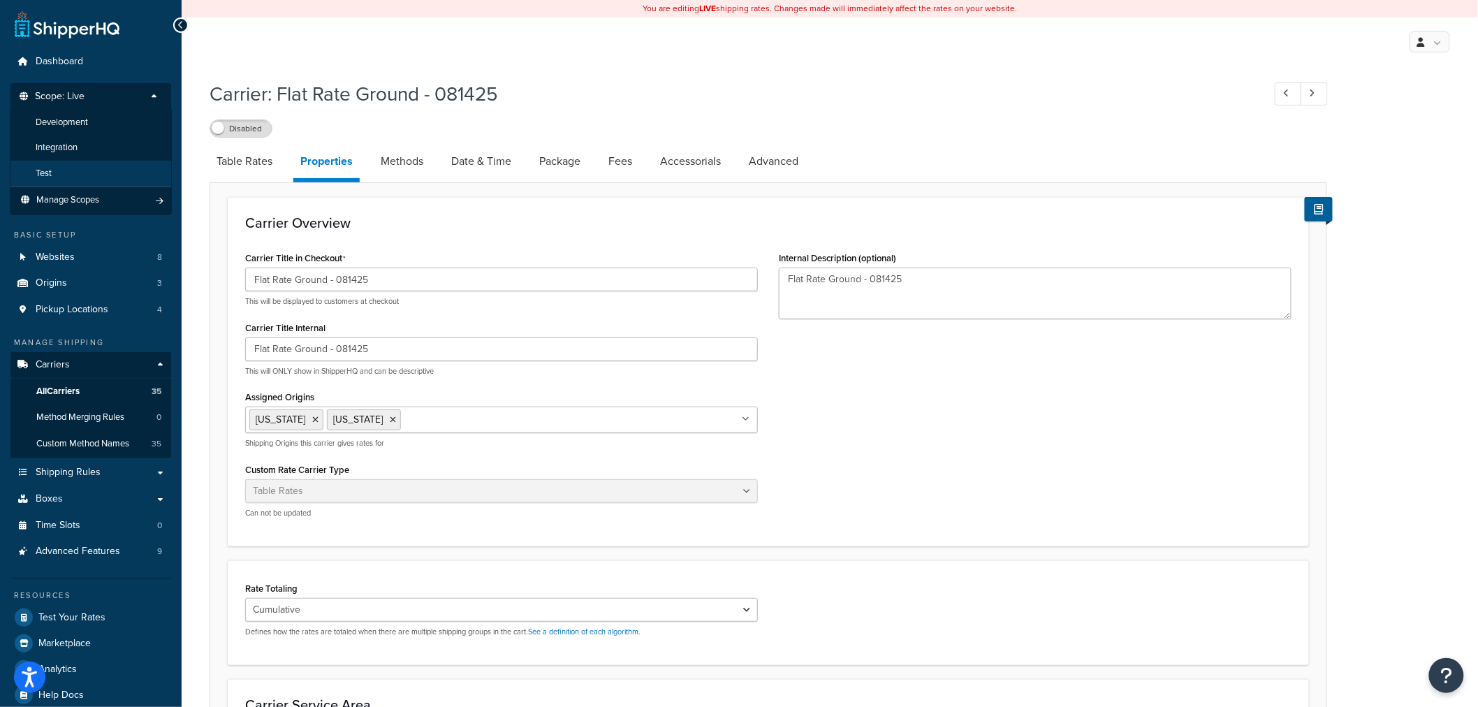
click at [59, 170] on li "Test" at bounding box center [91, 174] width 162 height 26
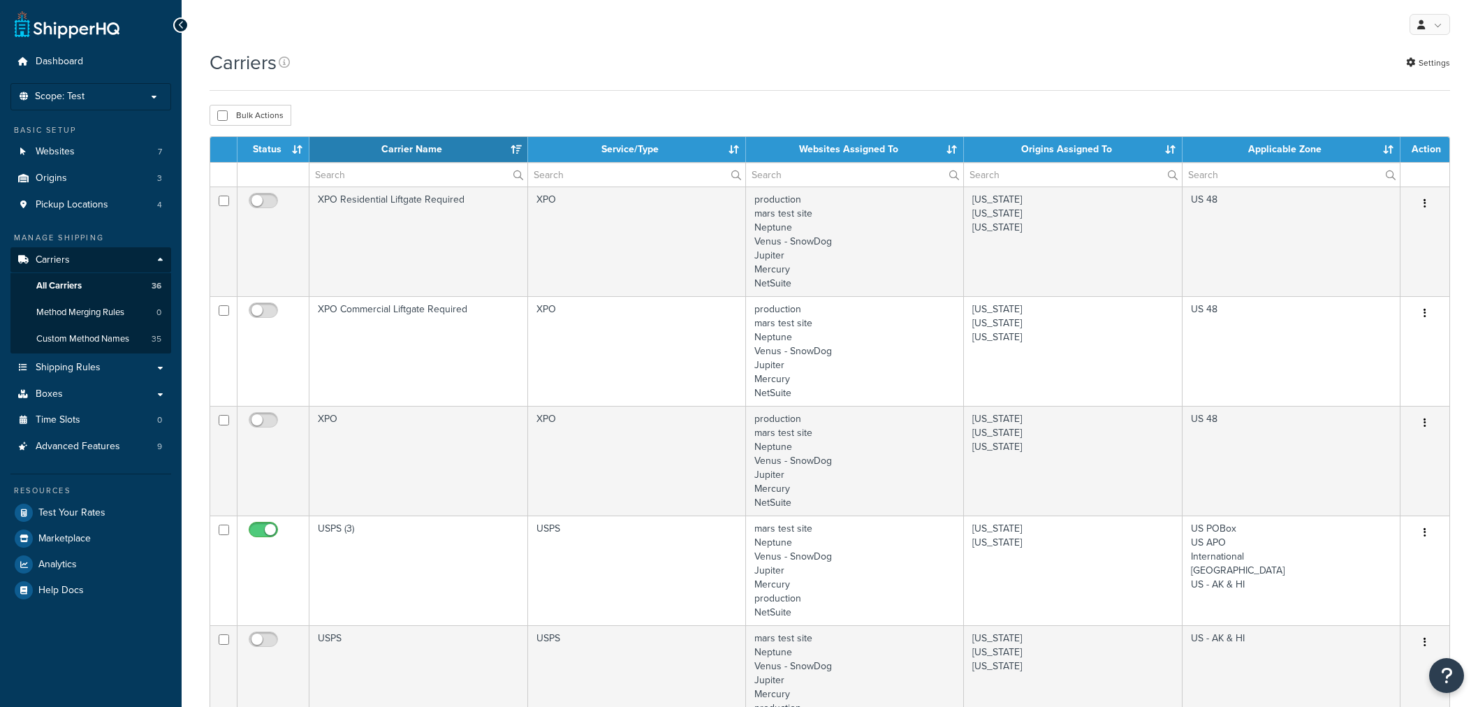
select select "15"
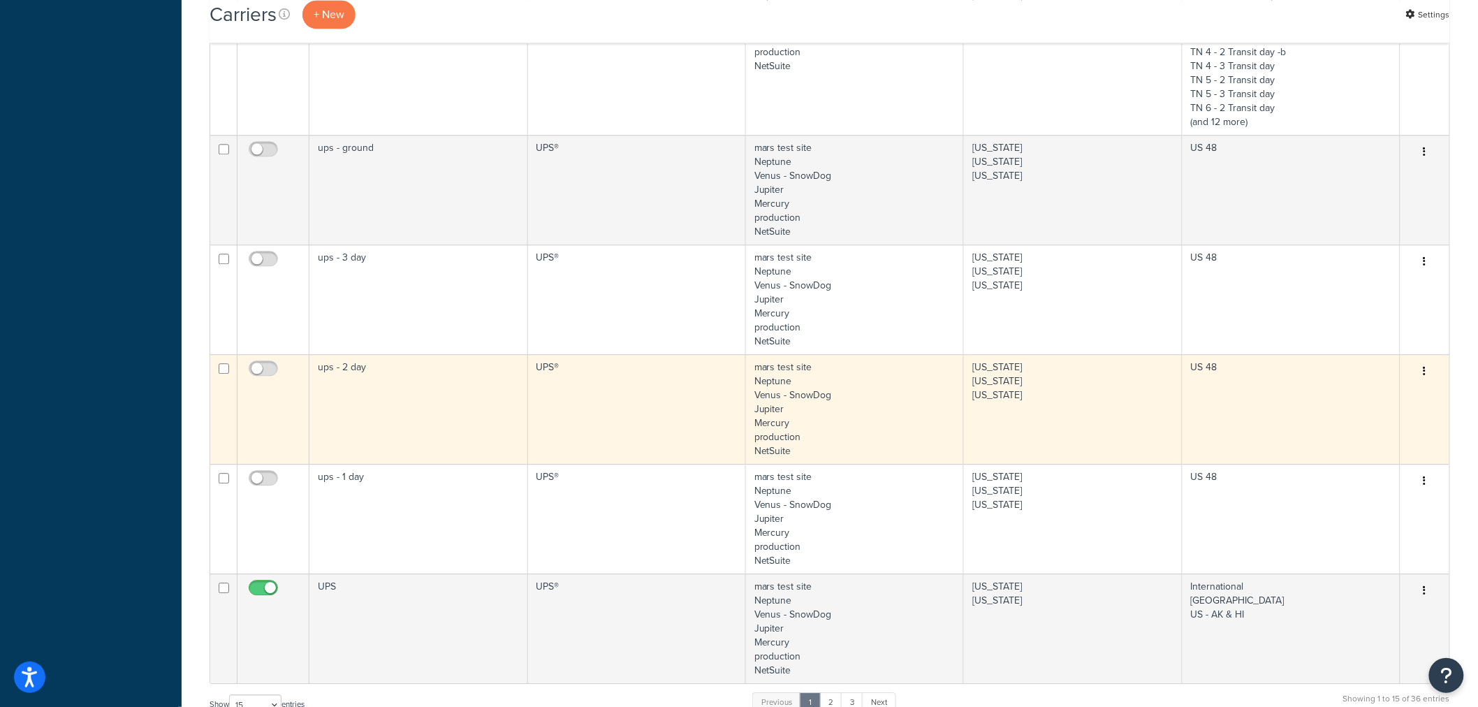
scroll to position [1552, 0]
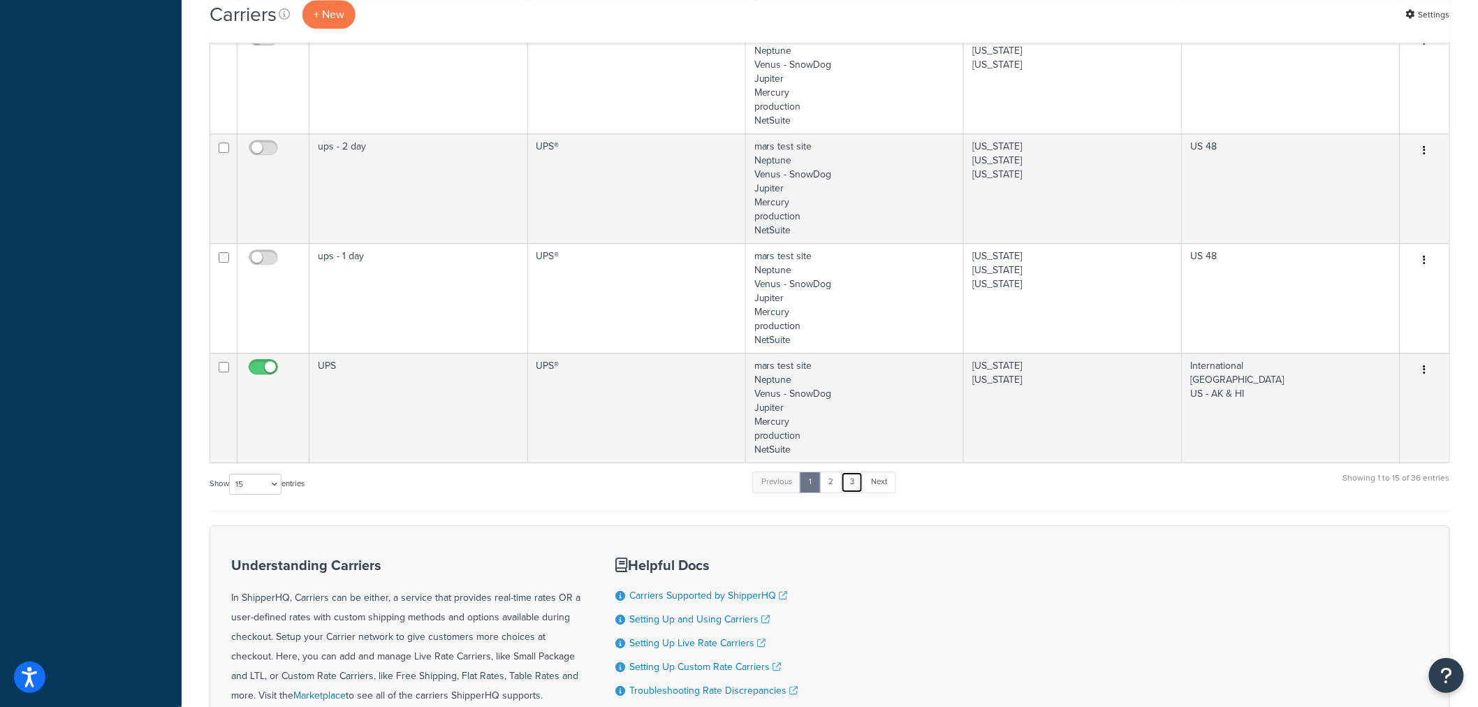
click at [850, 481] on link "3" at bounding box center [852, 482] width 22 height 21
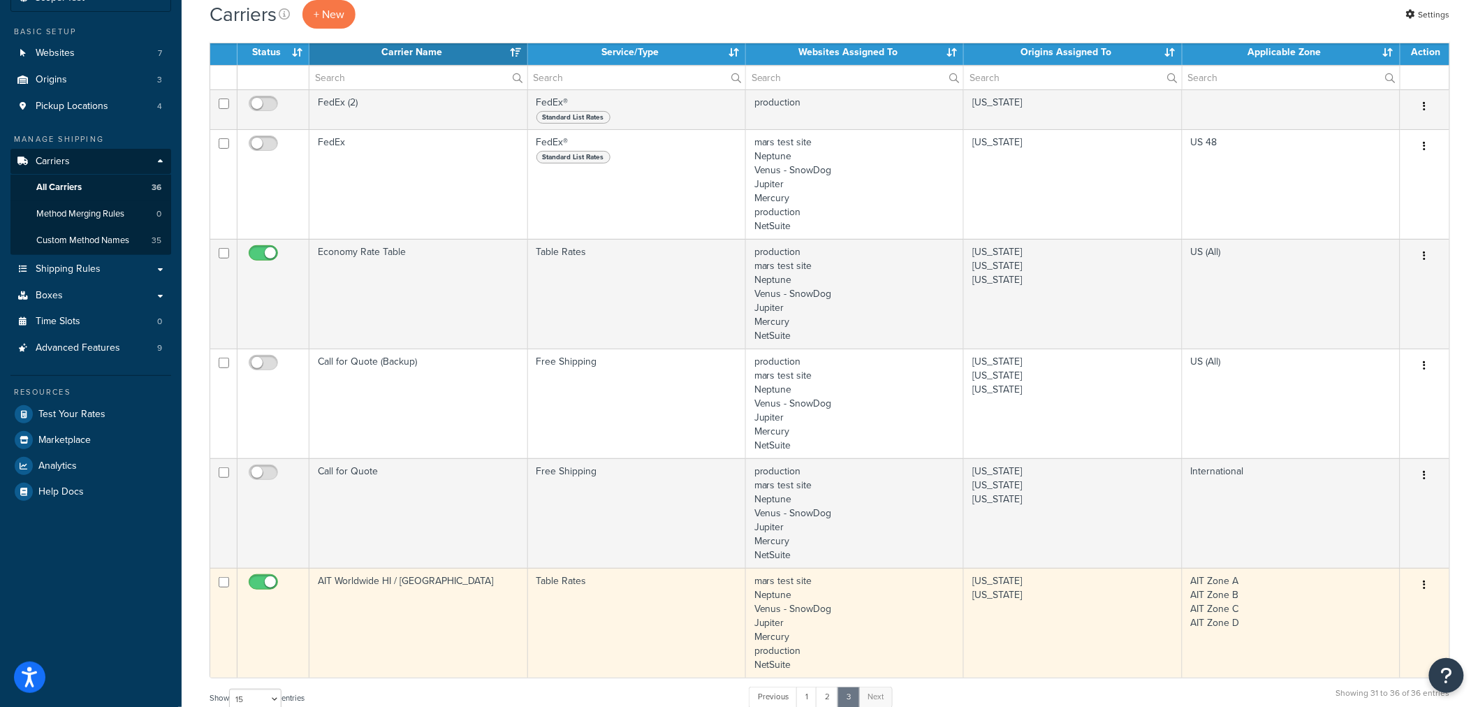
scroll to position [95, 0]
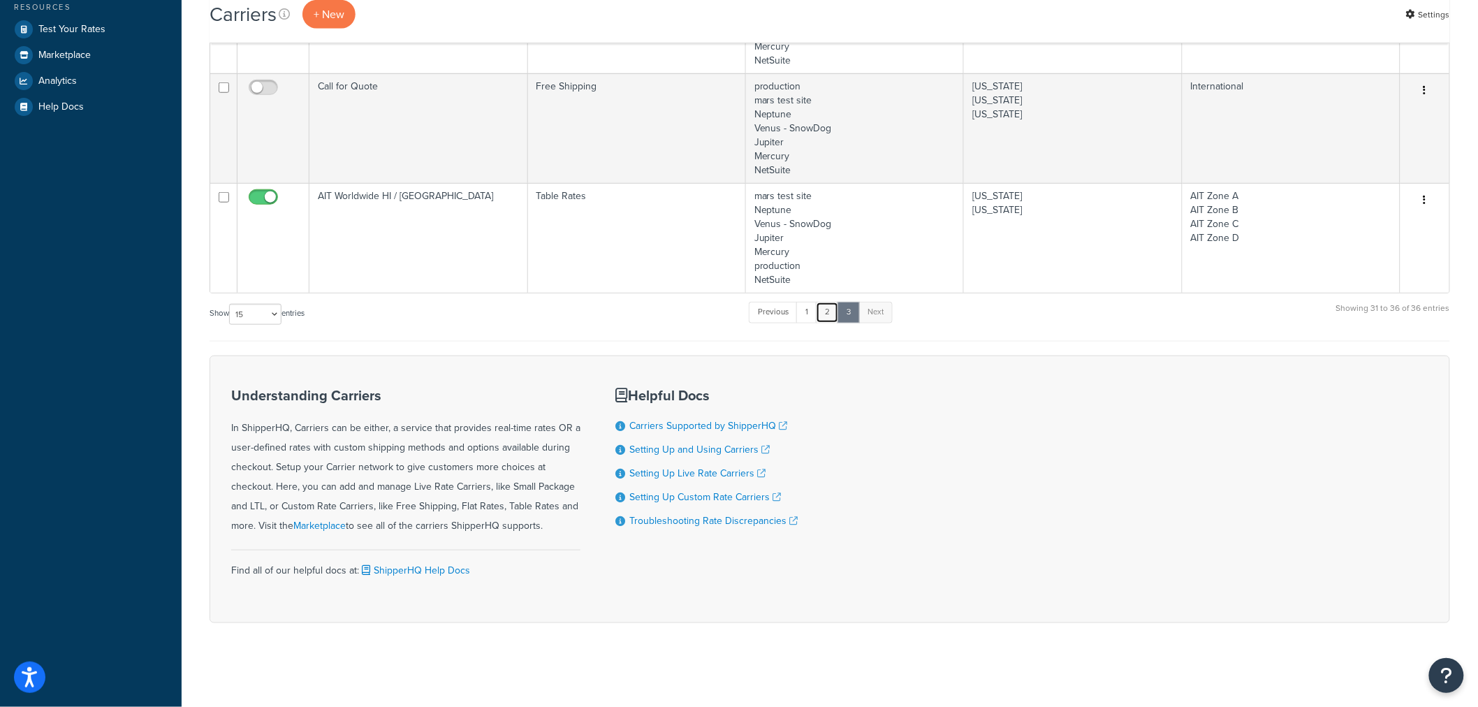
click at [833, 314] on link "2" at bounding box center [827, 312] width 23 height 21
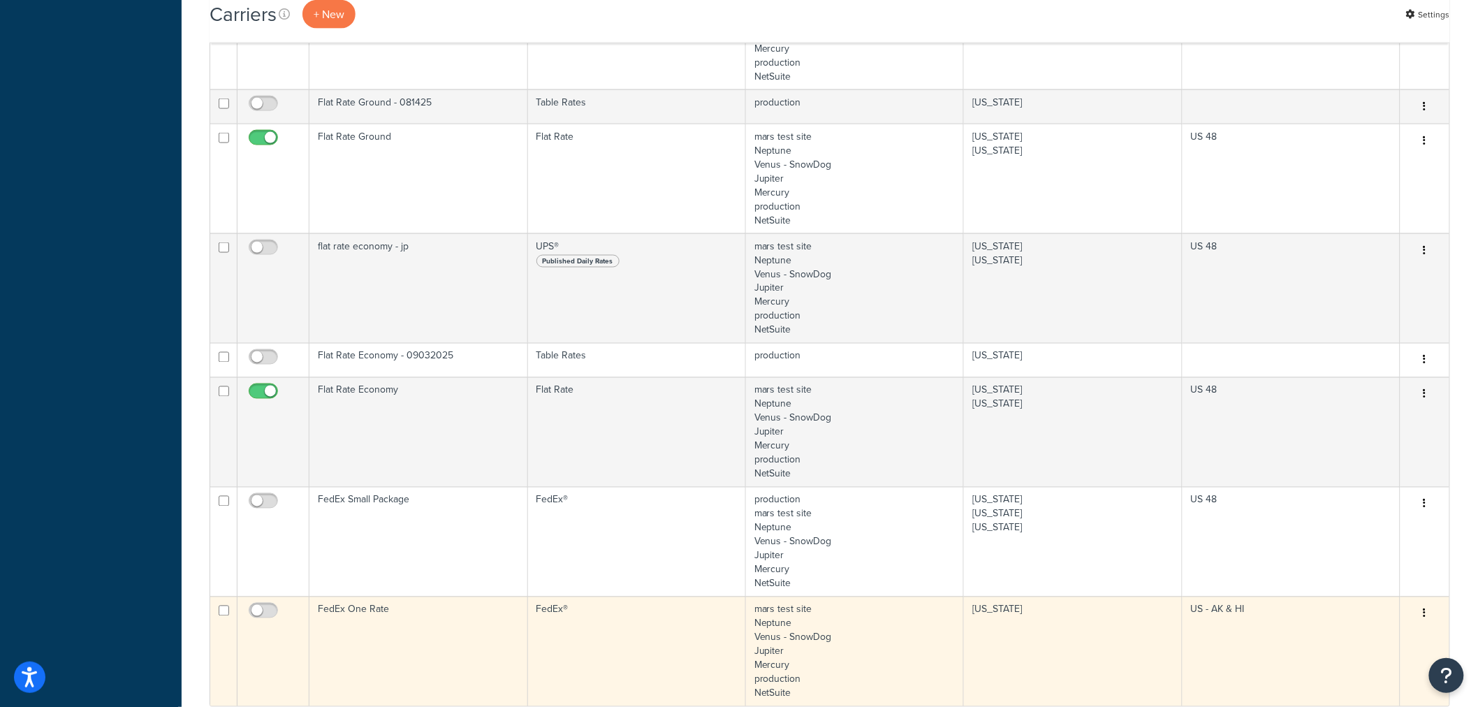
scroll to position [809, 0]
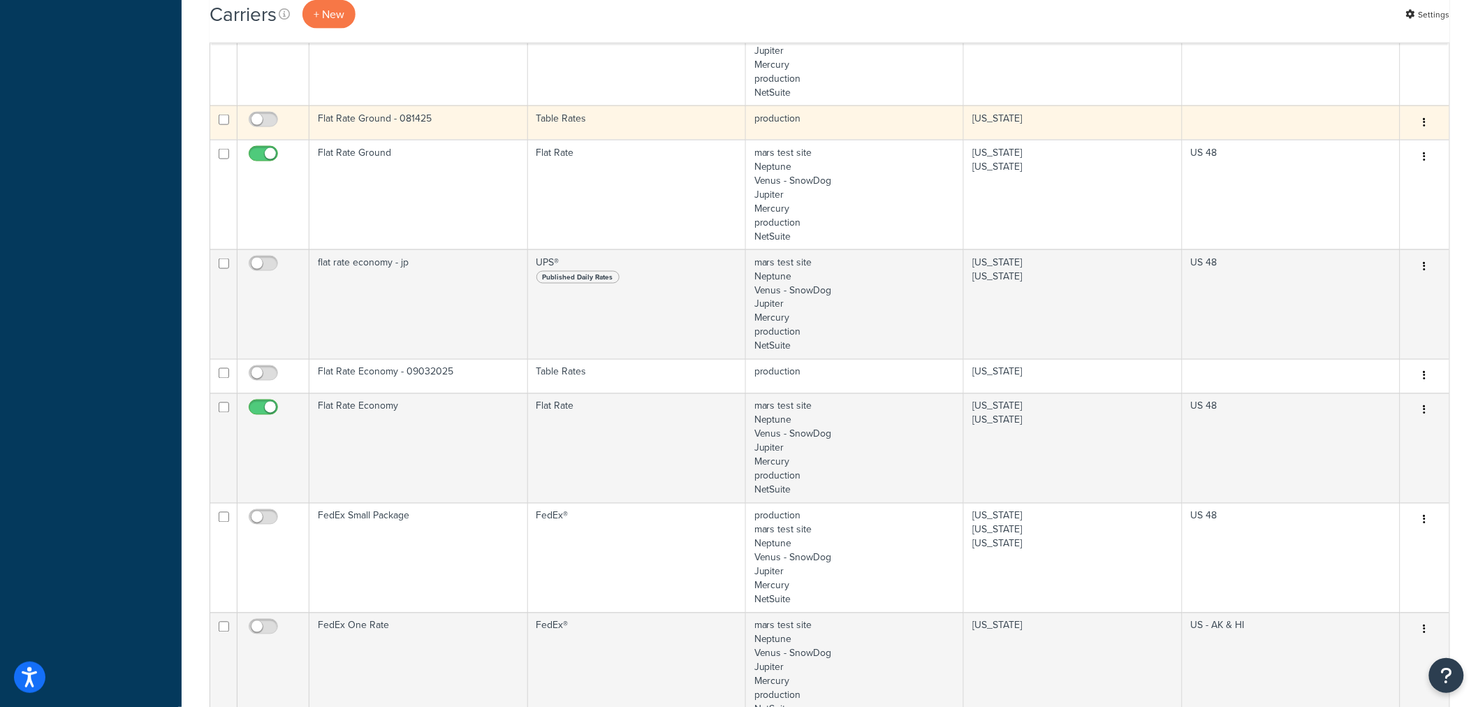
click at [1422, 120] on button "button" at bounding box center [1425, 123] width 20 height 22
click at [1390, 148] on link "Edit" at bounding box center [1369, 150] width 110 height 29
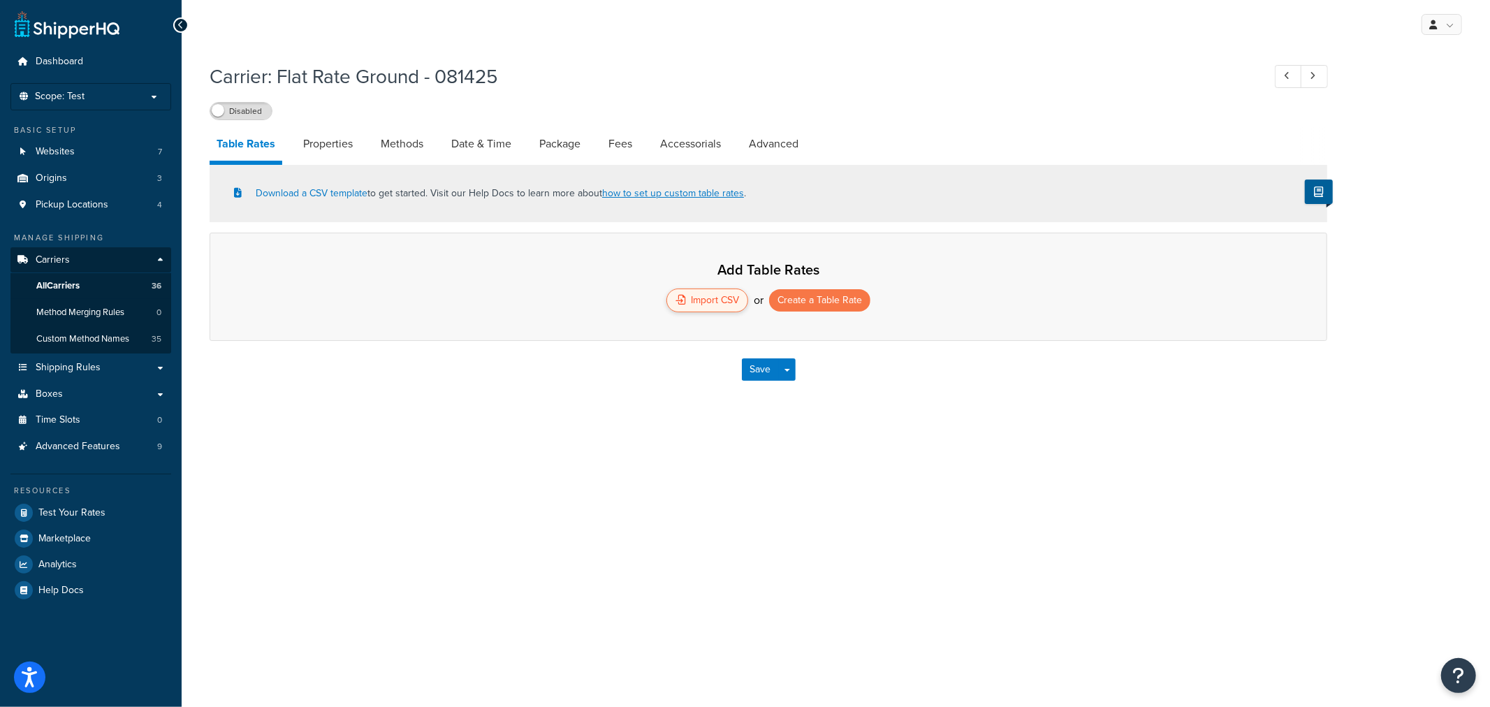
click at [703, 308] on div "Import CSV" at bounding box center [707, 301] width 82 height 24
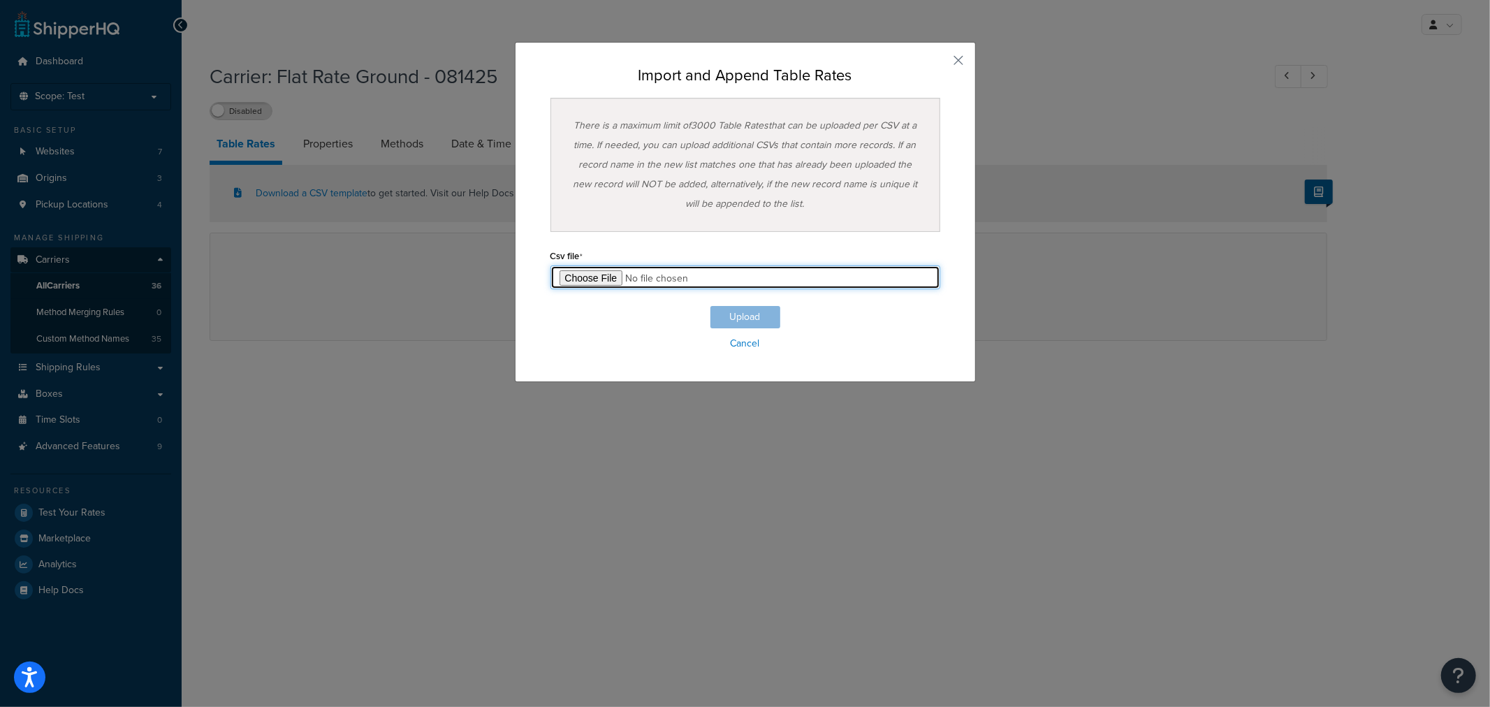
click at [588, 272] on input "file" at bounding box center [746, 277] width 390 height 24
type input "C:\fakepath\Table Rate Export-2025-09-03 0758.csv"
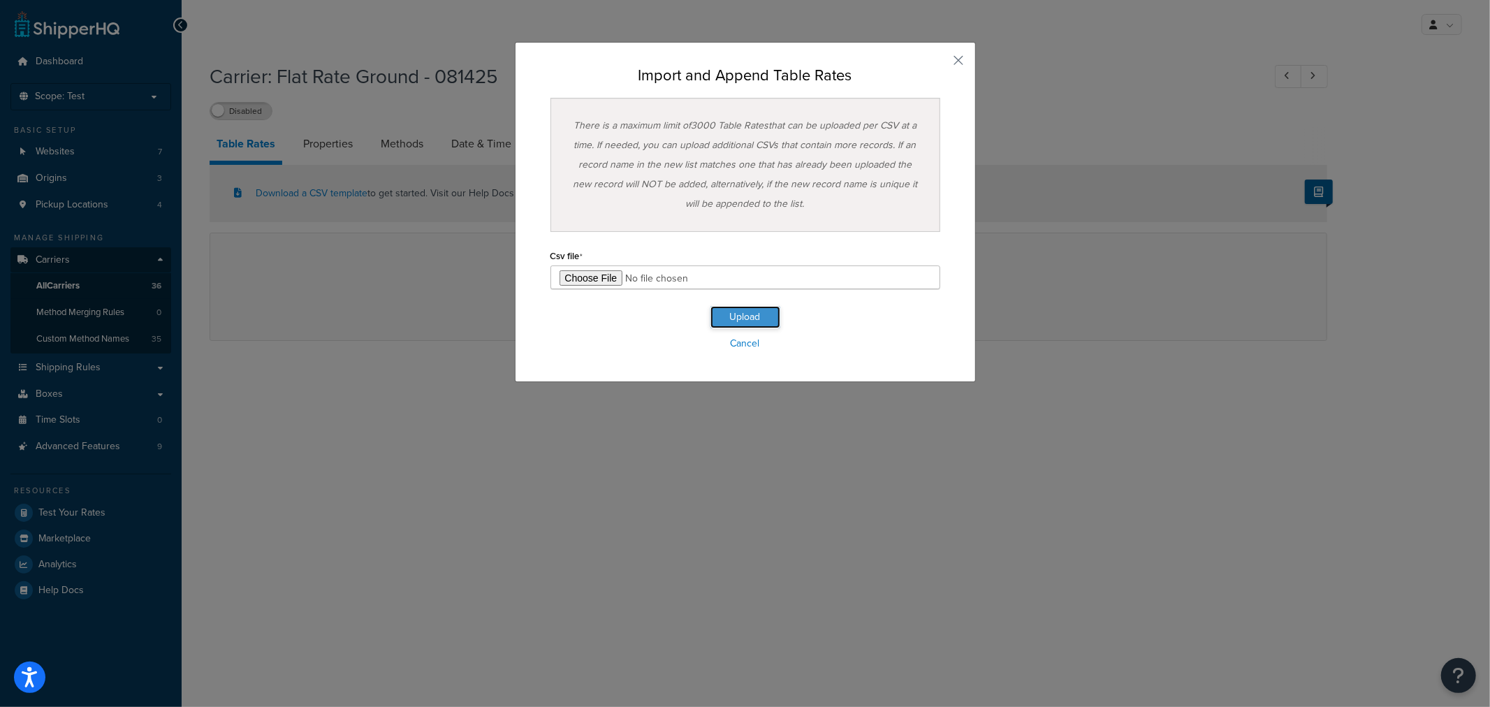
click at [723, 322] on button "Upload" at bounding box center [745, 317] width 70 height 22
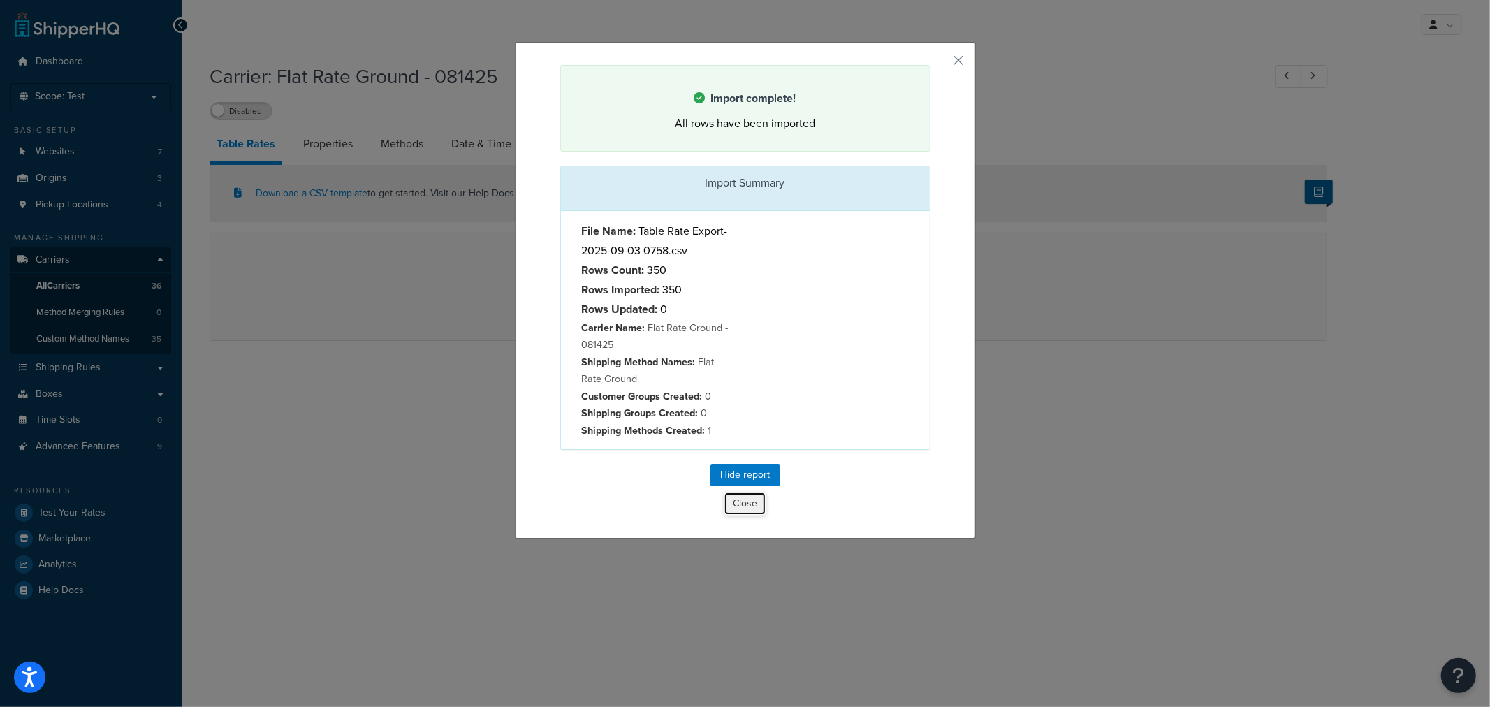
click at [744, 510] on button "Close" at bounding box center [745, 504] width 43 height 24
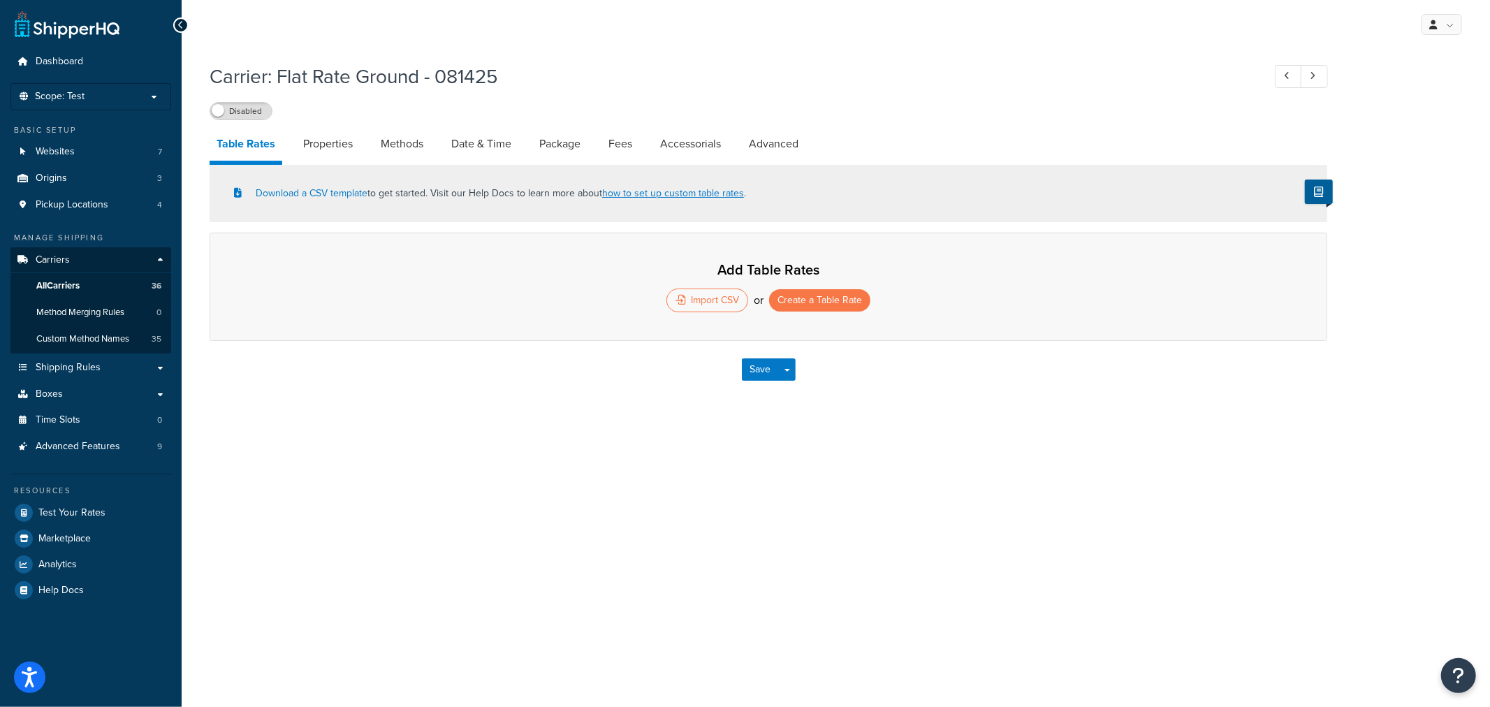
select select "25"
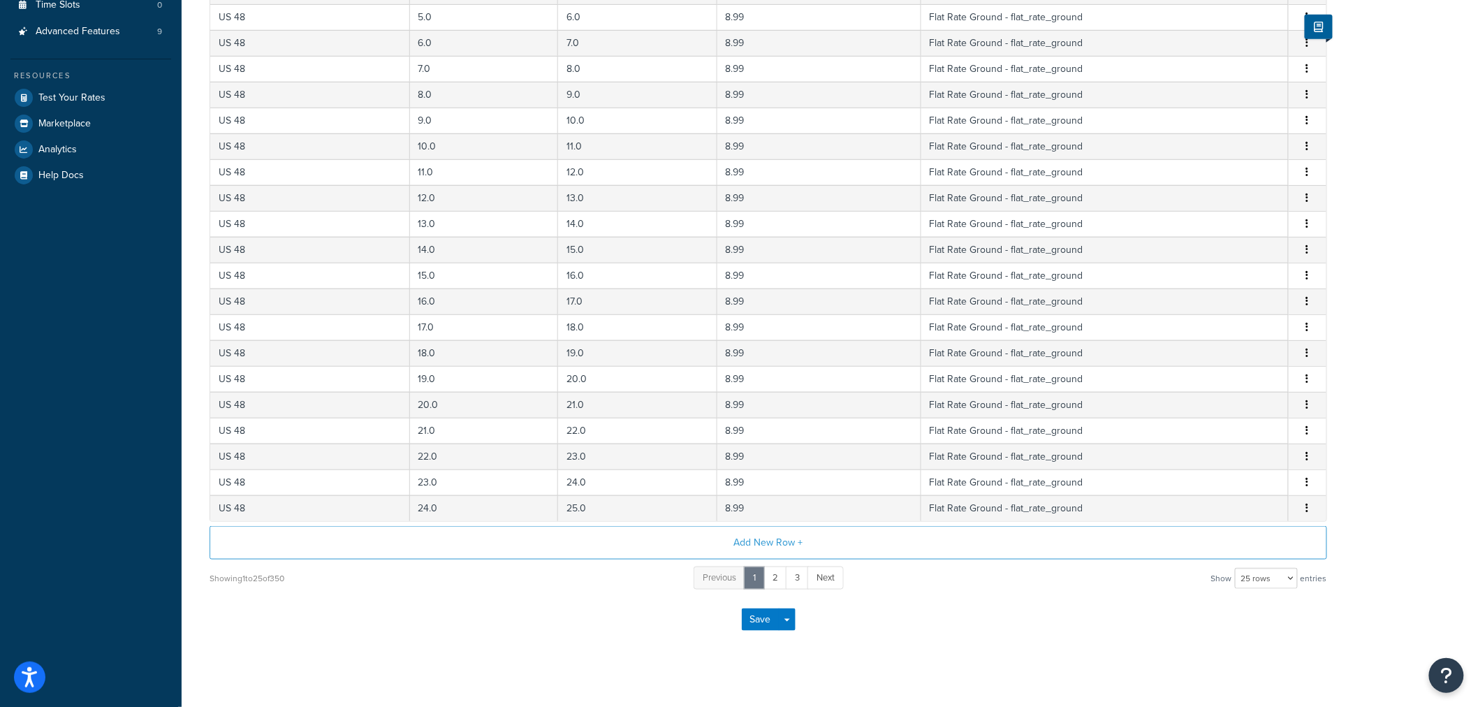
scroll to position [427, 0]
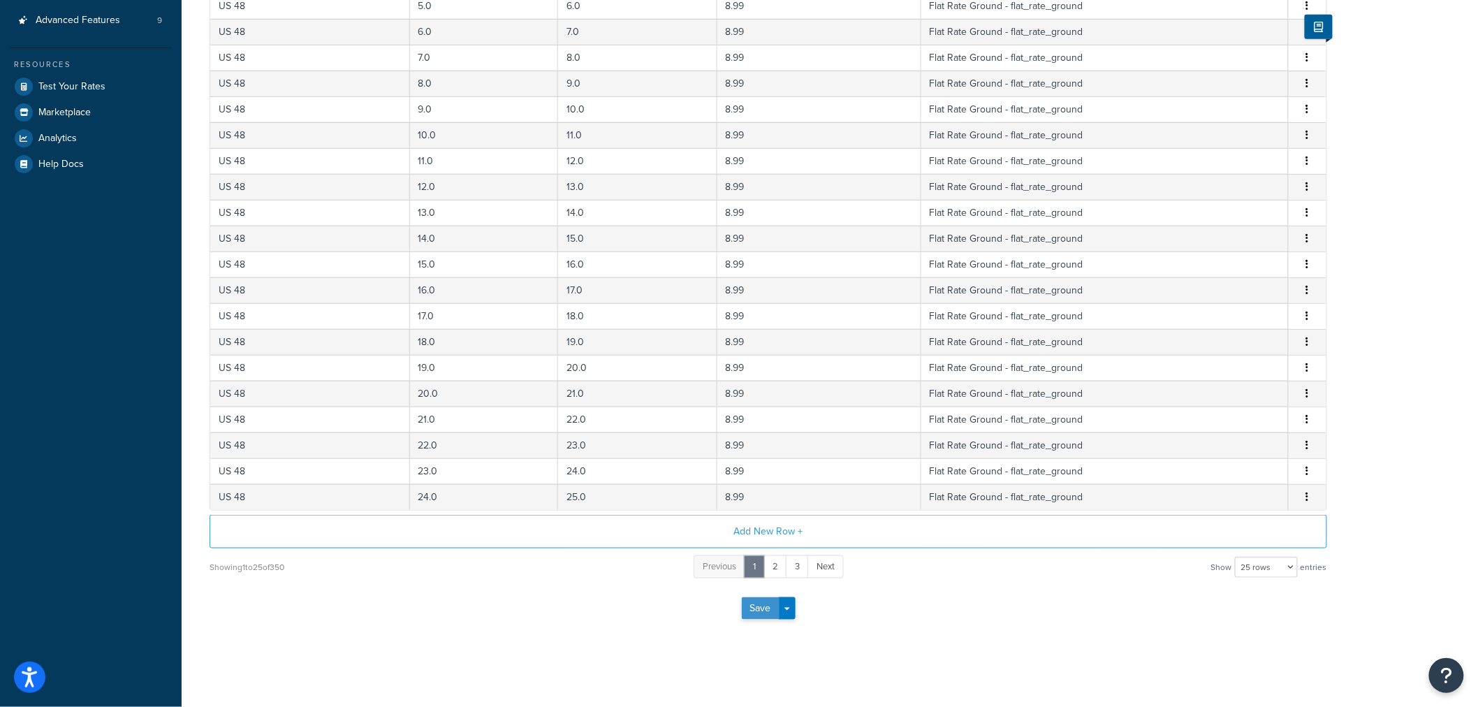
click at [759, 610] on button "Save" at bounding box center [761, 608] width 38 height 22
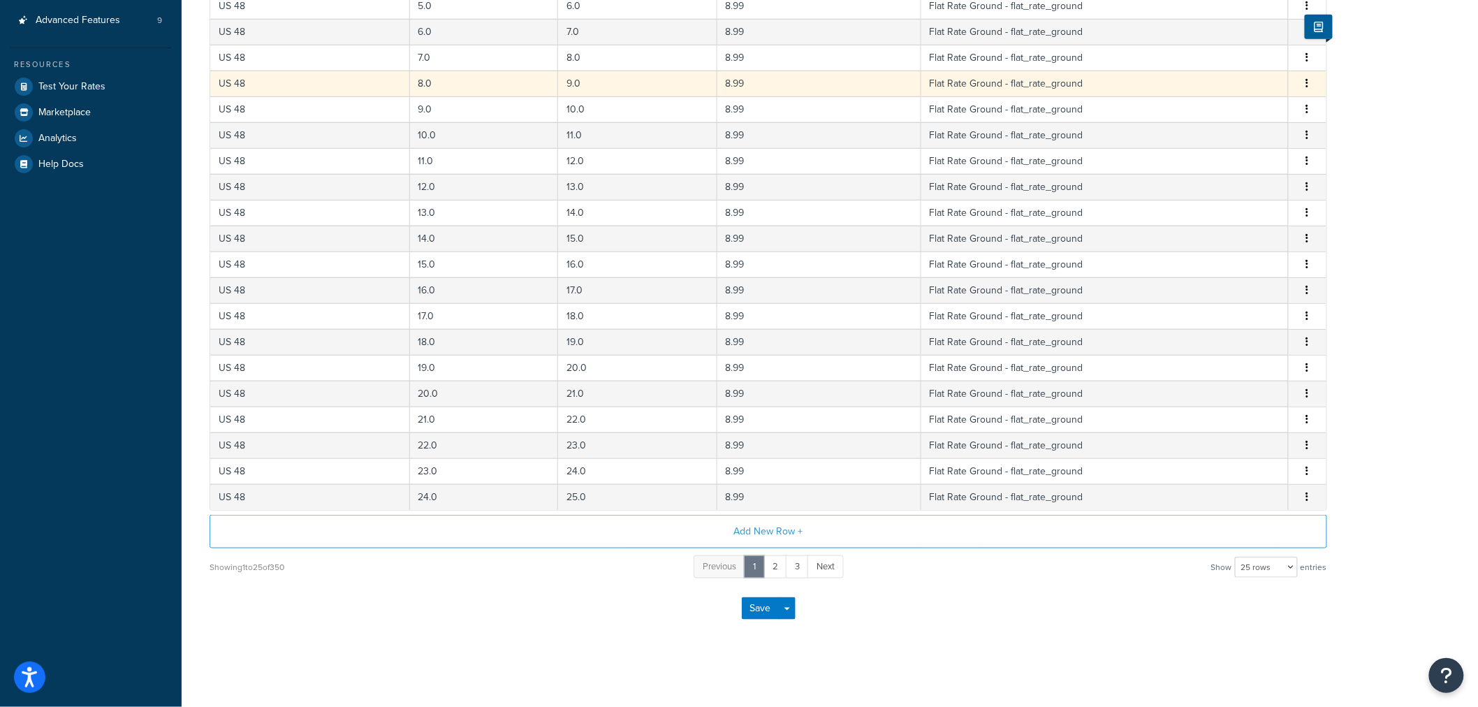
scroll to position [0, 0]
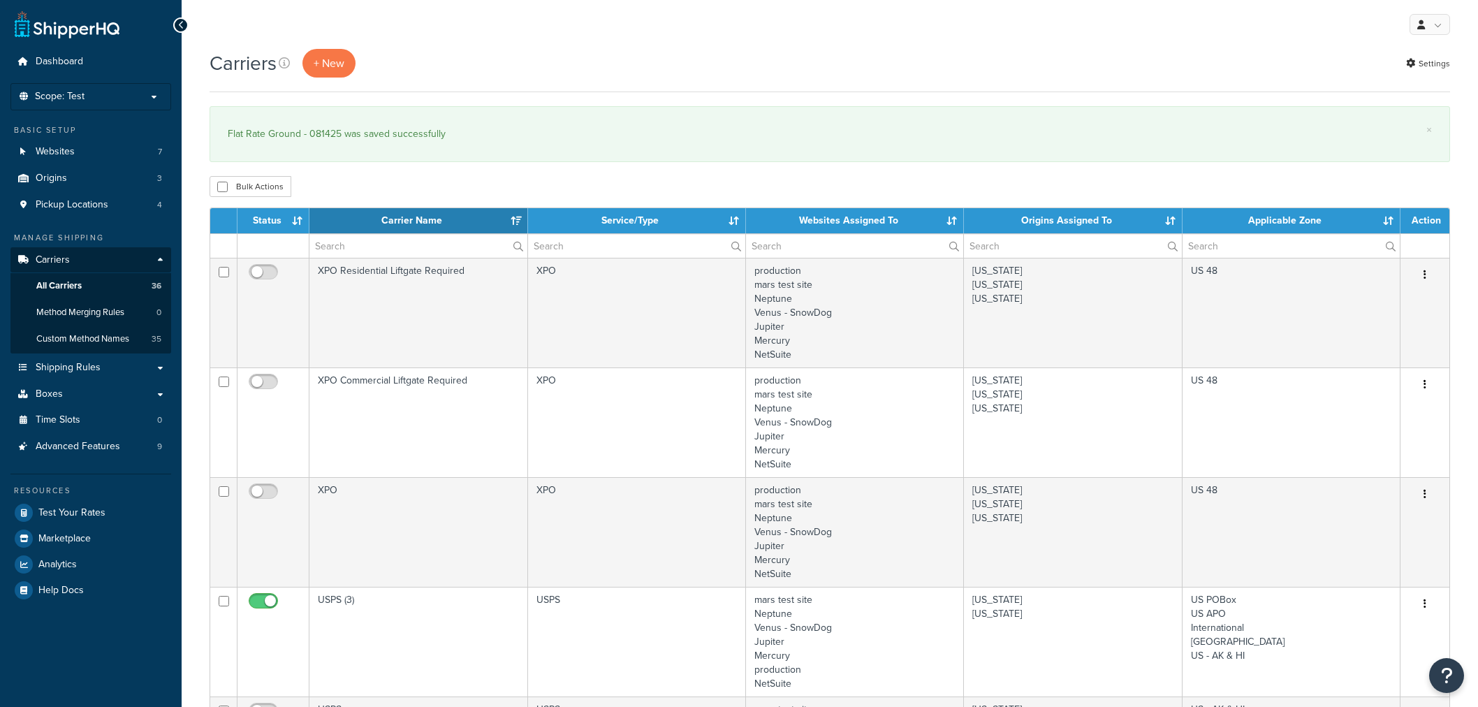
select select "15"
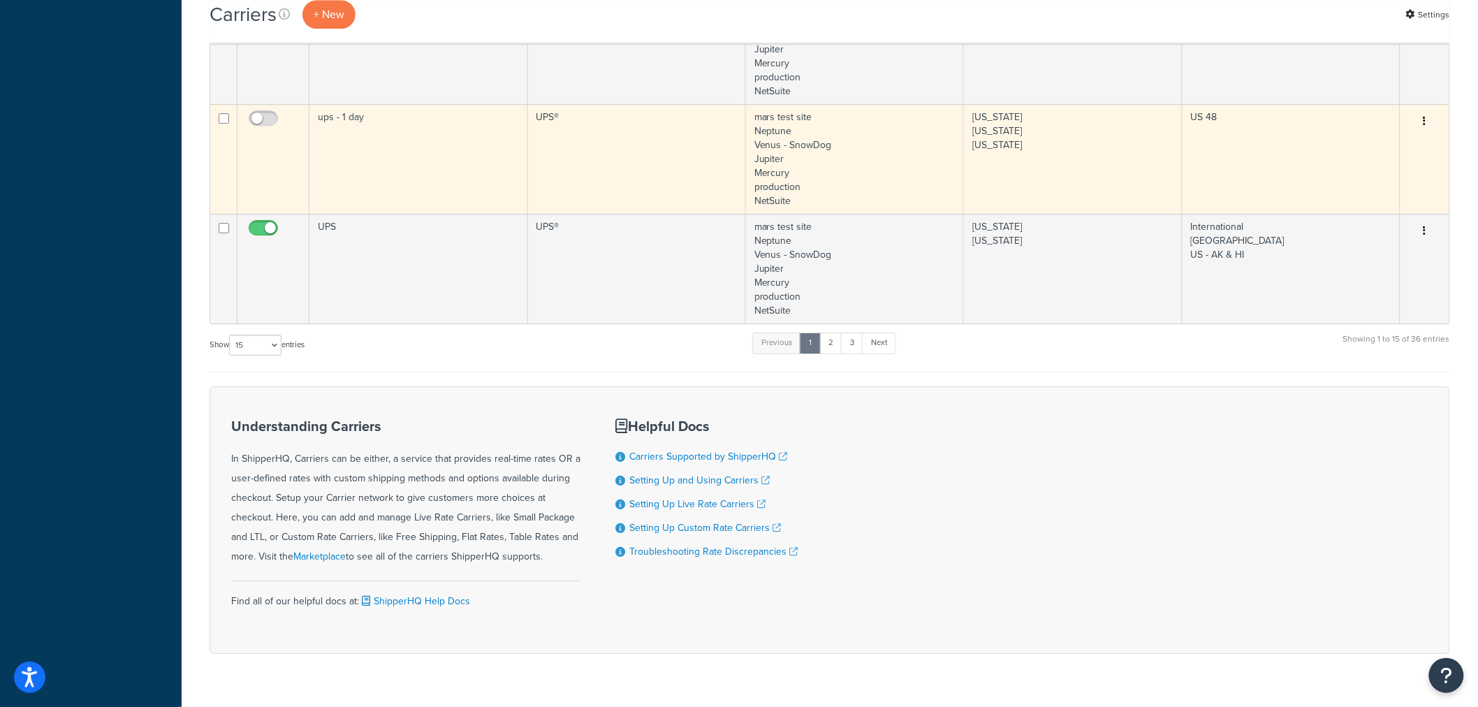
scroll to position [1785, 0]
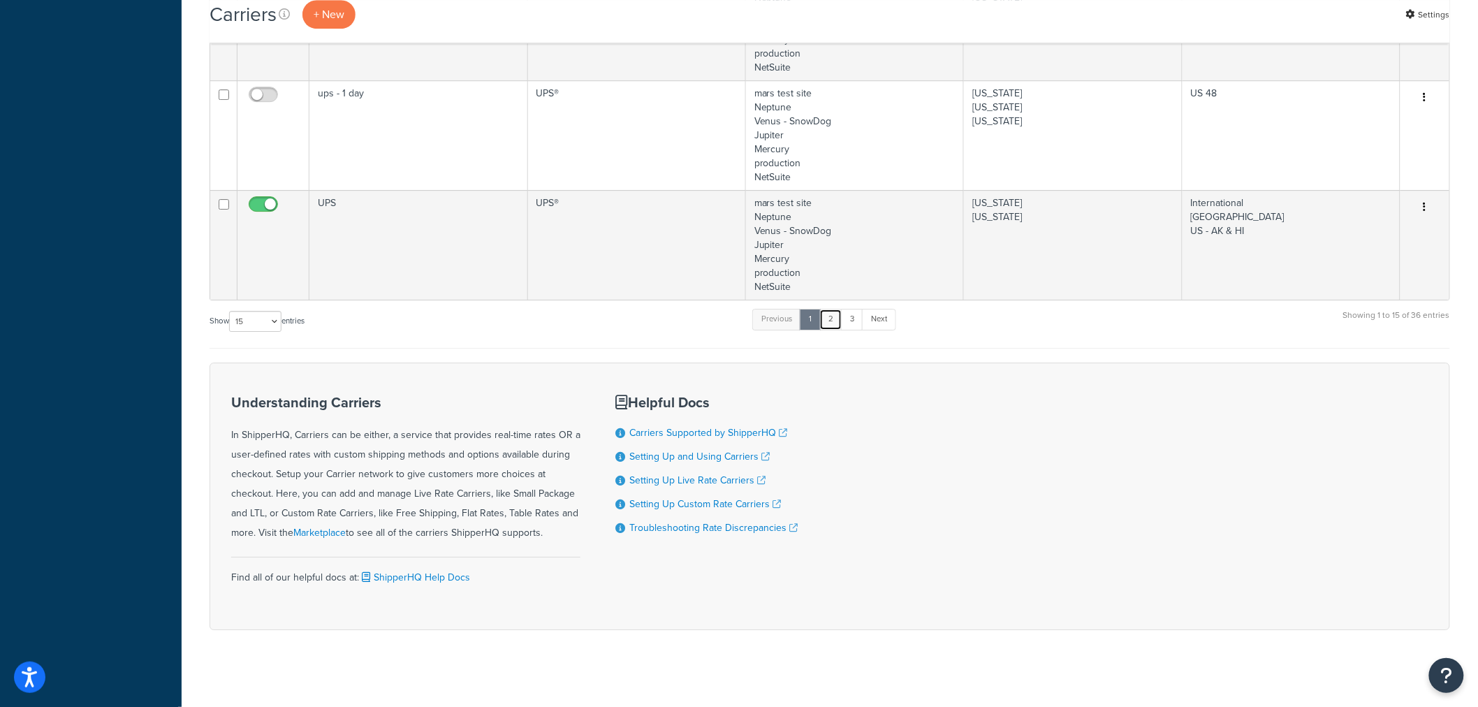
click at [835, 325] on link "2" at bounding box center [830, 319] width 23 height 21
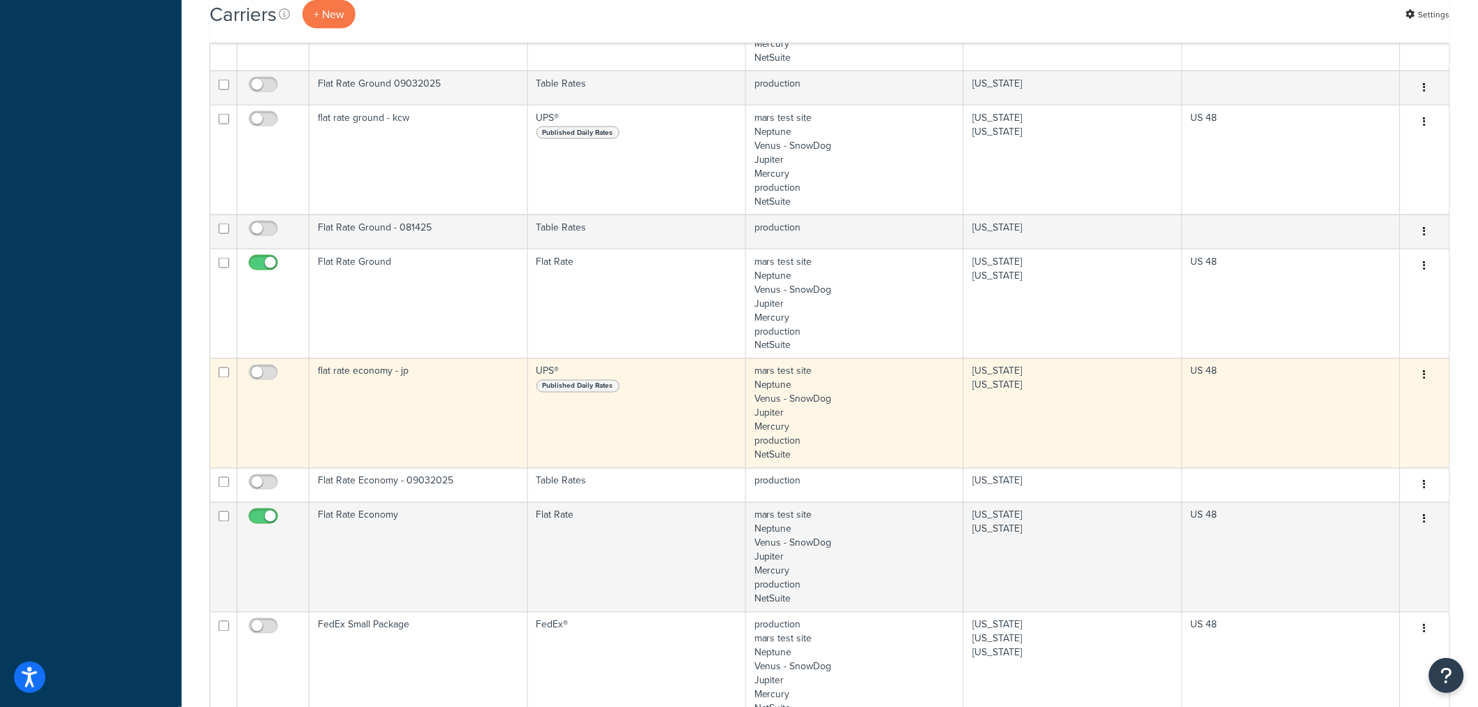
scroll to position [765, 0]
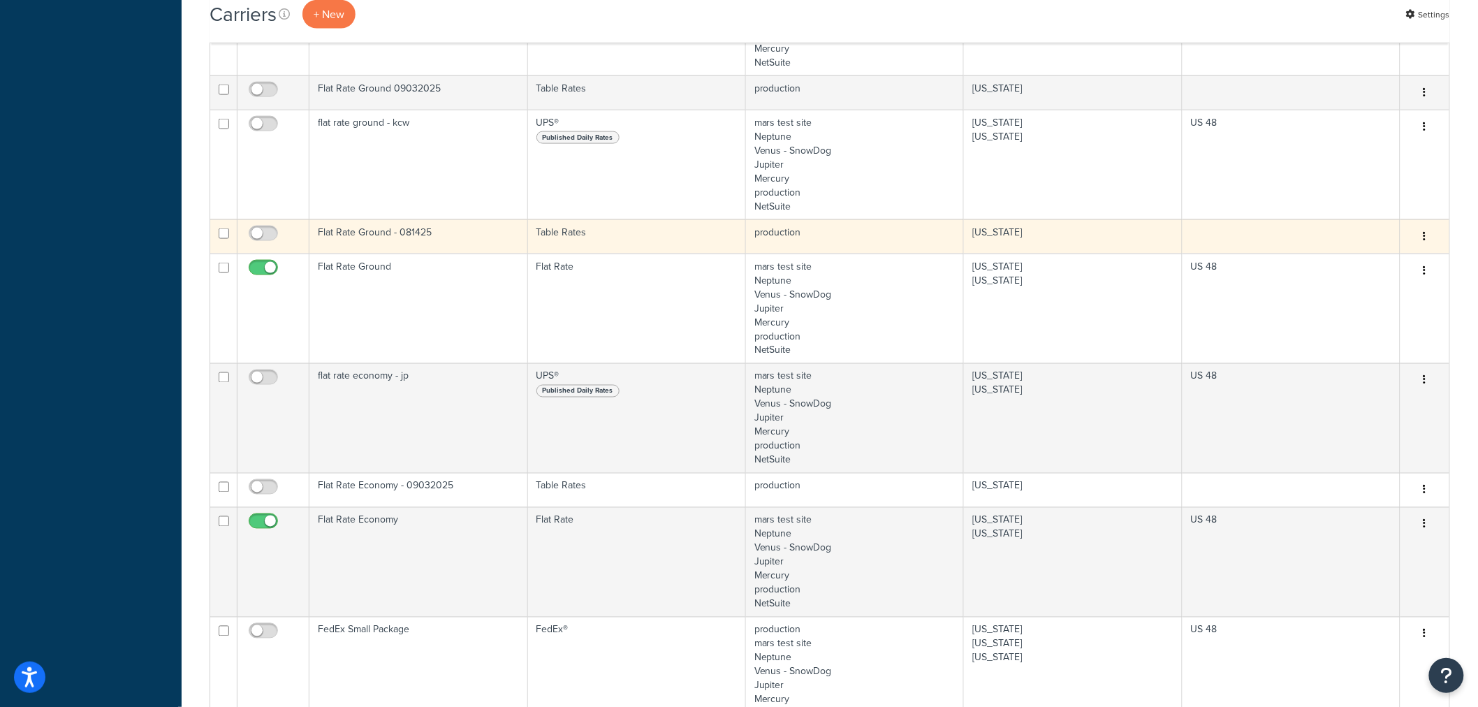
click at [1417, 238] on button "button" at bounding box center [1425, 237] width 20 height 22
click at [1387, 263] on link "Edit" at bounding box center [1369, 264] width 110 height 29
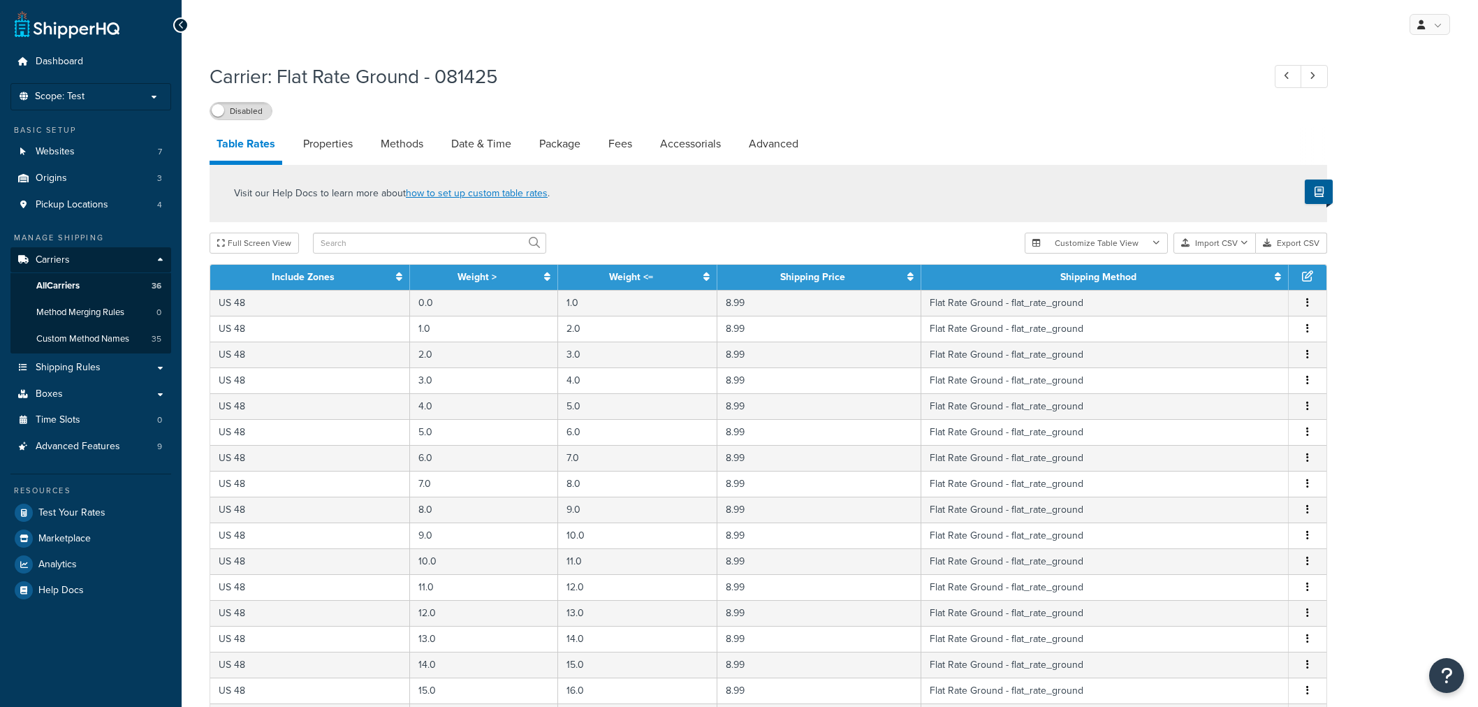
select select "25"
click at [330, 141] on link "Properties" at bounding box center [328, 144] width 64 height 34
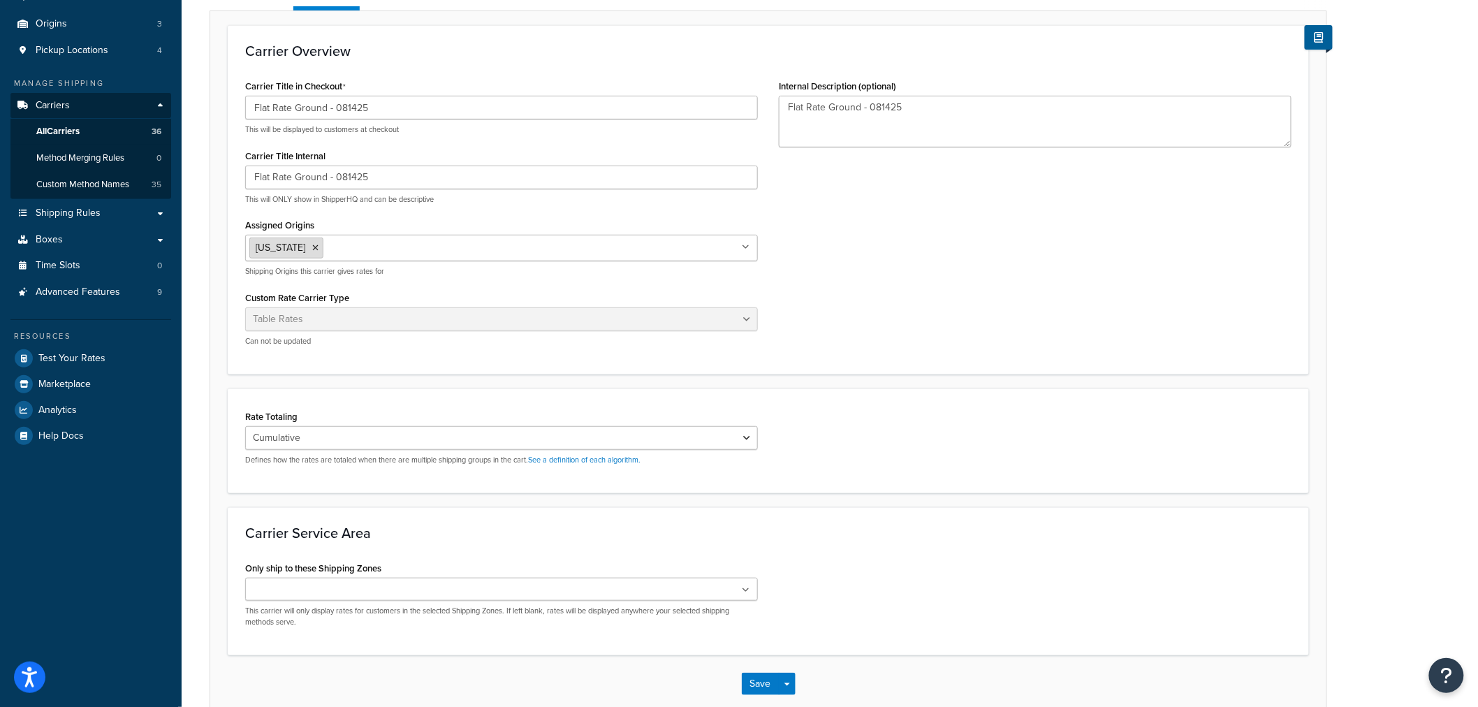
scroll to position [155, 0]
click at [309, 248] on li "[US_STATE]" at bounding box center [286, 247] width 74 height 21
click at [312, 245] on icon at bounding box center [315, 247] width 6 height 8
click at [957, 309] on div "Carrier Title in Checkout Flat Rate Ground - 081425 This will be displayed to c…" at bounding box center [768, 215] width 1067 height 281
click at [407, 592] on ul at bounding box center [501, 588] width 513 height 23
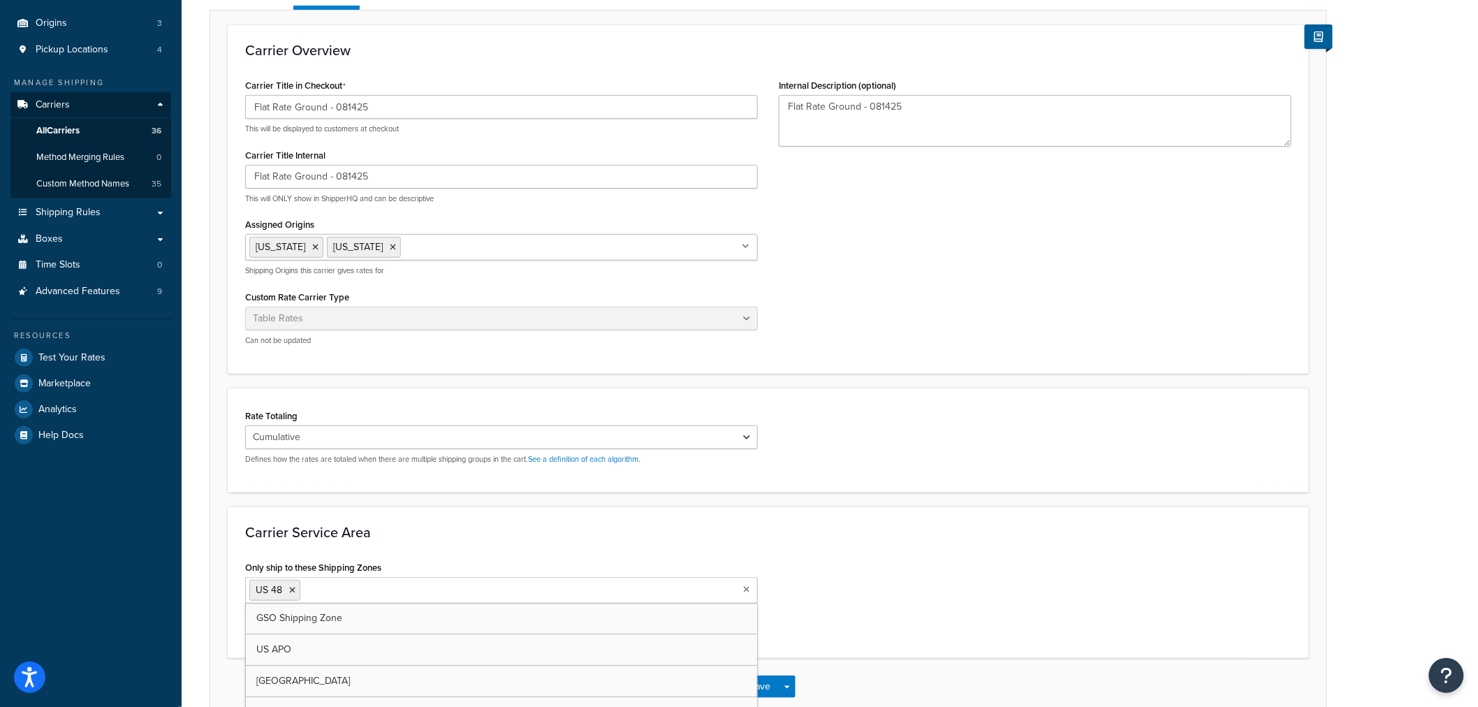
click at [1005, 557] on div "Only ship to these Shipping Zones US 48 GSO Shipping Zone [GEOGRAPHIC_DATA] APO…" at bounding box center [768, 598] width 1067 height 83
click at [759, 683] on button "Save" at bounding box center [761, 687] width 38 height 22
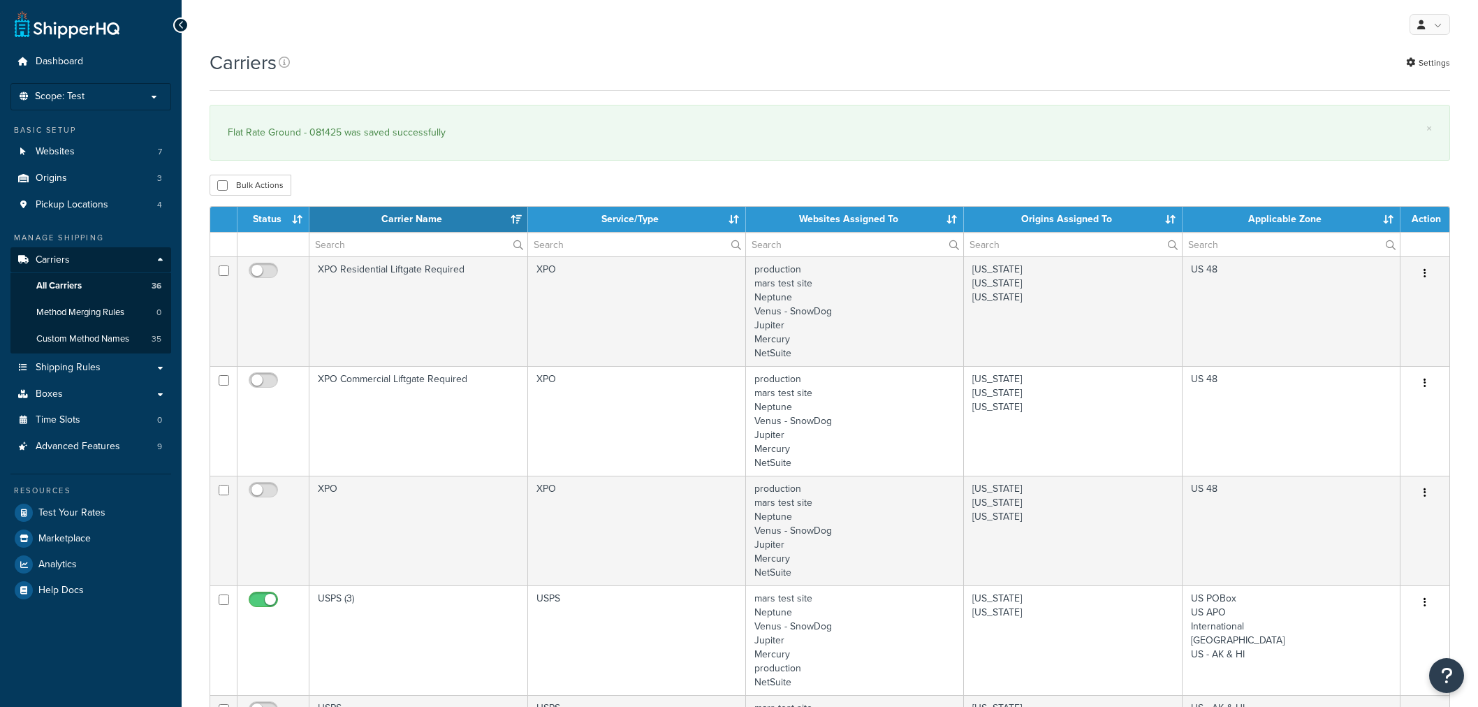
select select "15"
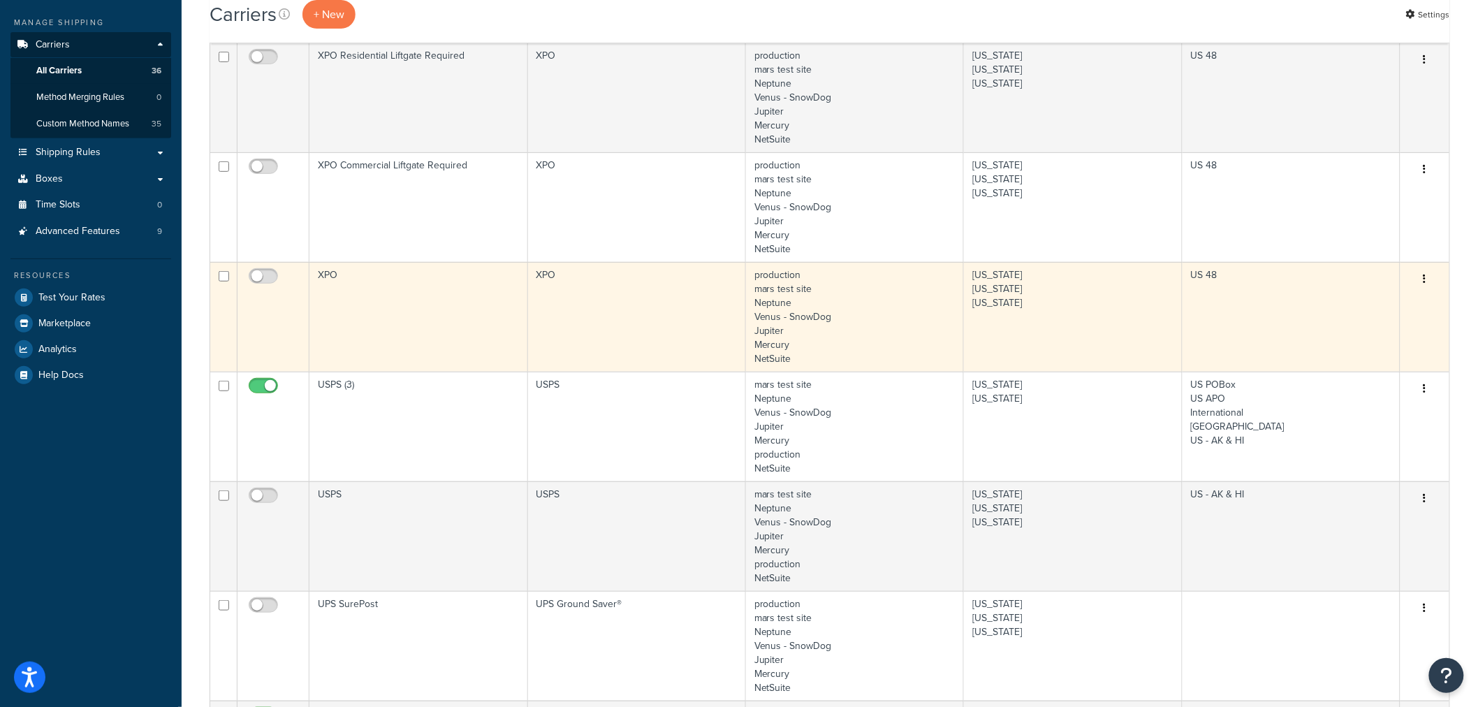
scroll to position [233, 0]
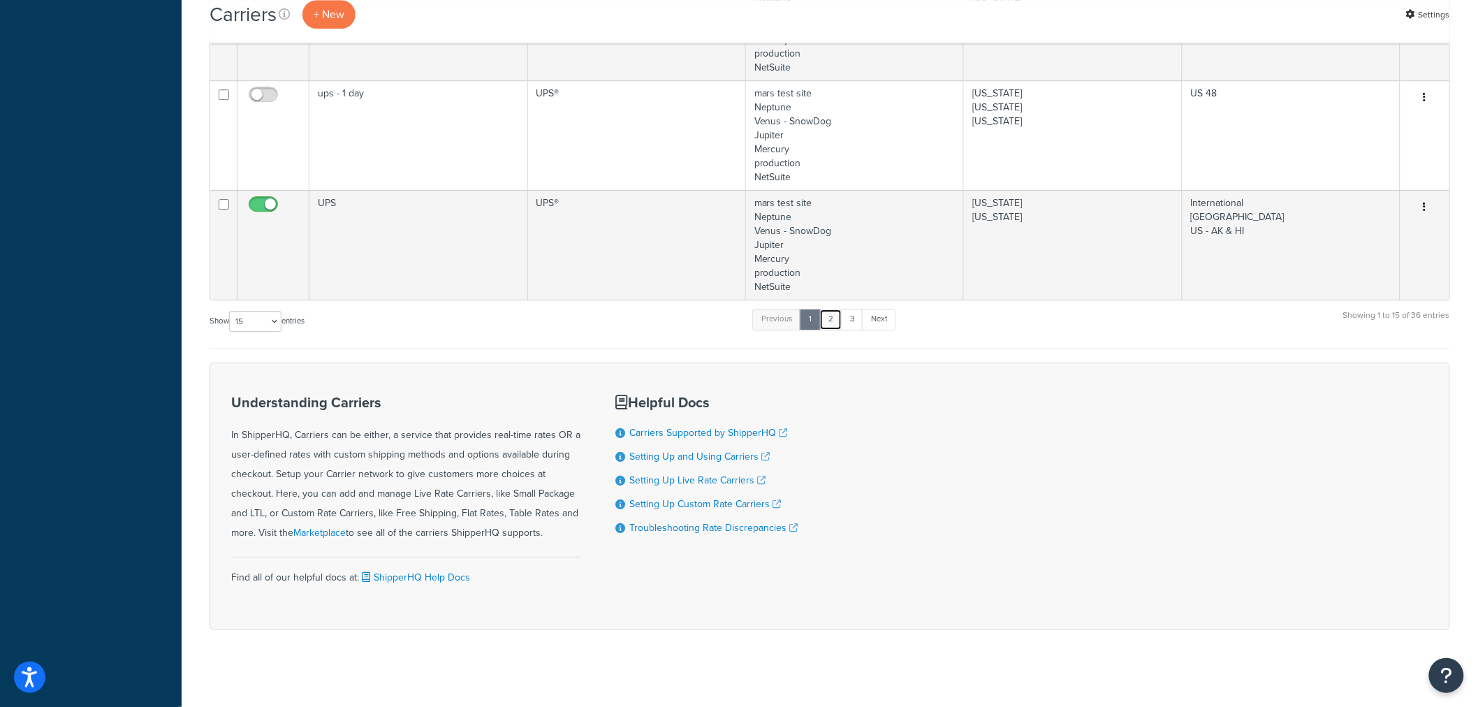
click at [832, 321] on link "2" at bounding box center [830, 319] width 23 height 21
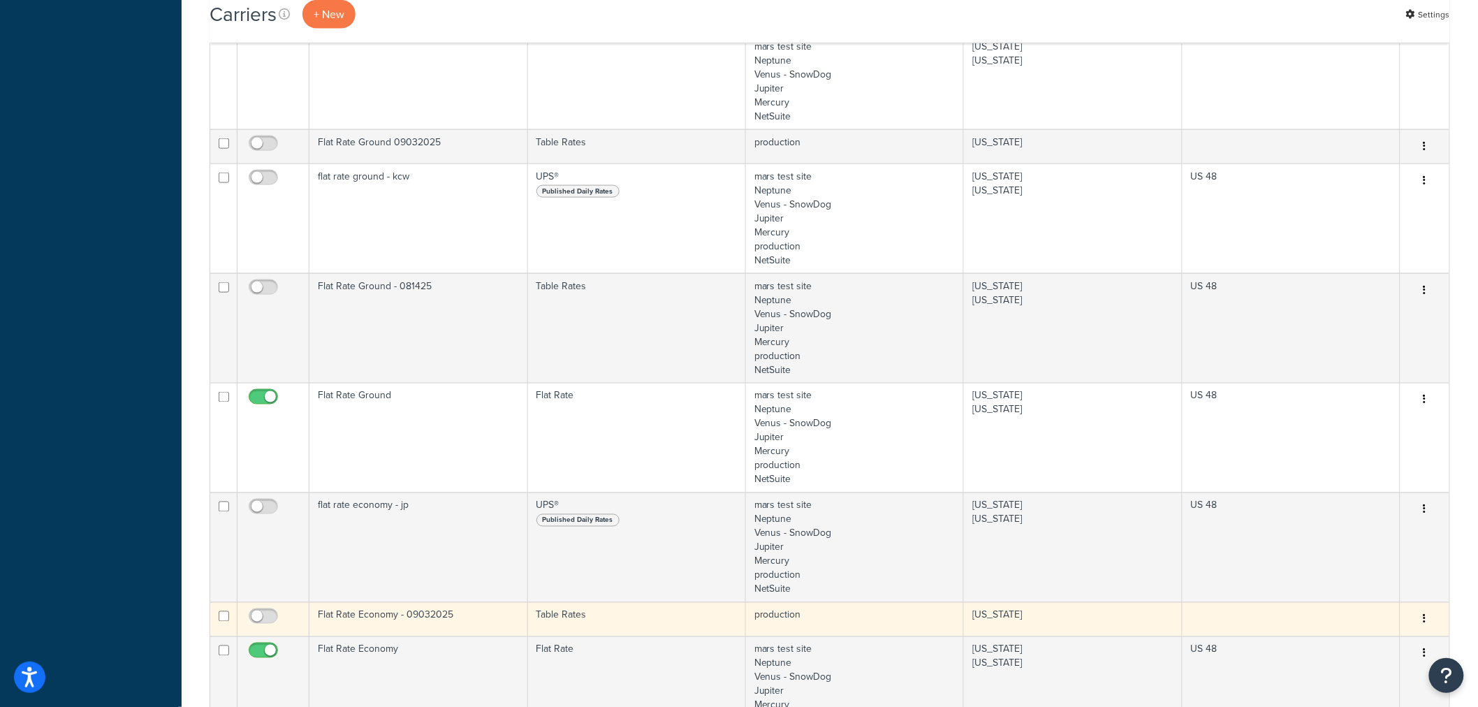
scroll to position [699, 0]
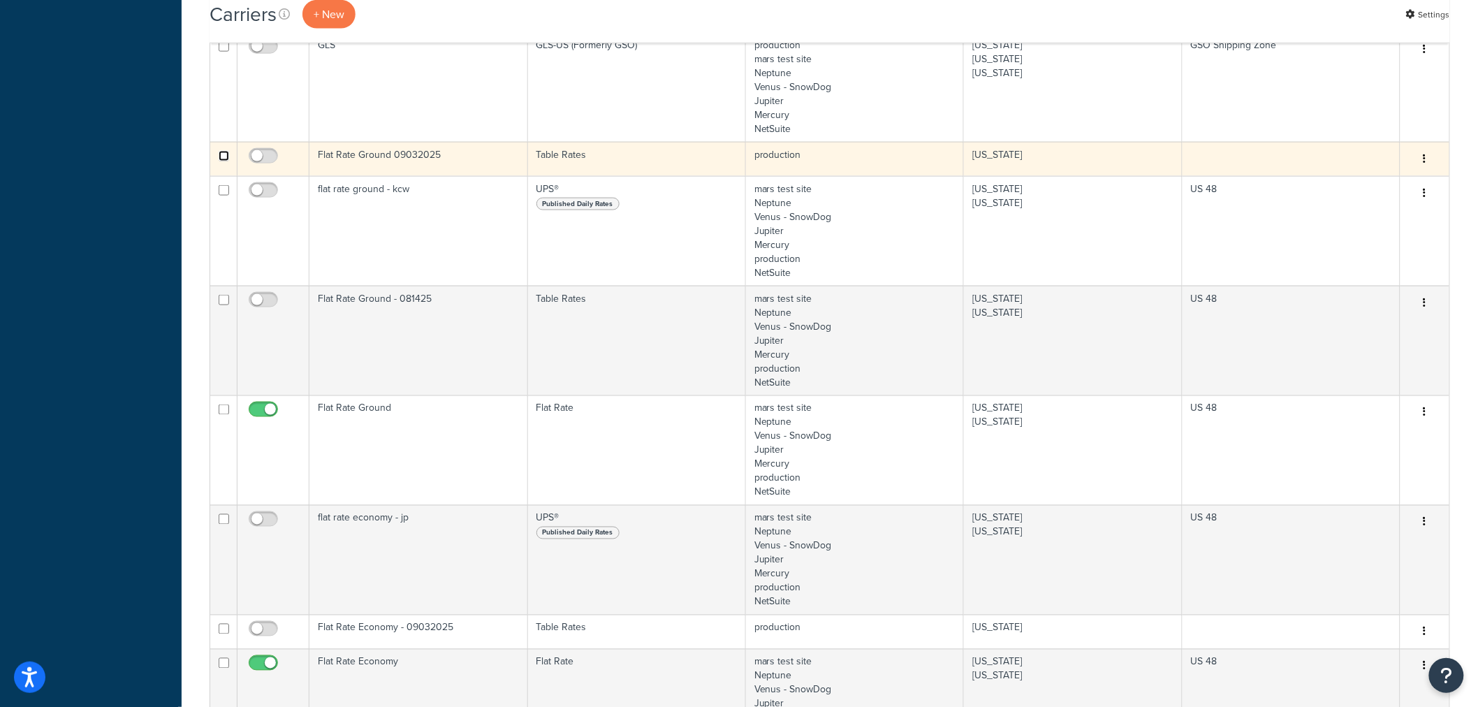
click at [222, 158] on input "checkbox" at bounding box center [224, 156] width 10 height 10
checkbox input "true"
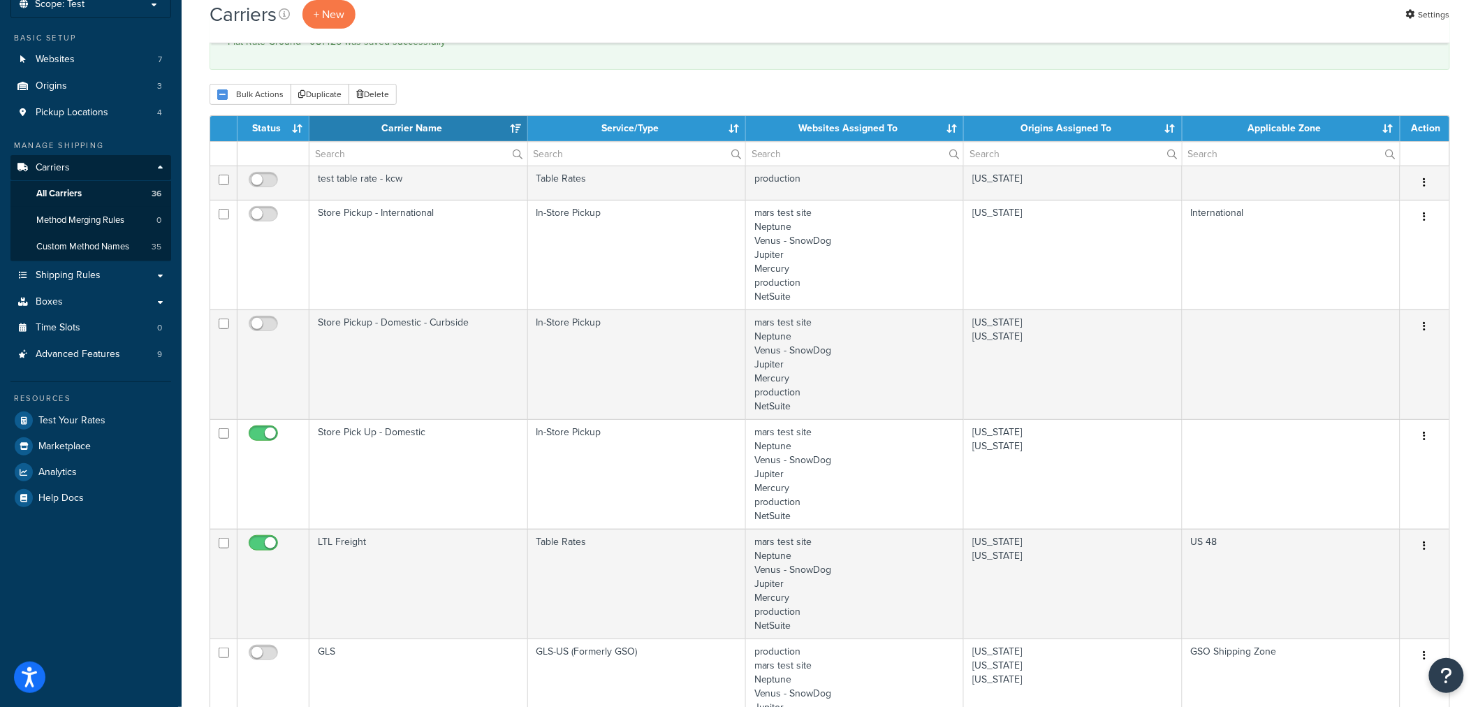
scroll to position [78, 0]
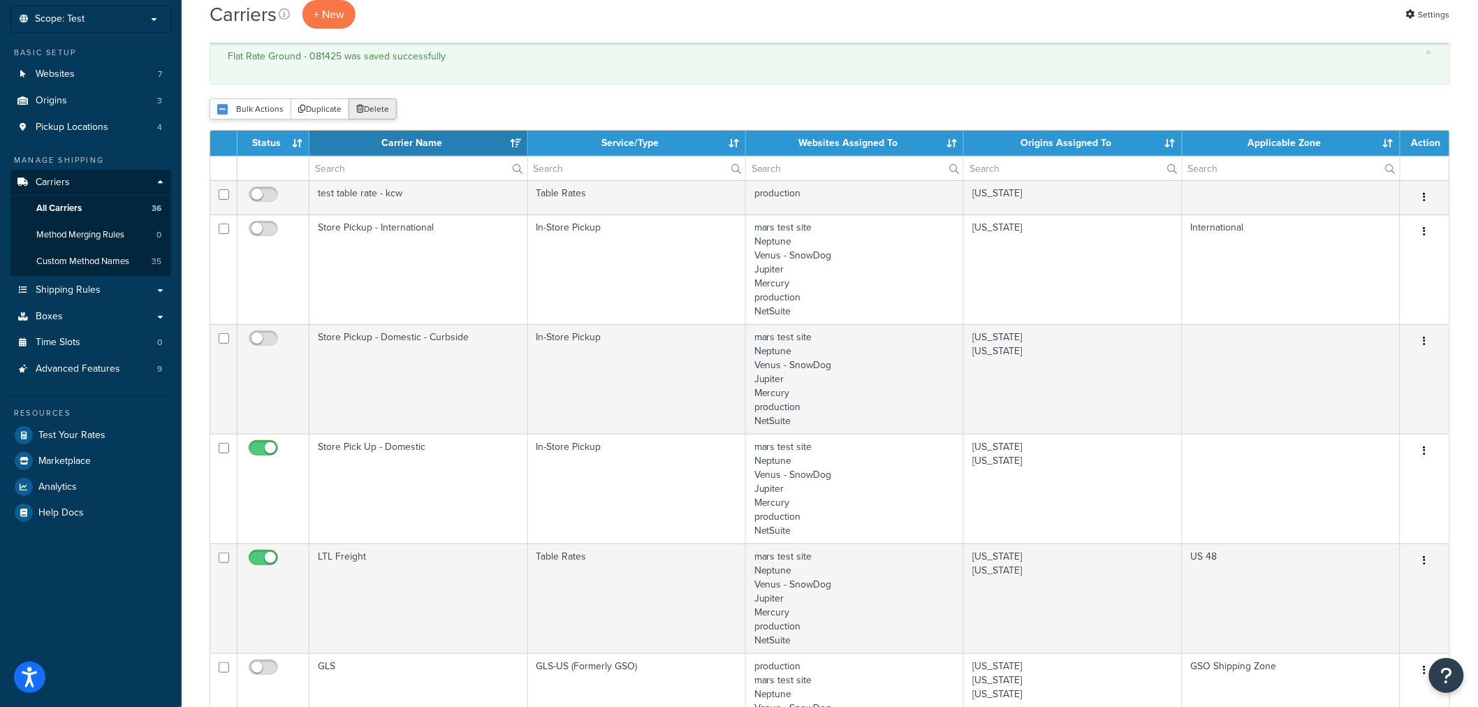
click at [370, 109] on button "Delete" at bounding box center [373, 109] width 48 height 21
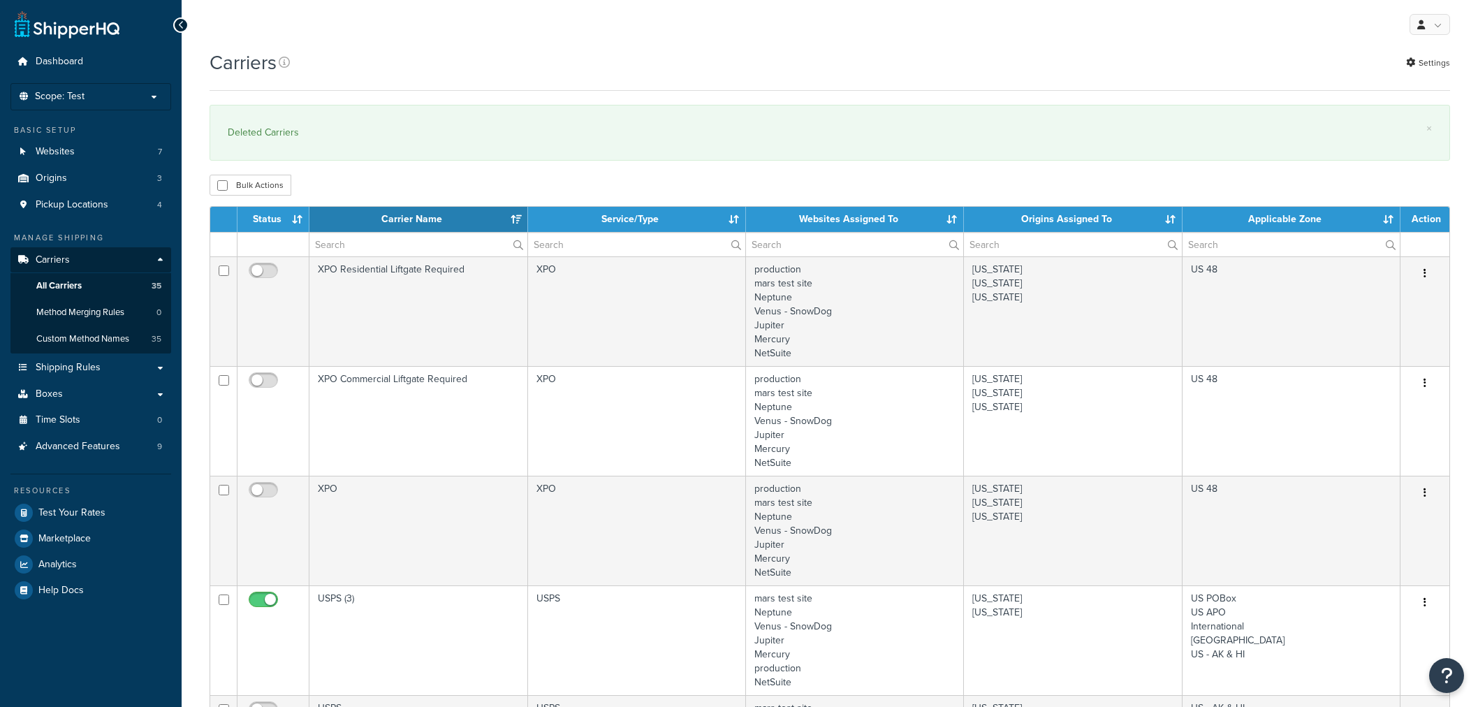
select select "15"
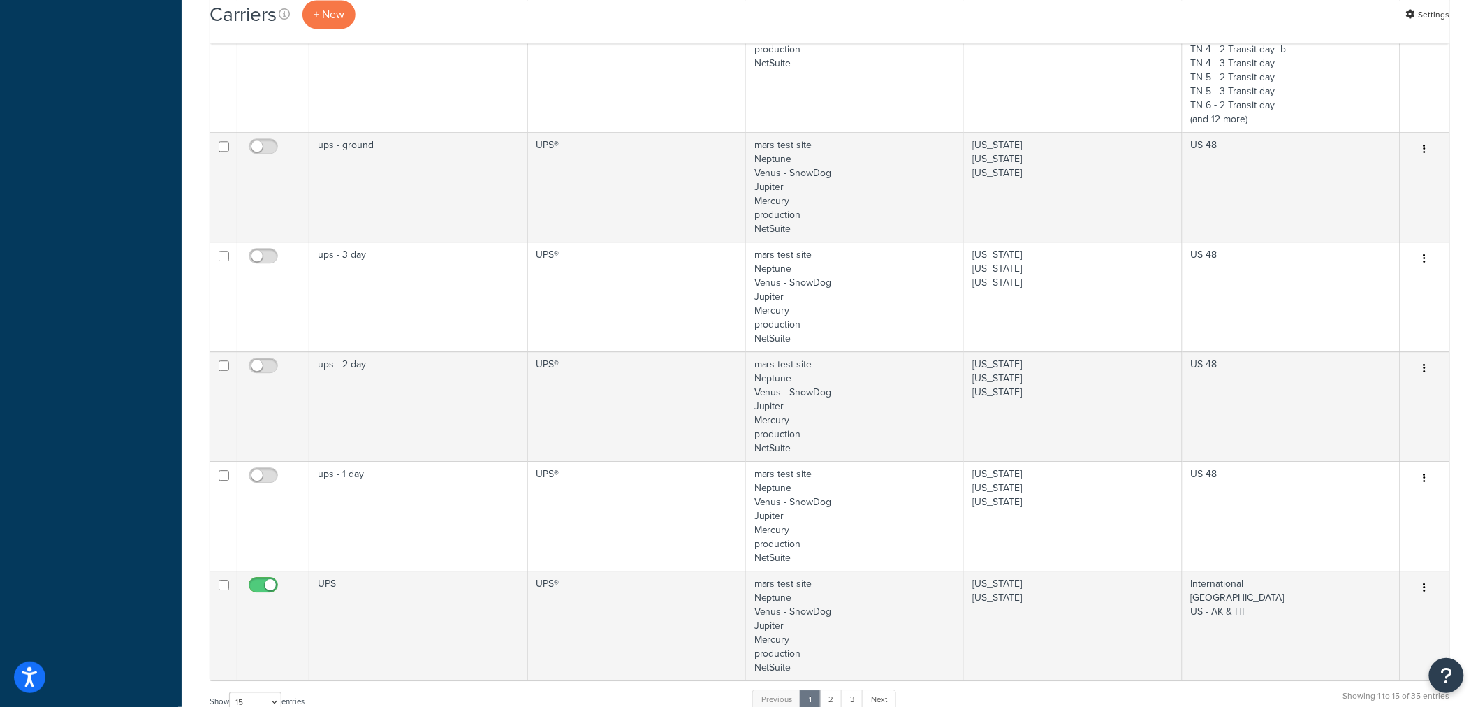
scroll to position [1552, 0]
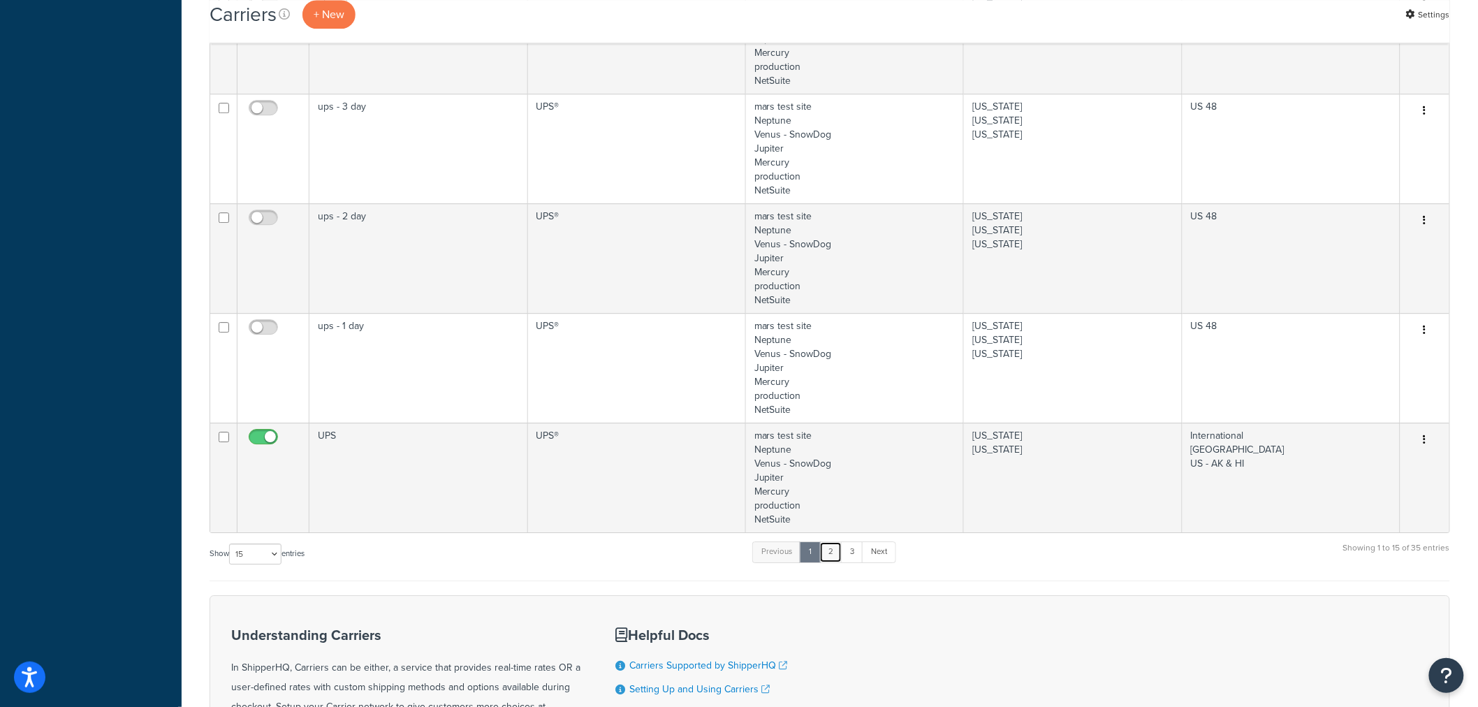
click at [826, 555] on link "2" at bounding box center [830, 551] width 23 height 21
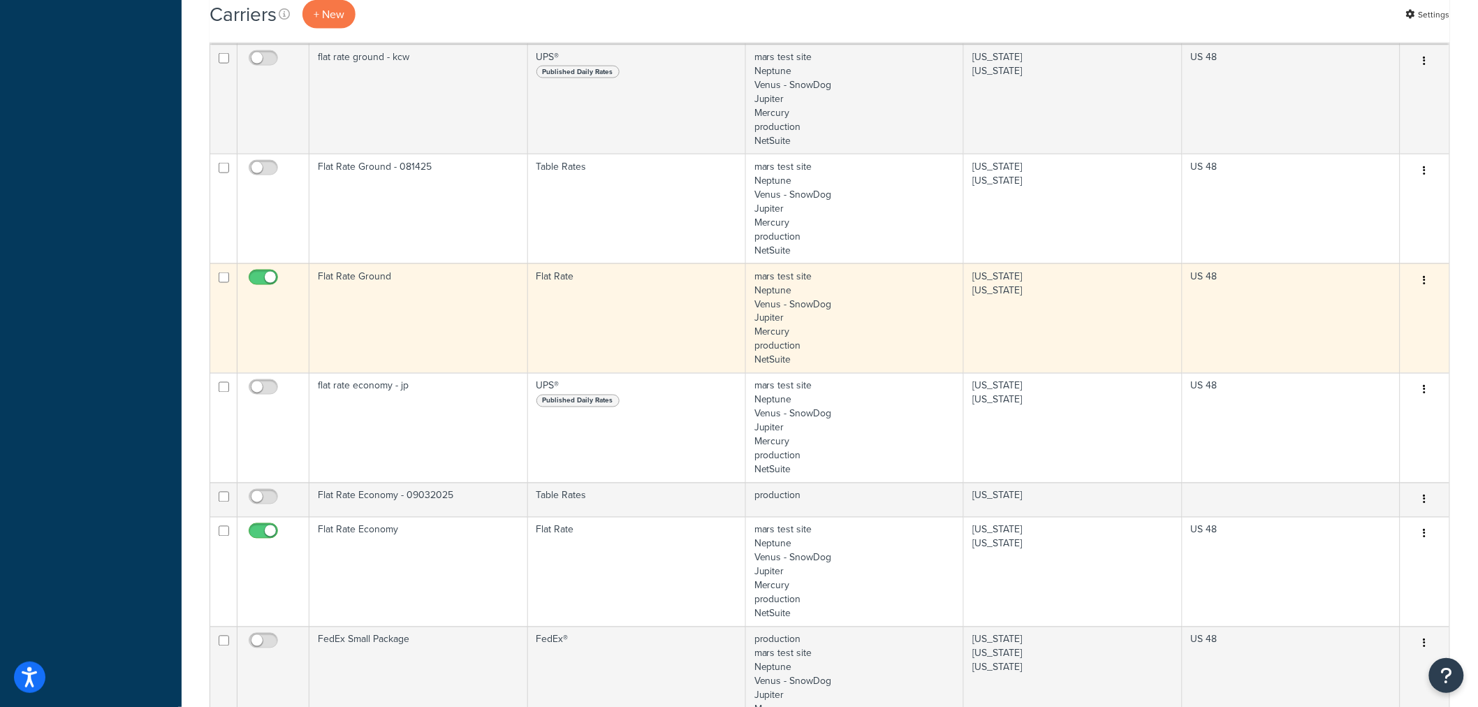
scroll to position [769, 0]
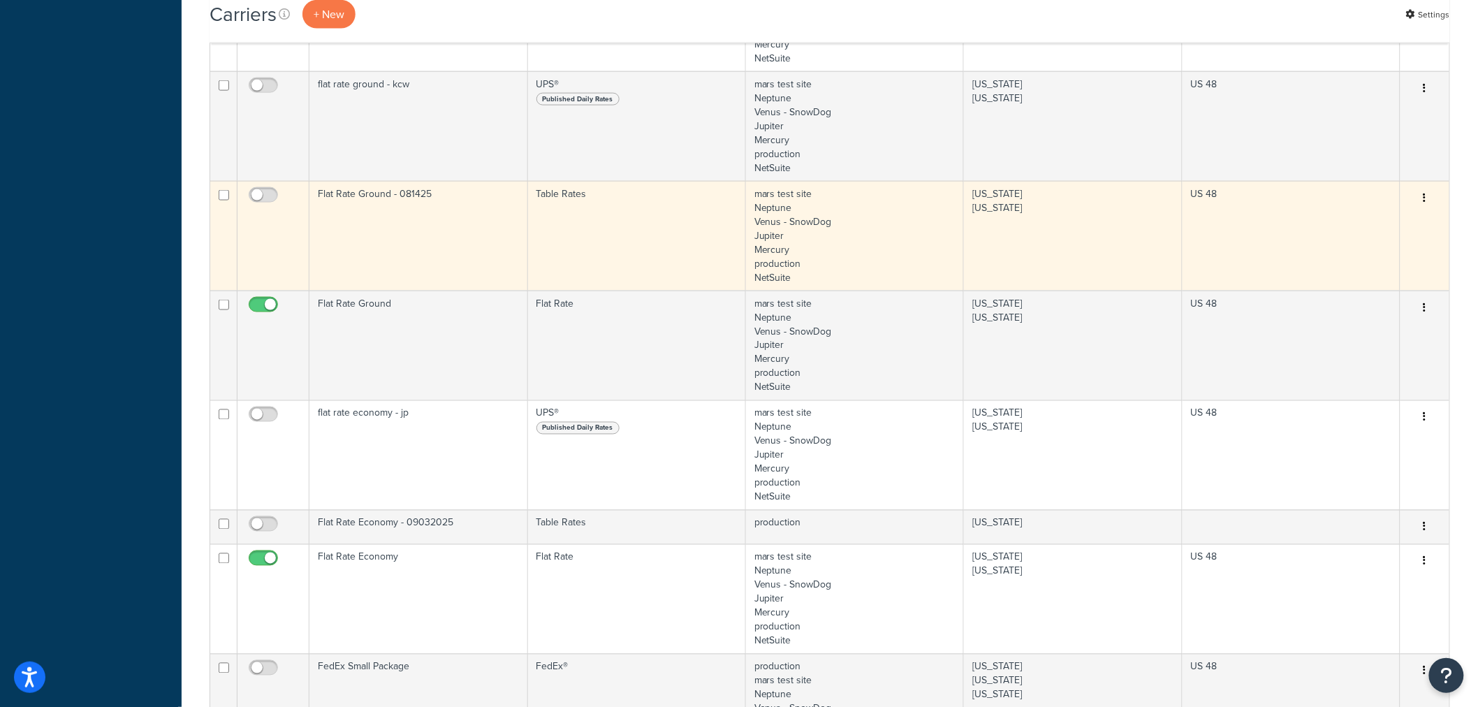
click at [1424, 198] on icon "button" at bounding box center [1425, 198] width 3 height 10
click at [1391, 221] on link "Edit" at bounding box center [1369, 226] width 110 height 29
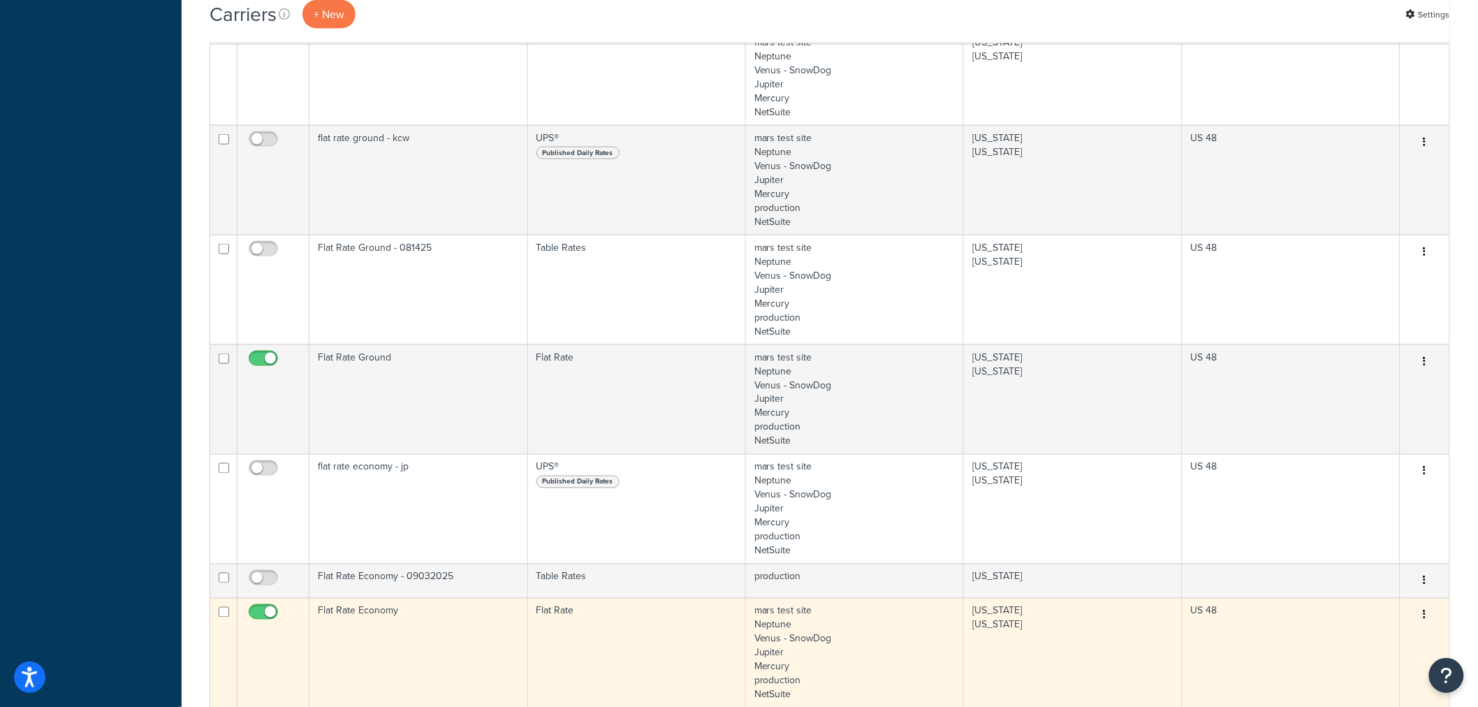
scroll to position [613, 0]
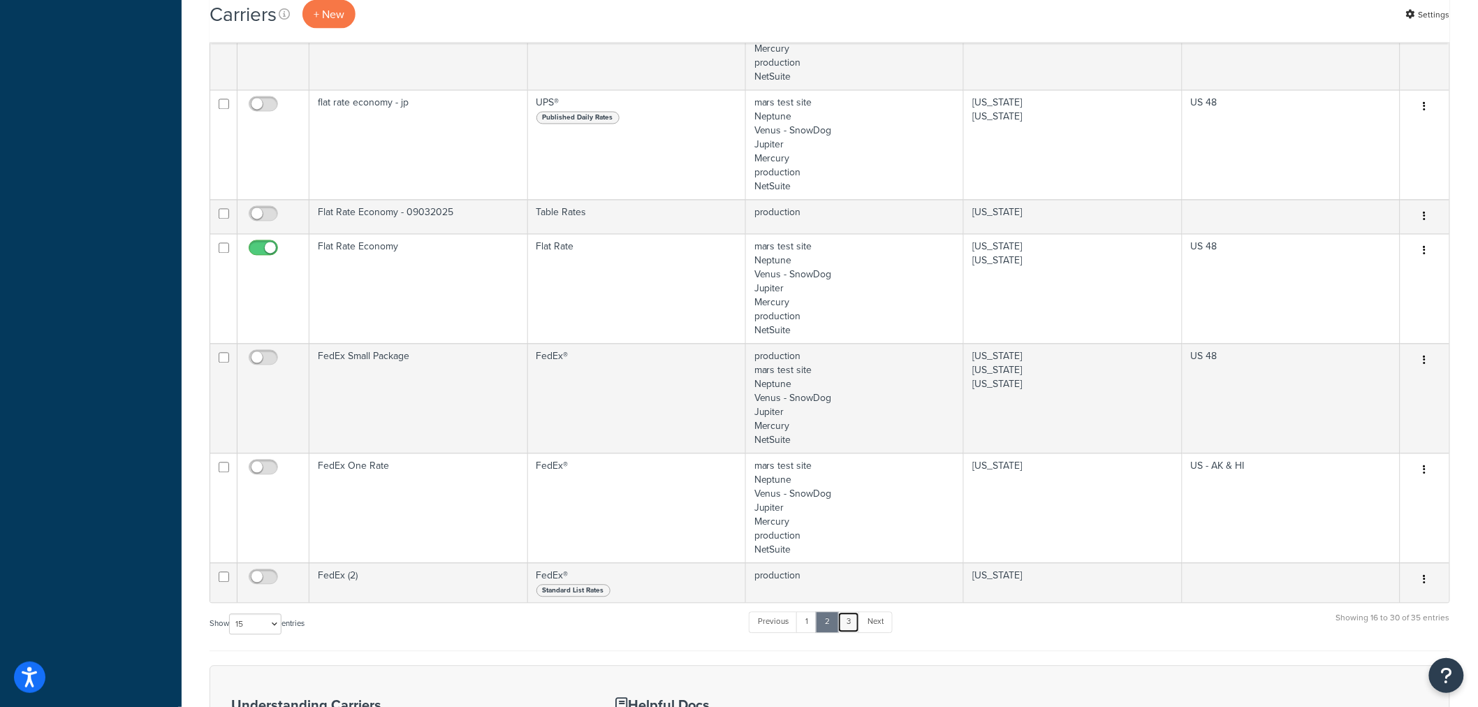
click at [850, 624] on link "3" at bounding box center [849, 622] width 22 height 21
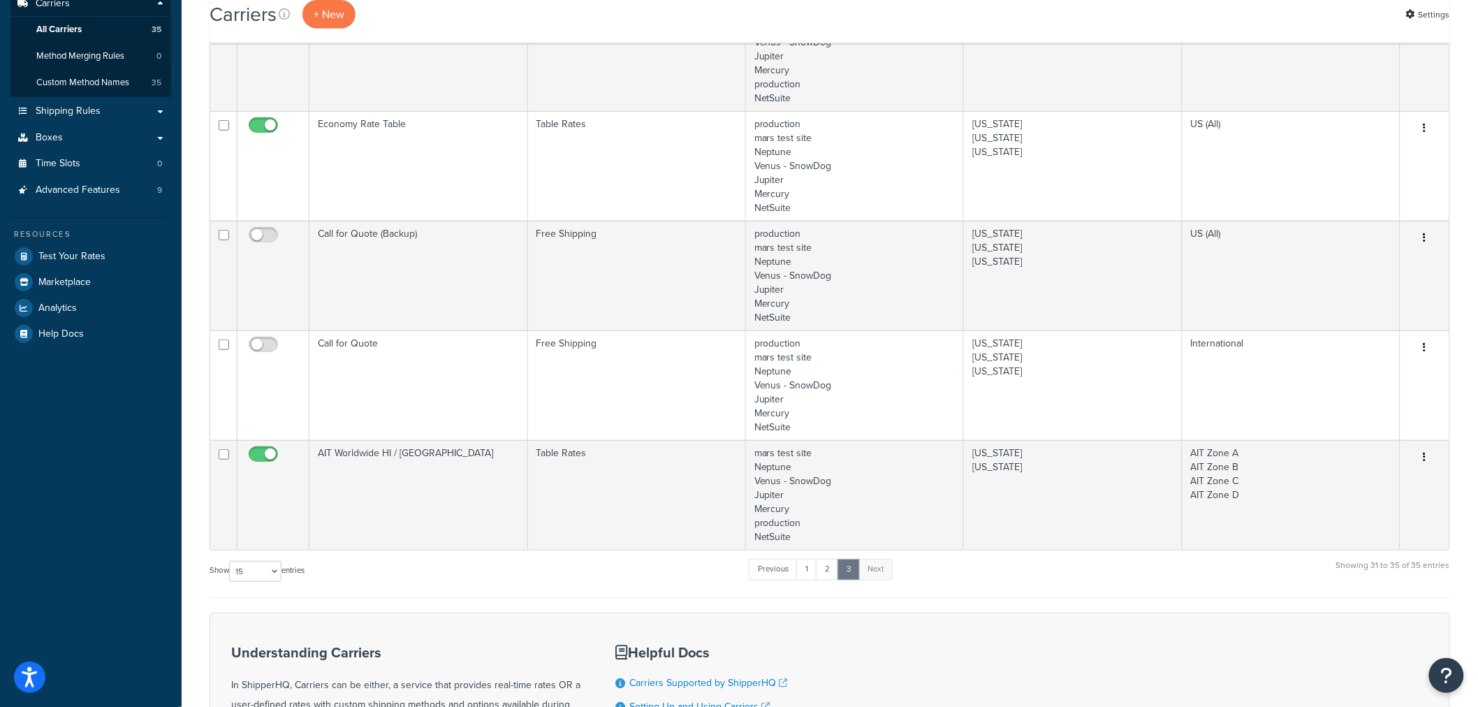
scroll to position [203, 0]
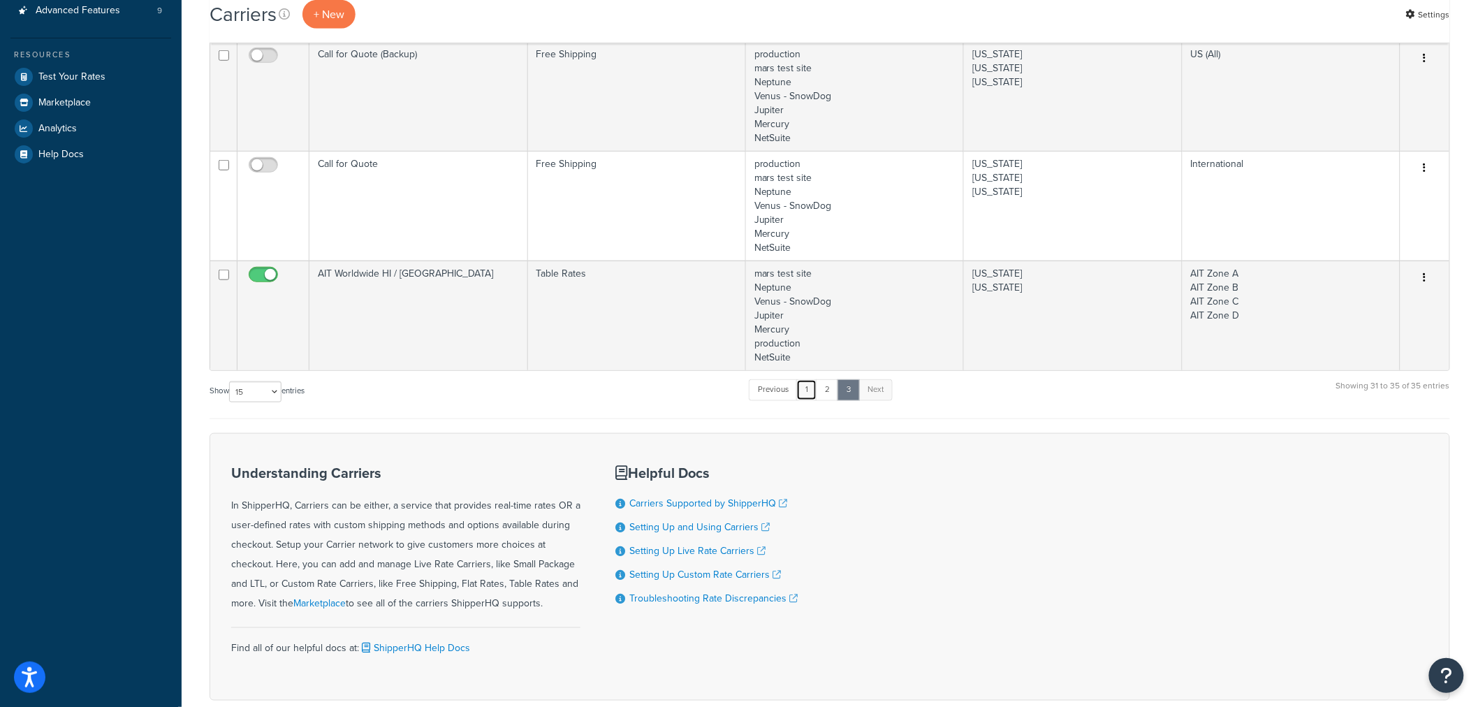
click at [812, 393] on link "1" at bounding box center [806, 389] width 21 height 21
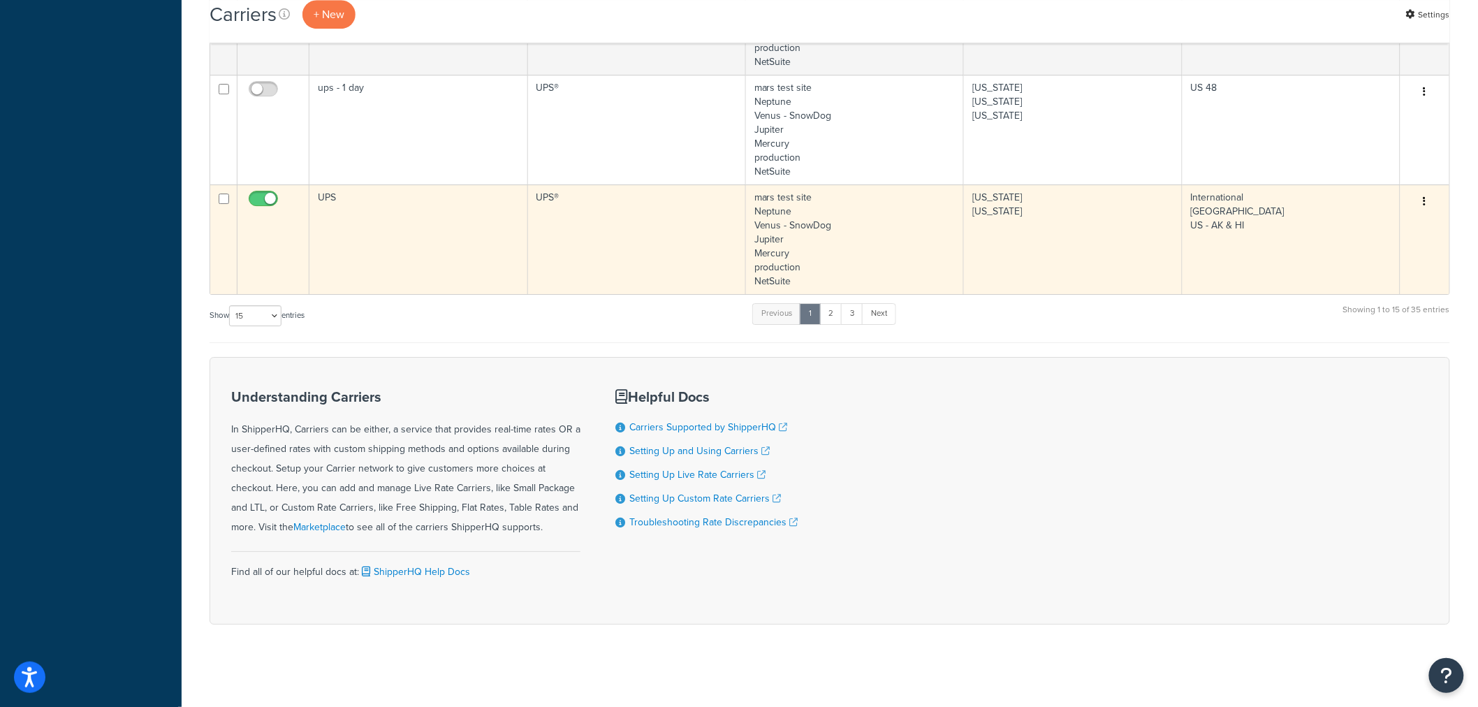
scroll to position [1791, 0]
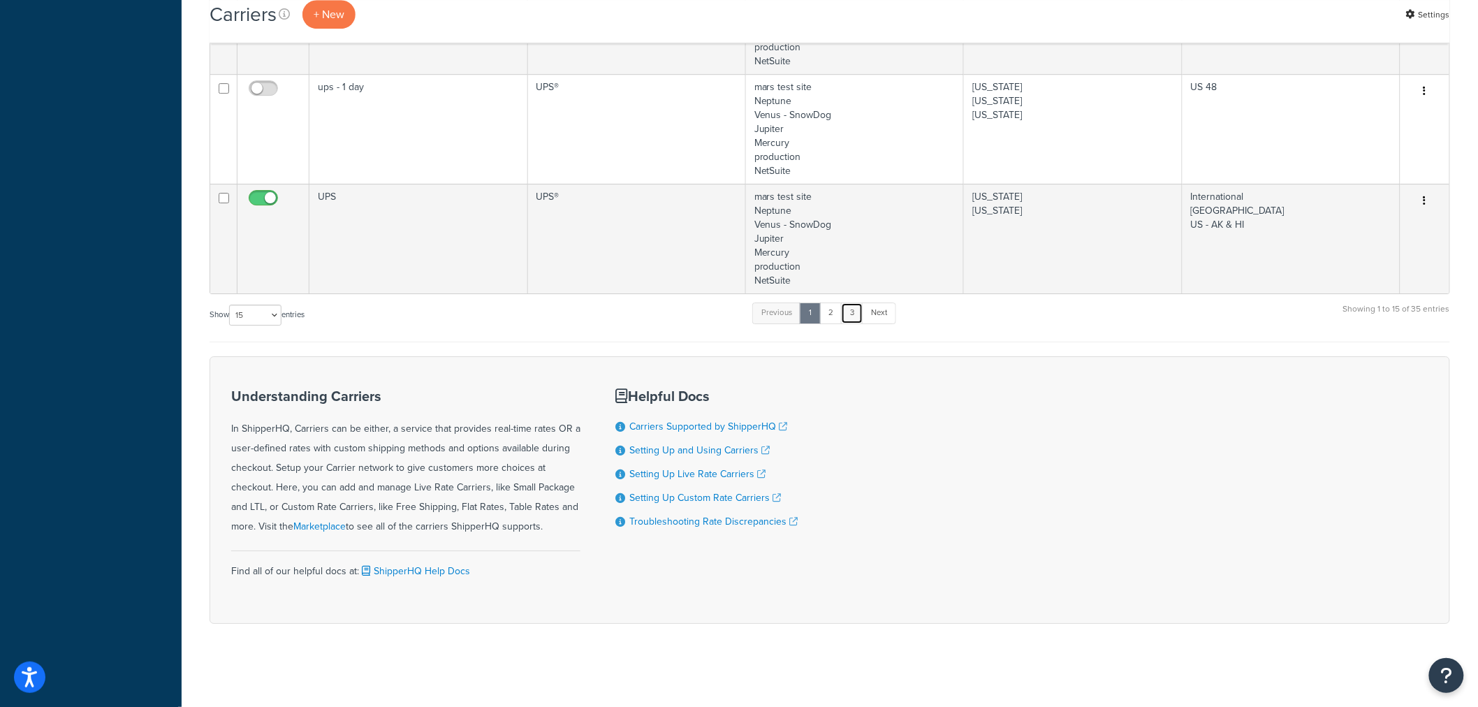
click at [859, 316] on link "3" at bounding box center [852, 312] width 22 height 21
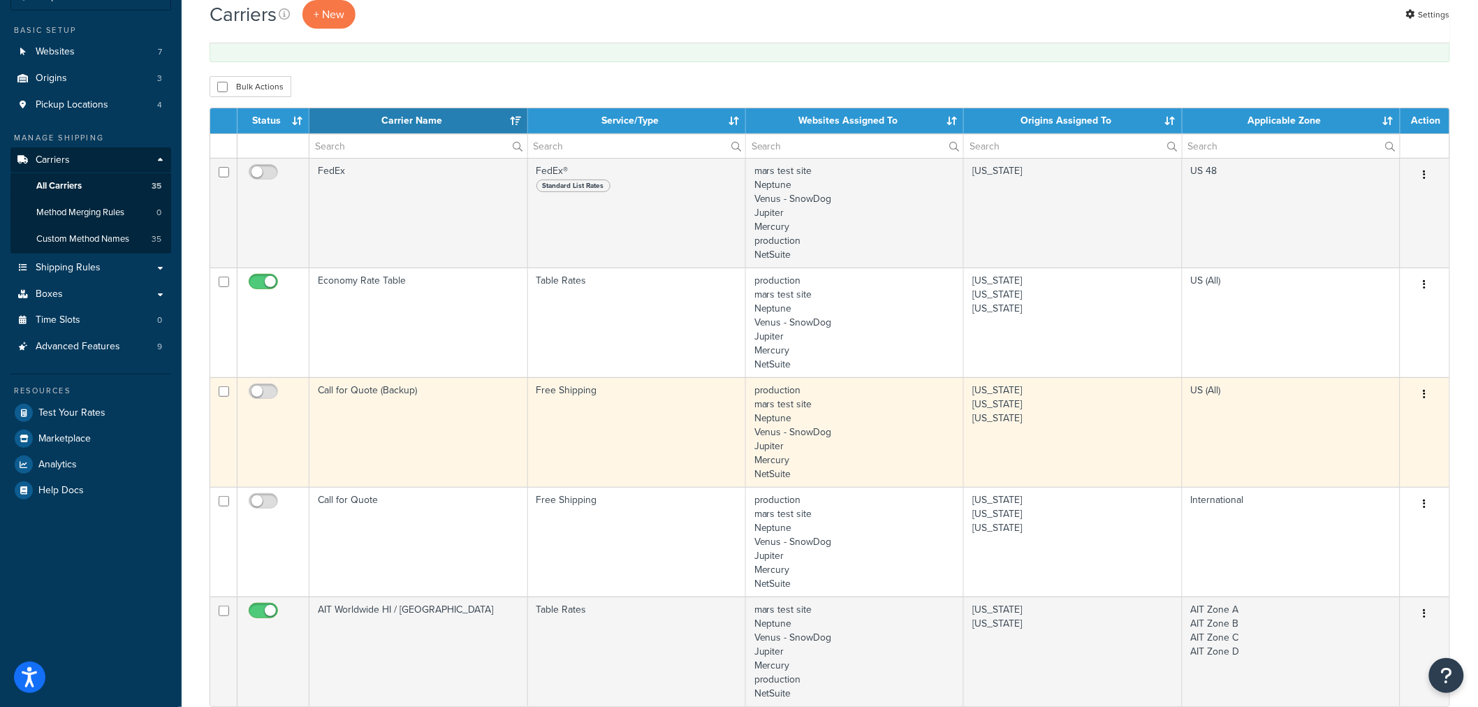
scroll to position [48, 0]
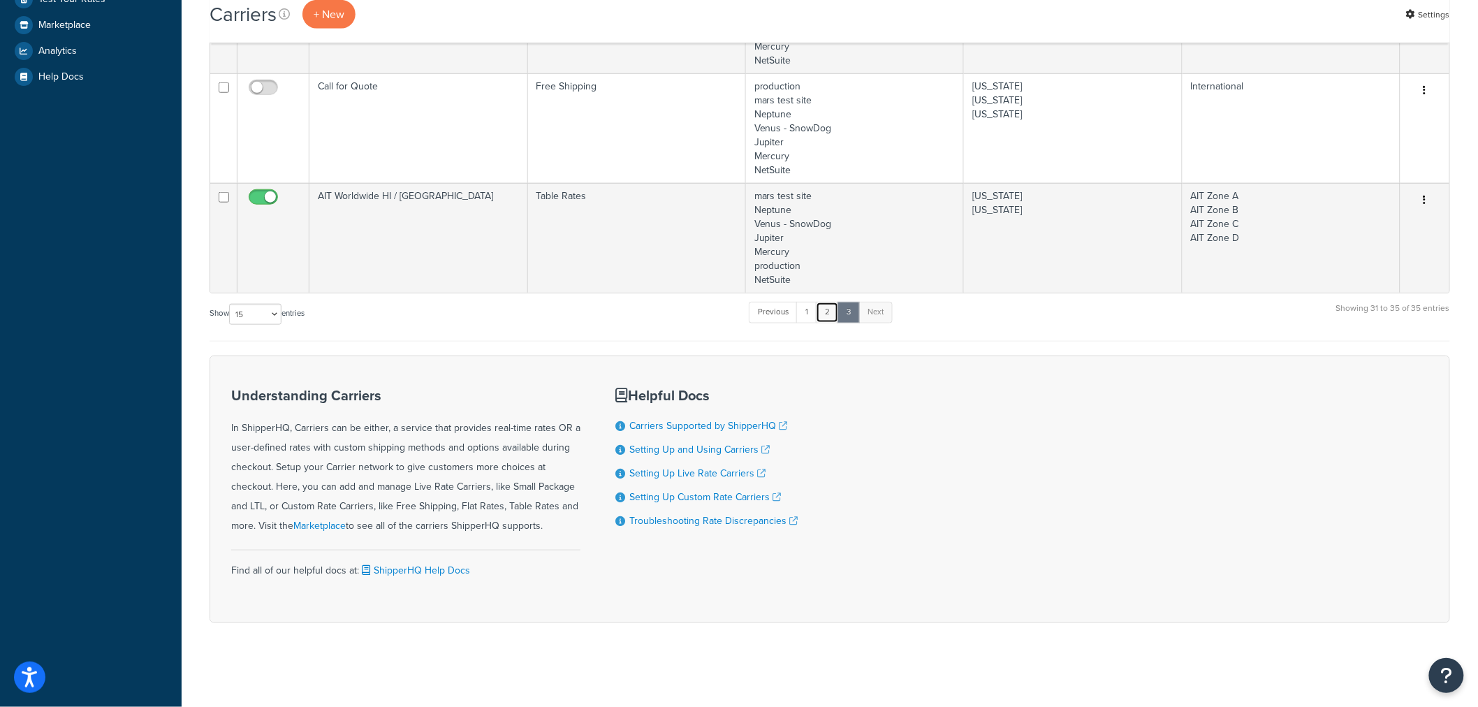
click at [827, 322] on link "2" at bounding box center [827, 312] width 23 height 21
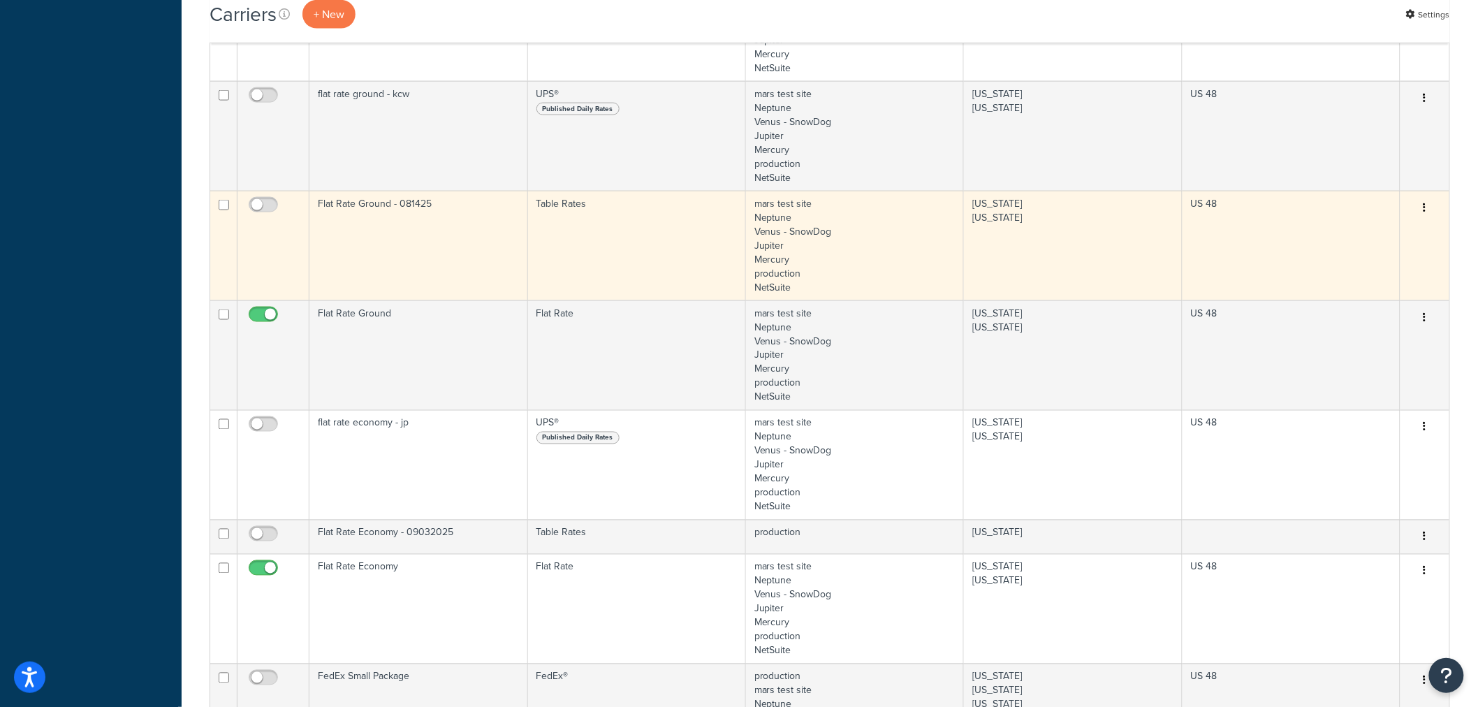
scroll to position [769, 0]
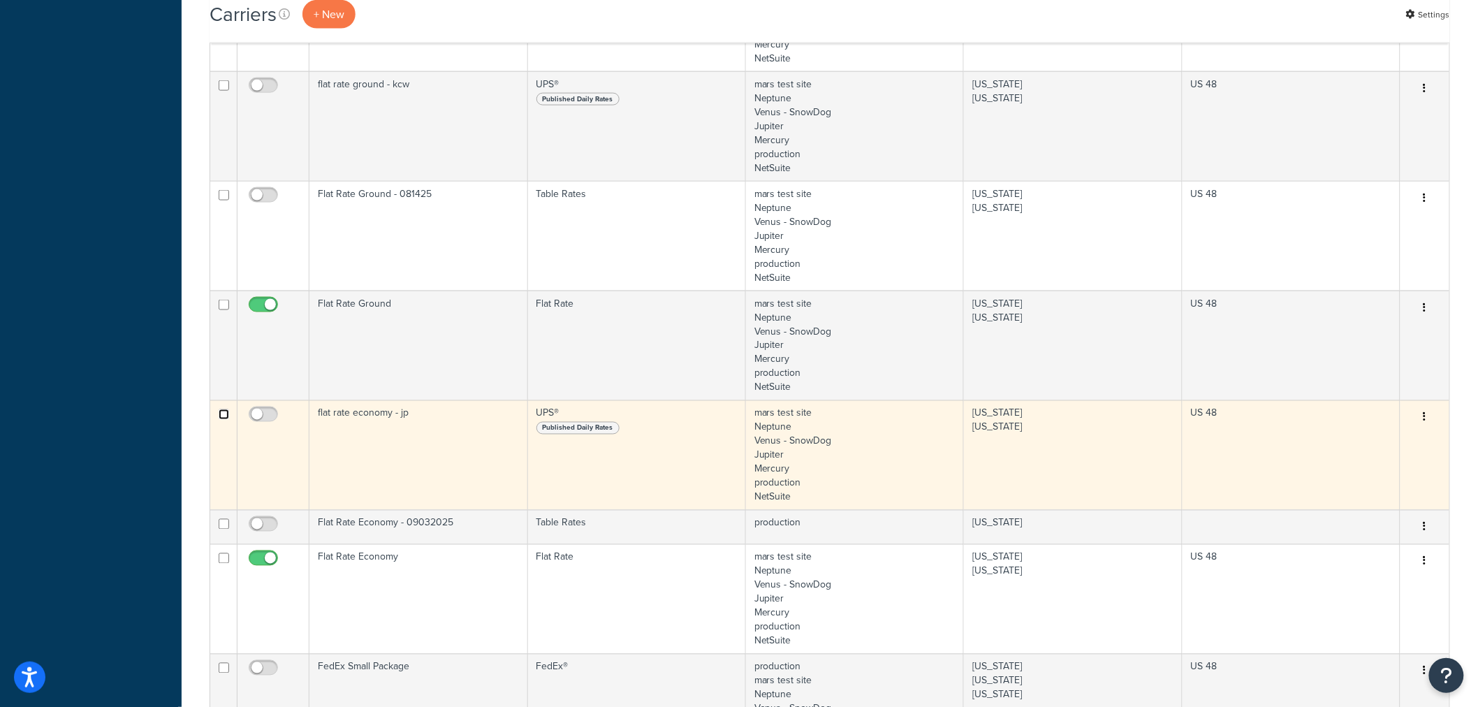
click at [221, 416] on input "checkbox" at bounding box center [224, 414] width 10 height 10
checkbox input "true"
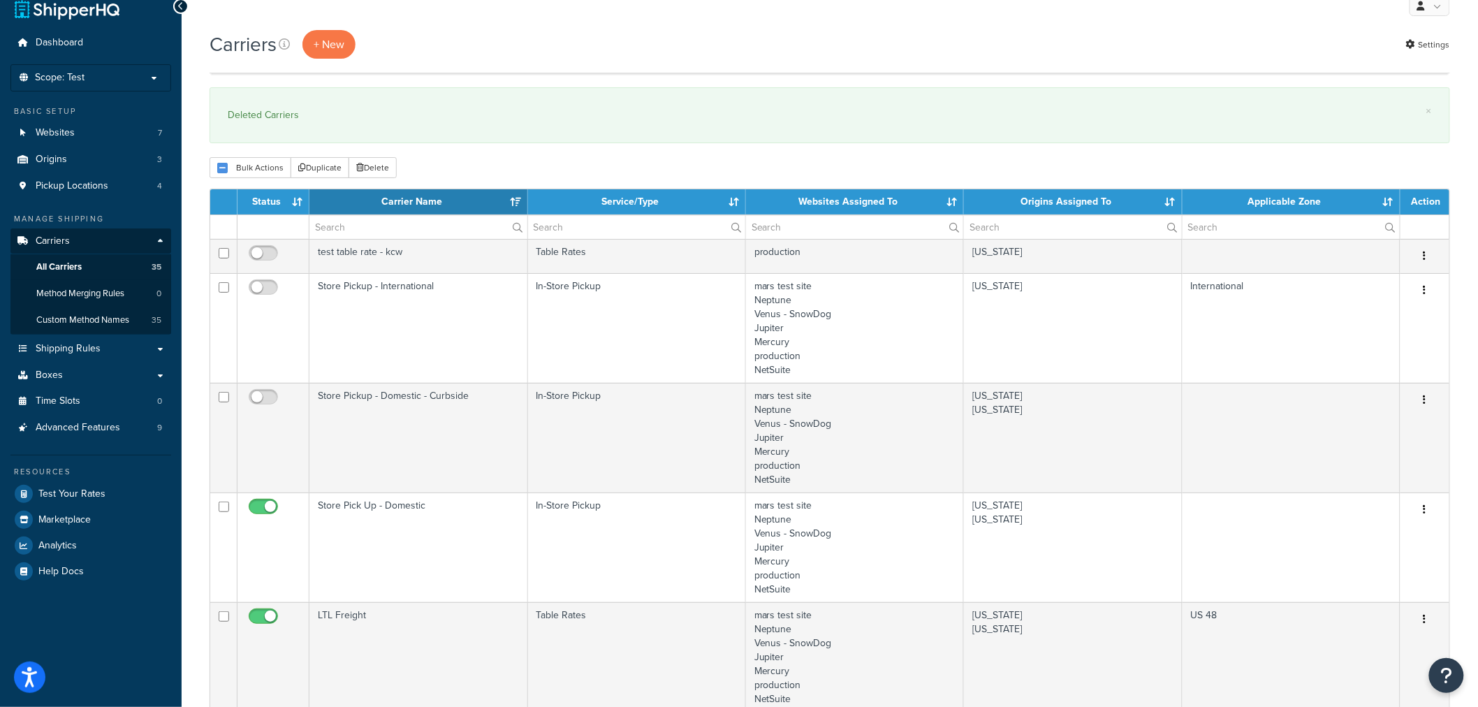
scroll to position [0, 0]
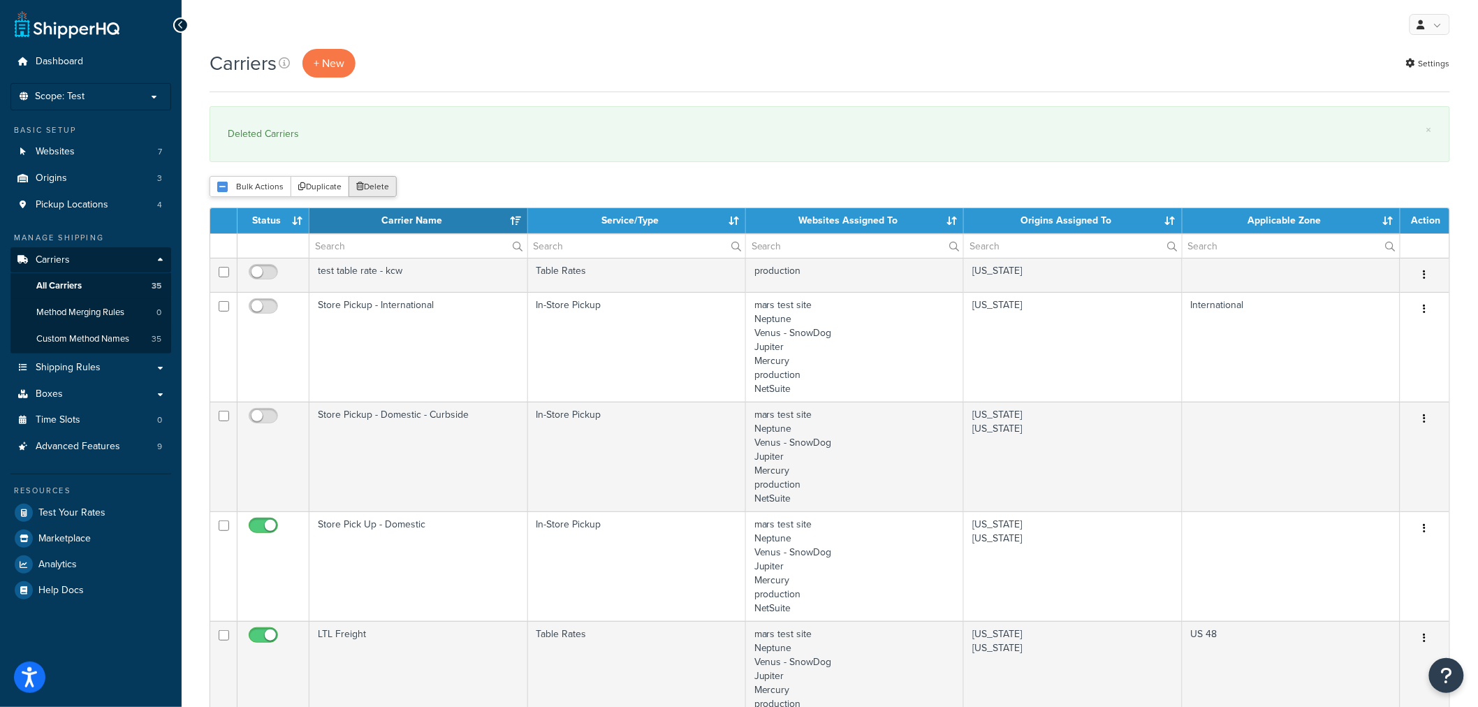
click at [372, 187] on button "Delete" at bounding box center [373, 186] width 48 height 21
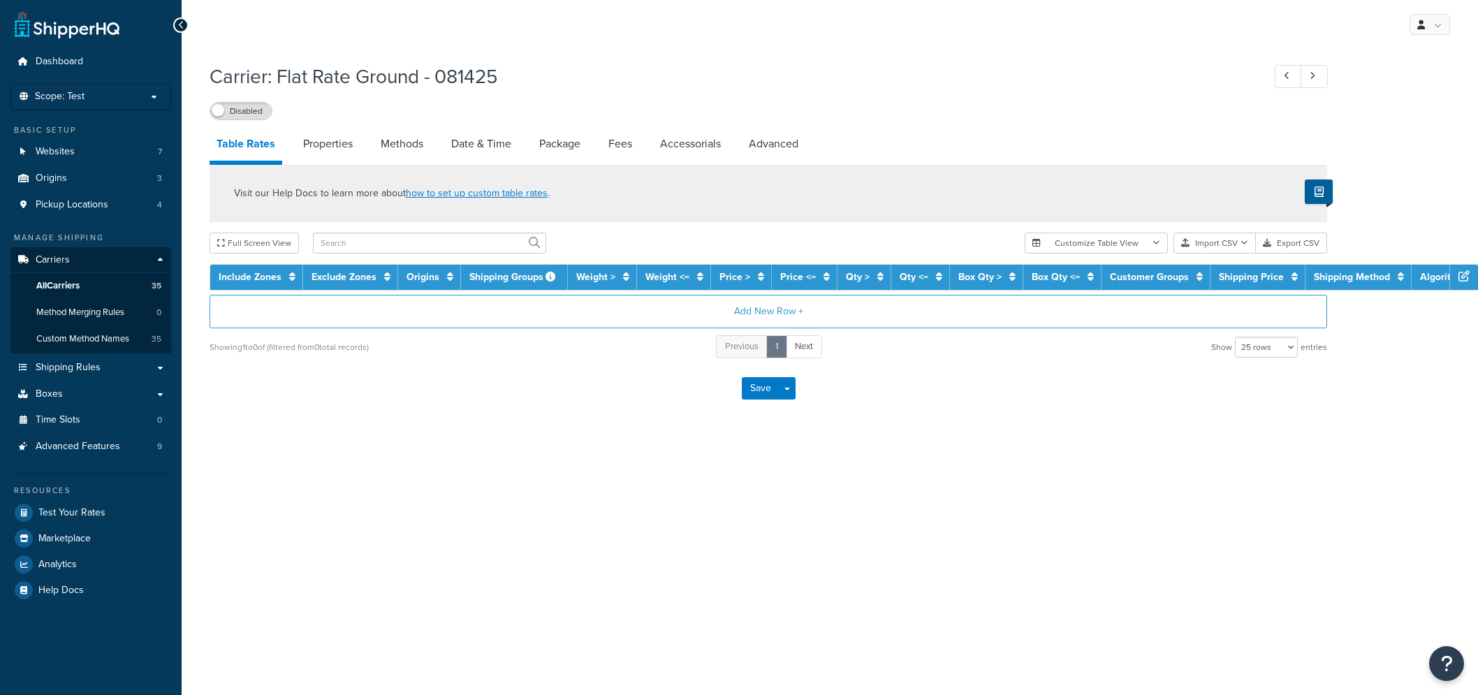
select select "25"
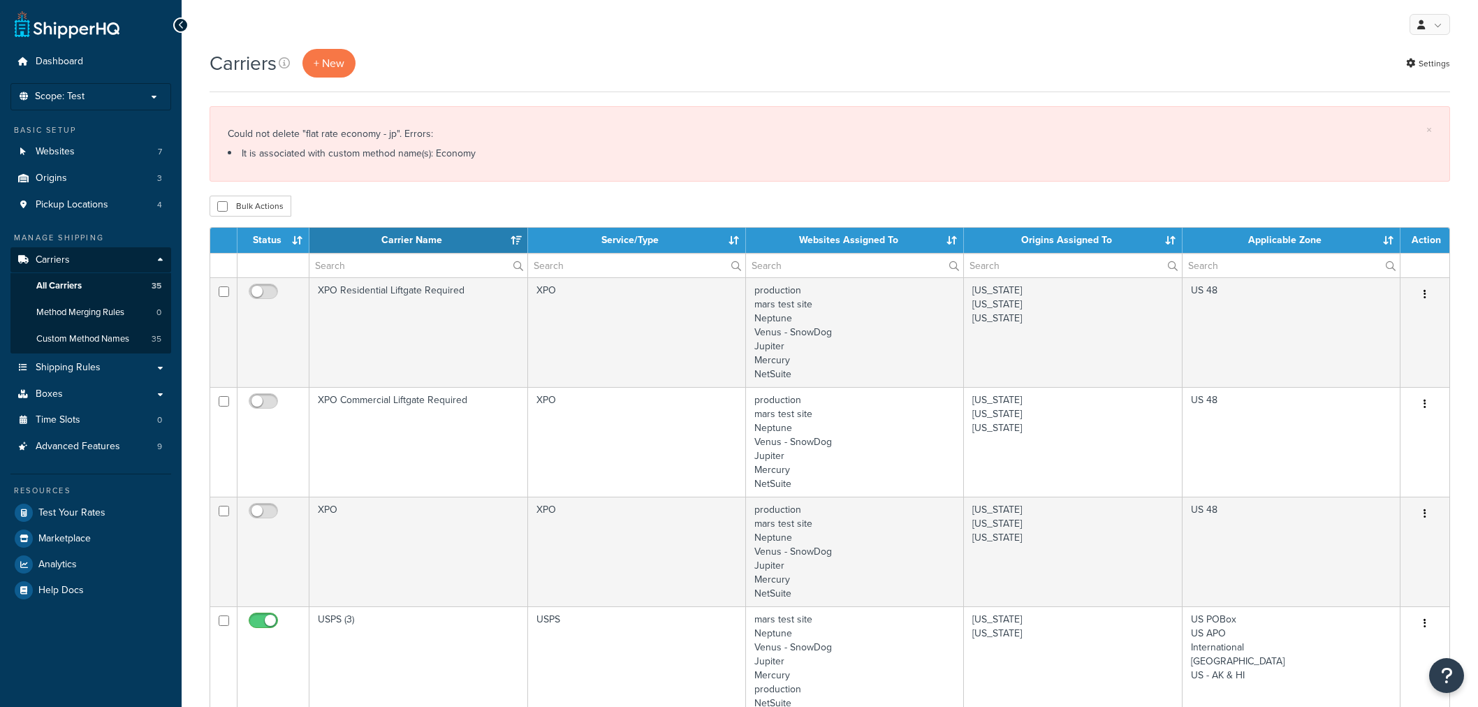
select select "15"
